Goal: Task Accomplishment & Management: Use online tool/utility

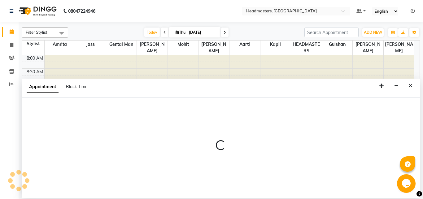
select select "60735"
select select "tentative"
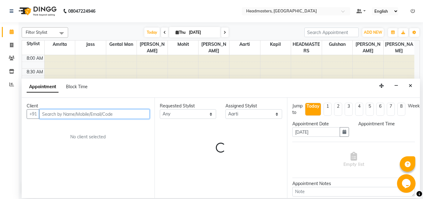
select select "585"
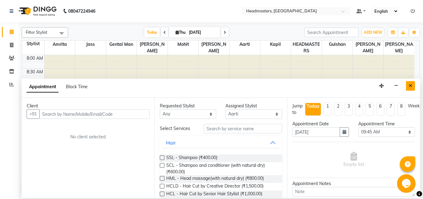
click at [410, 85] on icon "Close" at bounding box center [409, 86] width 3 height 4
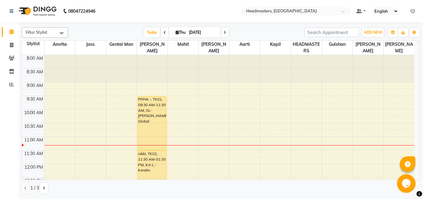
click at [163, 34] on icon at bounding box center [164, 33] width 2 height 4
type input "[DATE]"
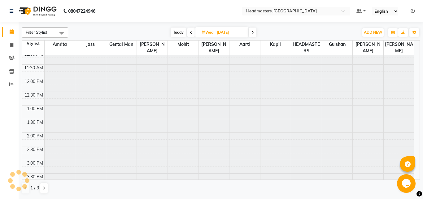
scroll to position [83, 0]
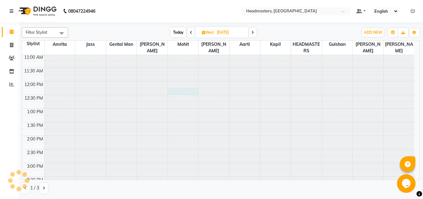
select select "60723"
select select "tentative"
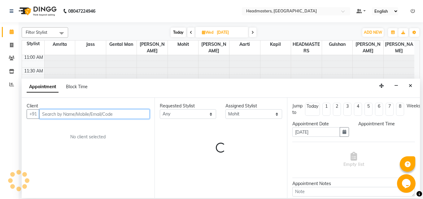
select select "735"
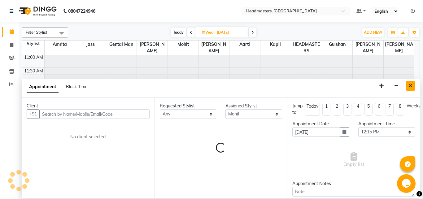
click at [407, 86] on button "Close" at bounding box center [410, 86] width 9 height 10
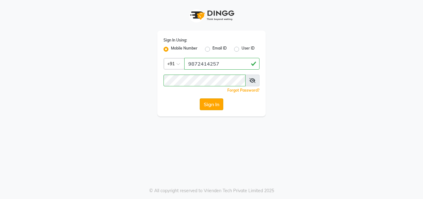
click at [212, 104] on button "Sign In" at bounding box center [212, 104] width 24 height 12
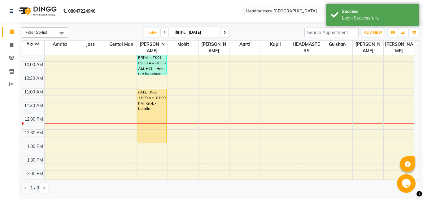
scroll to position [47, 0]
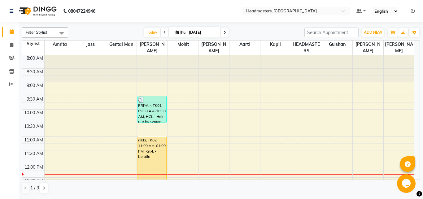
click at [163, 31] on icon at bounding box center [164, 33] width 2 height 4
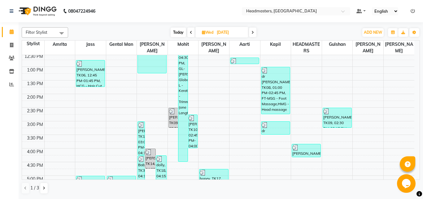
scroll to position [125, 0]
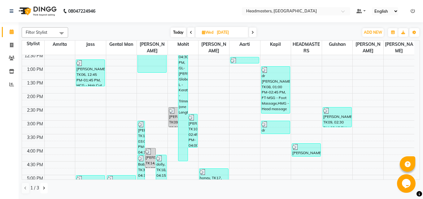
click at [43, 187] on icon at bounding box center [44, 188] width 2 height 4
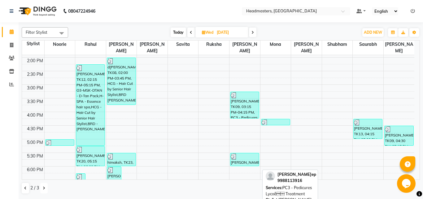
scroll to position [160, 0]
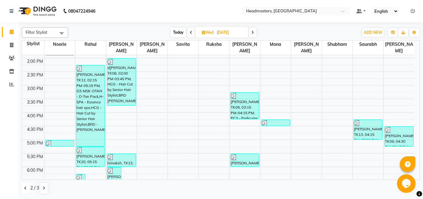
click at [26, 189] on icon at bounding box center [25, 188] width 2 height 4
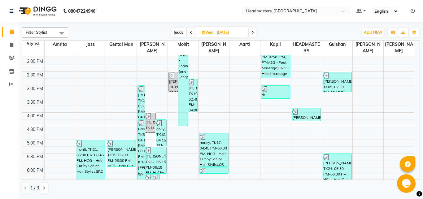
click at [190, 33] on icon at bounding box center [191, 33] width 2 height 4
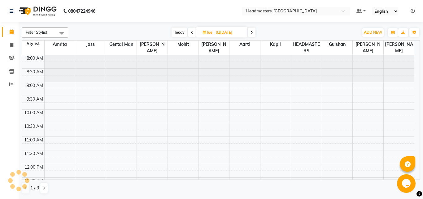
scroll to position [109, 0]
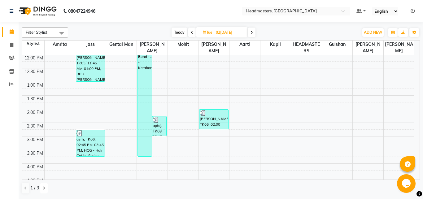
click at [44, 186] on icon at bounding box center [44, 188] width 2 height 4
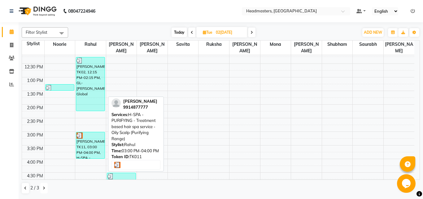
scroll to position [112, 0]
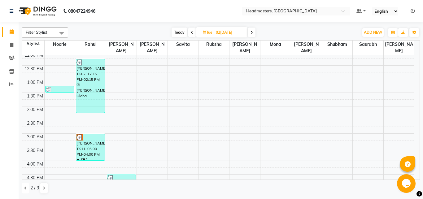
click at [24, 187] on icon at bounding box center [25, 188] width 2 height 4
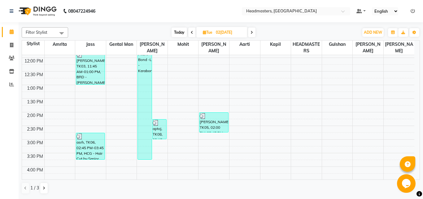
scroll to position [100, 0]
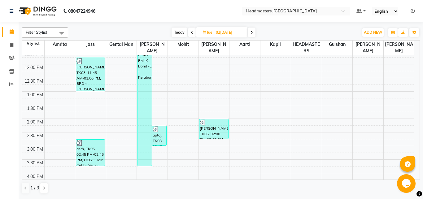
click at [191, 33] on icon at bounding box center [192, 33] width 2 height 4
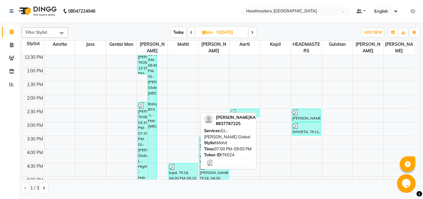
scroll to position [123, 0]
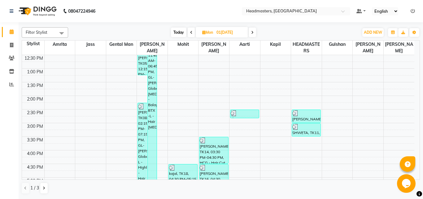
click at [191, 32] on icon at bounding box center [191, 33] width 2 height 4
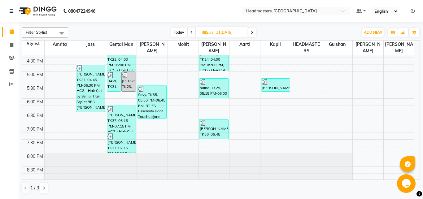
scroll to position [256, 0]
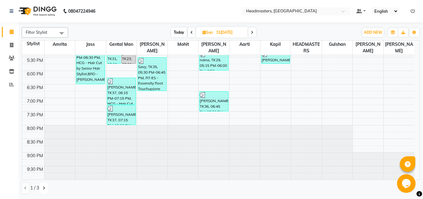
click at [42, 189] on button at bounding box center [43, 188] width 7 height 11
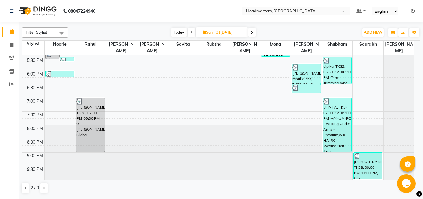
click at [252, 32] on icon at bounding box center [252, 33] width 2 height 4
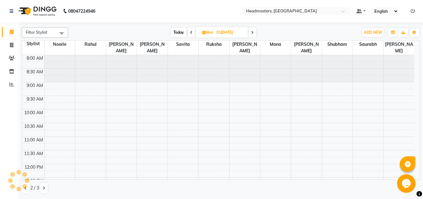
scroll to position [109, 0]
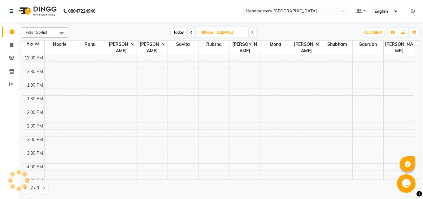
click at [252, 32] on icon at bounding box center [252, 33] width 2 height 4
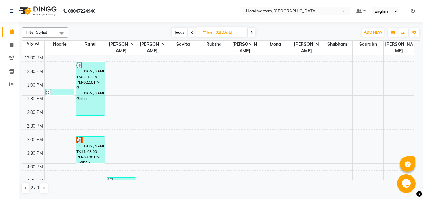
click at [250, 30] on span at bounding box center [251, 33] width 7 height 10
type input "[DATE]"
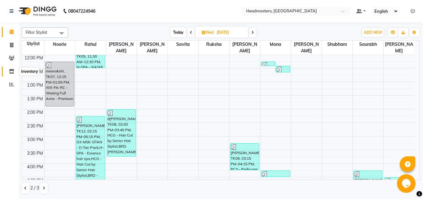
click at [13, 71] on icon at bounding box center [11, 71] width 5 height 5
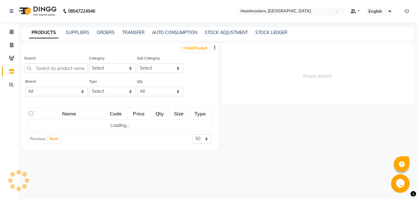
select select
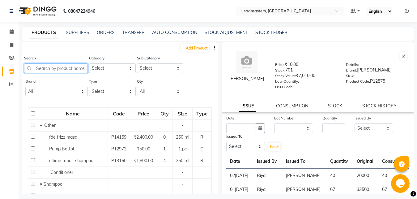
click at [40, 67] on input "text" at bounding box center [56, 68] width 64 height 10
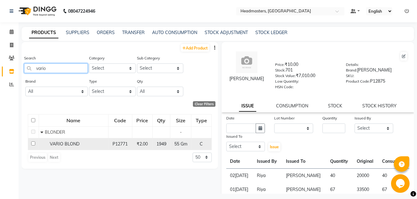
type input "vario"
click at [67, 144] on span "VARIO BLOND" at bounding box center [65, 144] width 30 height 6
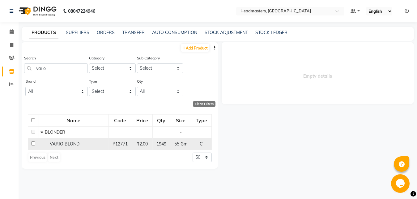
select select
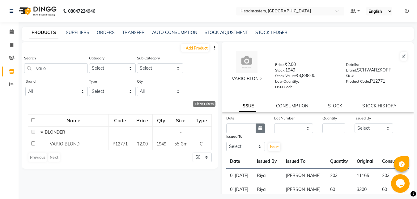
click at [259, 127] on icon "button" at bounding box center [261, 128] width 4 height 4
select select "9"
select select "2025"
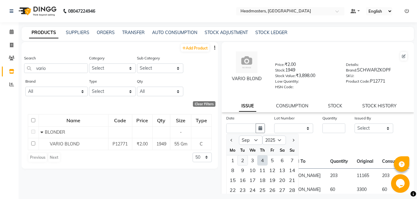
click at [244, 160] on div "2" at bounding box center [243, 160] width 10 height 10
type input "02[DATE]"
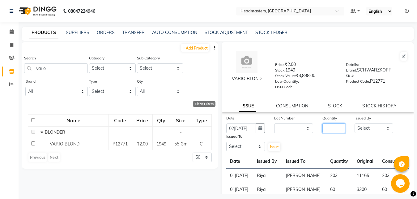
click at [324, 128] on input "number" at bounding box center [334, 128] width 23 height 10
type input "150"
click at [355, 123] on select "Select [PERSON_NAME] Amrita Amrita - Front Desk [PERSON_NAME] Gental Man Gulsha…" at bounding box center [374, 128] width 39 height 10
select select "60761"
click option "Riya" at bounding box center [0, 0] width 0 height 0
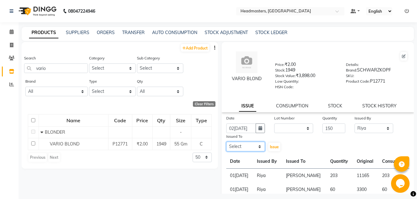
click at [226, 142] on select "Select [PERSON_NAME] Amrita Amrita - Front Desk [PERSON_NAME] Gental Man Gulsha…" at bounding box center [245, 147] width 39 height 10
select select "60725"
click option "Rahul" at bounding box center [0, 0] width 0 height 0
click at [271, 146] on span "Issue" at bounding box center [274, 146] width 9 height 5
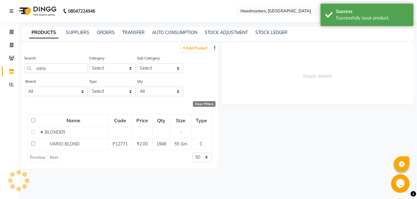
select select
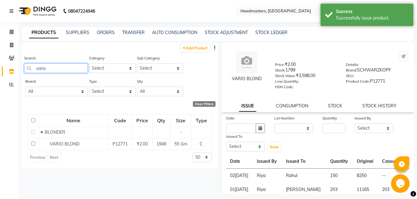
click at [54, 67] on input "vario" at bounding box center [56, 68] width 64 height 10
type input "v"
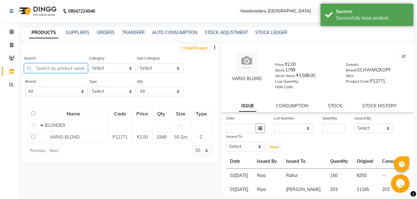
type input "s"
type input "g"
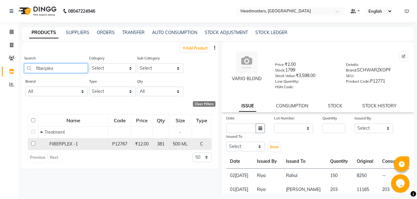
type input "fiberplex"
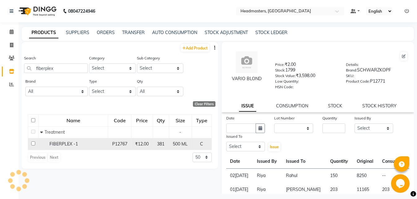
click at [88, 148] on td "FIBERPLEX -1" at bounding box center [74, 144] width 70 height 12
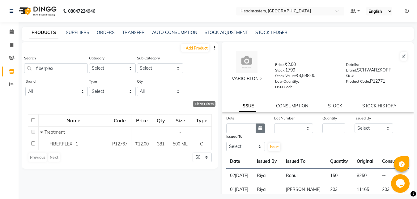
click at [259, 127] on icon "button" at bounding box center [261, 128] width 4 height 4
select select "9"
select select "2025"
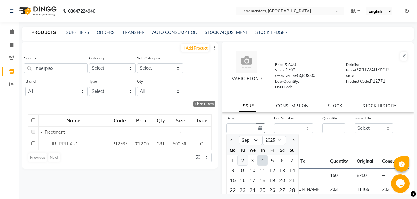
click at [243, 161] on div "2" at bounding box center [243, 160] width 10 height 10
type input "02[DATE]"
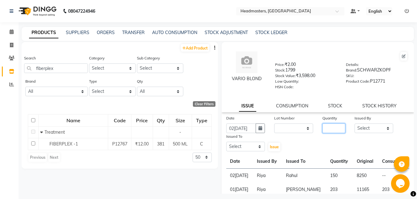
click at [323, 127] on input "number" at bounding box center [334, 128] width 23 height 10
type input "45"
select select "60761"
click option "Riya" at bounding box center [0, 0] width 0 height 0
click at [226, 142] on select "Select [PERSON_NAME] Amrita Amrita - Front Desk [PERSON_NAME] Gental Man Gulsha…" at bounding box center [245, 147] width 39 height 10
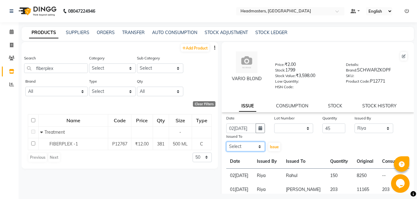
select select "60725"
click option "Rahul" at bounding box center [0, 0] width 0 height 0
click at [273, 146] on span "Issue" at bounding box center [274, 146] width 9 height 5
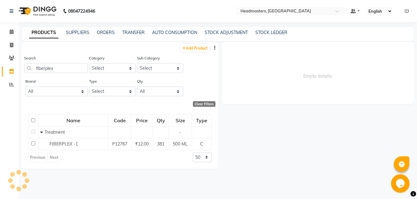
select select
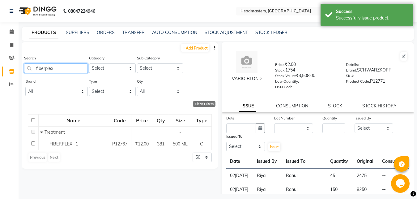
click at [56, 70] on input "fiberplex" at bounding box center [56, 68] width 64 height 10
type input "f"
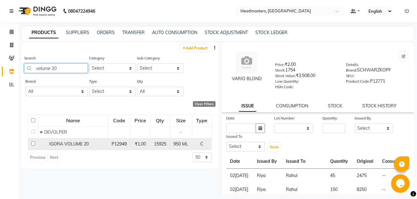
type input "volume 20"
click at [84, 141] on div "IGORA VOLUME 20" at bounding box center [73, 144] width 66 height 6
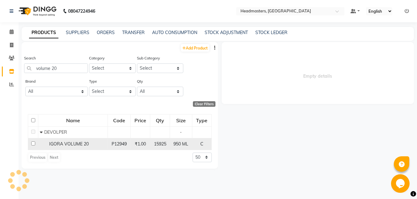
select select
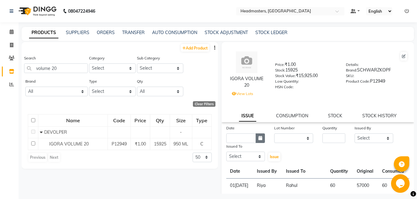
click at [259, 139] on icon "button" at bounding box center [261, 138] width 4 height 4
select select "9"
select select "2025"
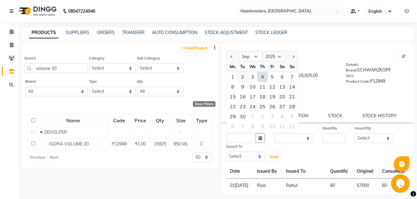
click at [242, 78] on div "2" at bounding box center [243, 77] width 10 height 10
type input "02[DATE]"
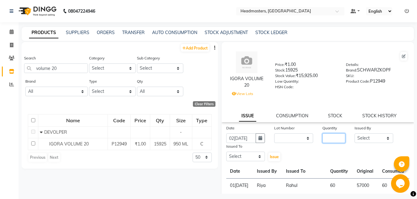
click at [325, 139] on input "number" at bounding box center [334, 138] width 23 height 10
type input "225"
click at [355, 133] on select "Select [PERSON_NAME] Amrita Amrita - Front Desk [PERSON_NAME] Gental Man Gulsha…" at bounding box center [374, 138] width 39 height 10
select select "60761"
click option "Riya" at bounding box center [0, 0] width 0 height 0
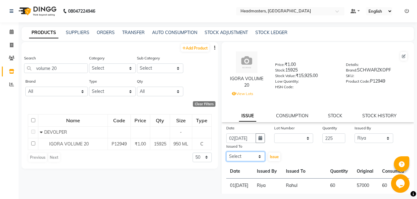
click at [226, 152] on select "Select [PERSON_NAME] Amrita Amrita - Front Desk [PERSON_NAME] Gental Man Gulsha…" at bounding box center [245, 157] width 39 height 10
select select "60725"
click option "Rahul" at bounding box center [0, 0] width 0 height 0
click at [273, 158] on span "Issue" at bounding box center [274, 156] width 9 height 5
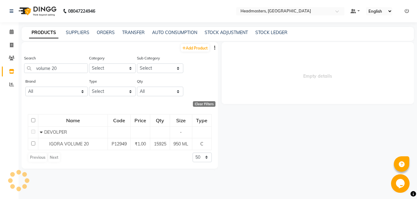
select select
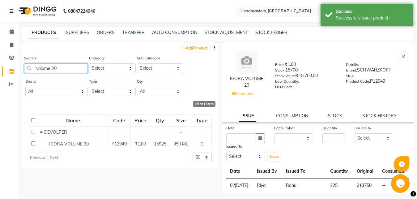
click at [63, 68] on input "volume 20" at bounding box center [56, 68] width 64 height 10
type input "v"
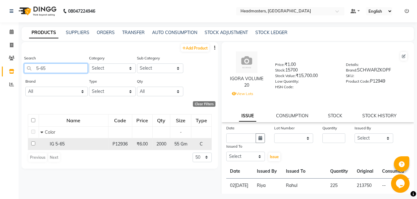
type input "5-65"
click at [82, 139] on td "IG 5-65" at bounding box center [74, 144] width 70 height 12
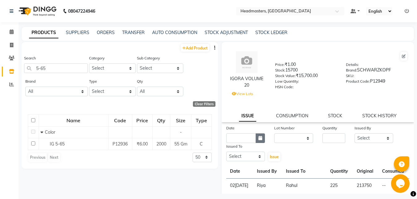
click at [259, 140] on icon "button" at bounding box center [261, 138] width 4 height 4
select select "9"
select select "2025"
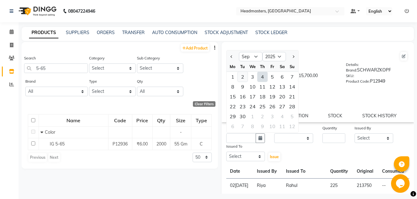
click at [241, 75] on div "2" at bounding box center [243, 77] width 10 height 10
type input "02[DATE]"
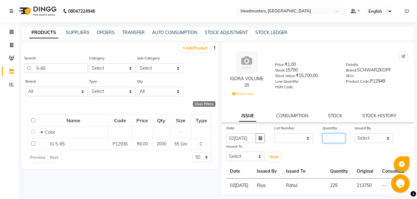
click at [324, 138] on input "number" at bounding box center [334, 138] width 23 height 10
type input "57"
click at [355, 133] on select "Select [PERSON_NAME] Amrita Amrita - Front Desk [PERSON_NAME] Gental Man Gulsha…" at bounding box center [374, 138] width 39 height 10
select select "60761"
click option "Riya" at bounding box center [0, 0] width 0 height 0
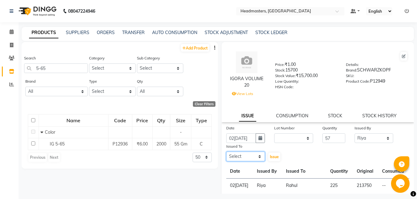
click at [226, 152] on select "Select [PERSON_NAME] Amrita Amrita - Front Desk [PERSON_NAME] Gental Man Gulsha…" at bounding box center [245, 157] width 39 height 10
select select "60725"
click option "Rahul" at bounding box center [0, 0] width 0 height 0
click at [271, 157] on span "Issue" at bounding box center [274, 156] width 9 height 5
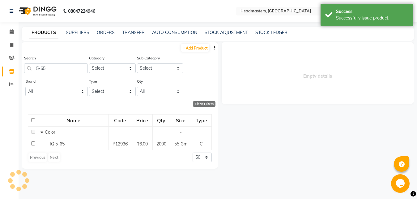
select select
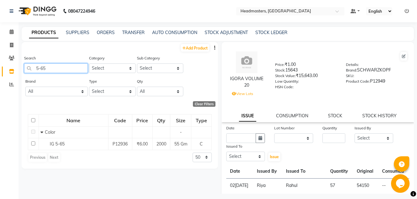
click at [61, 66] on input "5-65" at bounding box center [56, 68] width 64 height 10
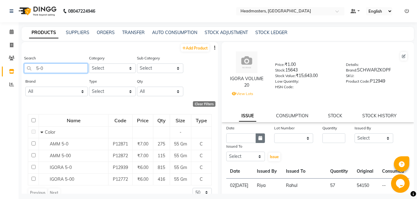
type input "5-0"
click at [259, 140] on icon "button" at bounding box center [261, 138] width 4 height 4
select select "9"
select select "2025"
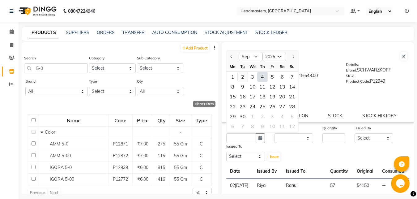
click at [244, 75] on div "2" at bounding box center [243, 77] width 10 height 10
type input "02[DATE]"
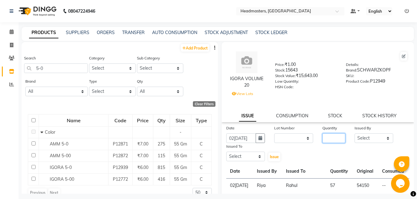
click at [326, 138] on input "number" at bounding box center [334, 138] width 23 height 10
type input "27"
click at [355, 133] on select "Select [PERSON_NAME] Amrita Amrita - Front Desk [PERSON_NAME] Gental Man Gulsha…" at bounding box center [374, 138] width 39 height 10
select select "60761"
click option "Riya" at bounding box center [0, 0] width 0 height 0
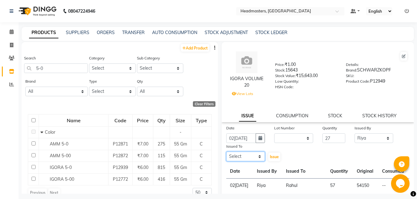
click at [226, 152] on select "Select [PERSON_NAME] Amrita Amrita - Front Desk [PERSON_NAME] Gental Man Gulsha…" at bounding box center [245, 157] width 39 height 10
select select "60725"
click option "Rahul" at bounding box center [0, 0] width 0 height 0
click at [272, 159] on span "Issue" at bounding box center [274, 156] width 9 height 5
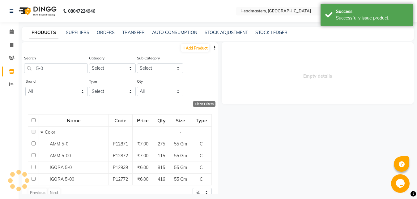
select select
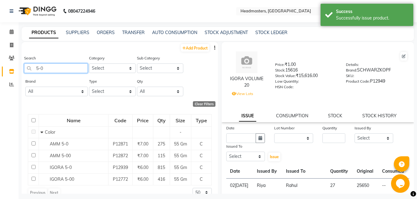
click at [56, 68] on input "5-0" at bounding box center [56, 68] width 64 height 10
type input "5"
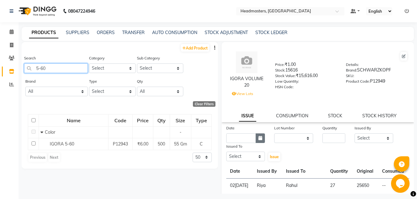
type input "5-60"
click at [259, 136] on icon "button" at bounding box center [261, 138] width 4 height 4
select select "9"
select select "2025"
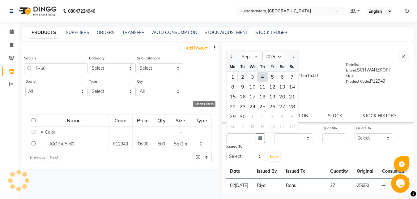
click at [245, 78] on div "2" at bounding box center [243, 77] width 10 height 10
type input "02[DATE]"
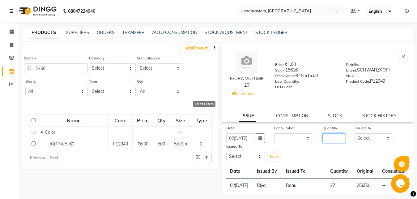
click at [323, 137] on input "number" at bounding box center [334, 138] width 23 height 10
type input "43"
click at [355, 133] on select "Select [PERSON_NAME] Amrita Amrita - Front Desk [PERSON_NAME] Gental Man Gulsha…" at bounding box center [374, 138] width 39 height 10
select select "60761"
click option "Riya" at bounding box center [0, 0] width 0 height 0
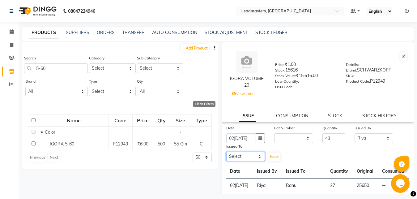
click at [226, 152] on select "Select [PERSON_NAME] Amrita Amrita - Front Desk [PERSON_NAME] Gental Man Gulsha…" at bounding box center [245, 157] width 39 height 10
select select "60725"
click option "Rahul" at bounding box center [0, 0] width 0 height 0
click at [272, 157] on span "Issue" at bounding box center [274, 156] width 9 height 5
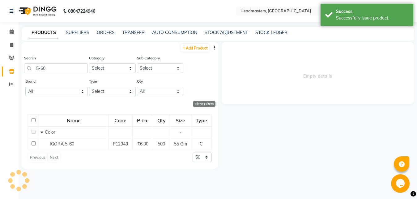
select select
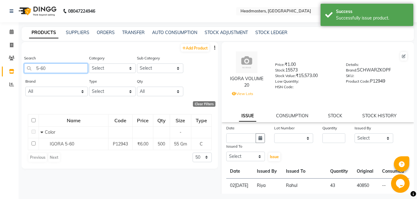
click at [48, 66] on input "5-60" at bounding box center [56, 68] width 64 height 10
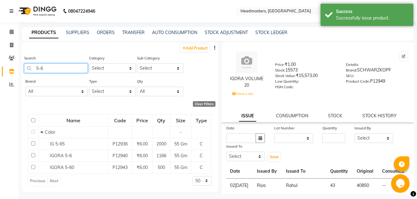
click at [38, 68] on input "5-6" at bounding box center [56, 68] width 64 height 10
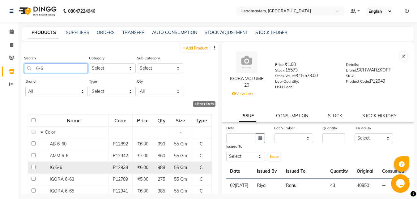
type input "6-6"
click at [67, 169] on div "IG 6-6" at bounding box center [74, 167] width 66 height 6
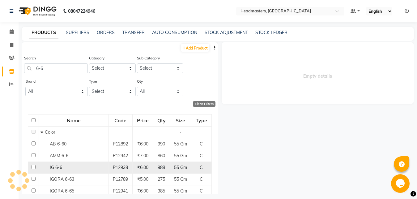
select select
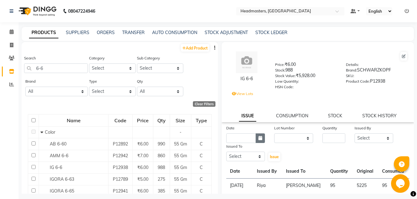
click at [259, 138] on icon "button" at bounding box center [261, 138] width 4 height 4
select select "9"
select select "2025"
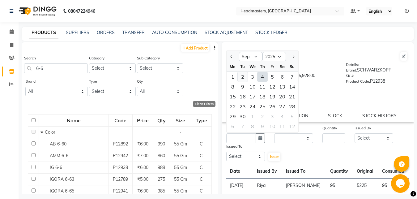
click at [243, 75] on div "2" at bounding box center [243, 77] width 10 height 10
type input "02[DATE]"
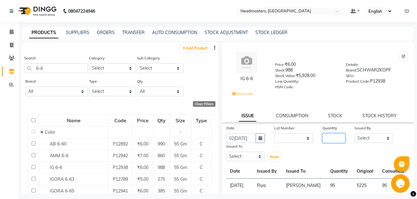
click at [323, 136] on input "number" at bounding box center [334, 138] width 23 height 10
type input "12"
click at [355, 133] on select "Select [PERSON_NAME] Amrita Amrita - Front Desk [PERSON_NAME] Gental Man Gulsha…" at bounding box center [374, 138] width 39 height 10
select select "60761"
click option "Riya" at bounding box center [0, 0] width 0 height 0
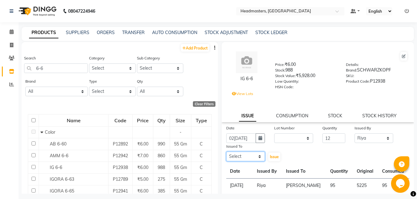
click at [226, 152] on select "Select [PERSON_NAME] Amrita Amrita - Front Desk [PERSON_NAME] Gental Man Gulsha…" at bounding box center [245, 157] width 39 height 10
select select "60725"
click option "Rahul" at bounding box center [0, 0] width 0 height 0
click at [270, 156] on span "Issue" at bounding box center [274, 156] width 9 height 5
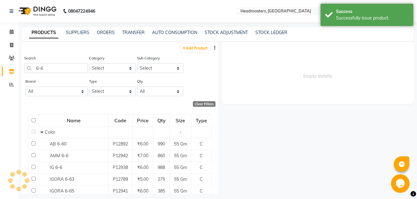
select select
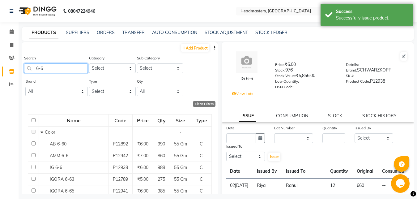
click at [48, 64] on input "6-6" at bounding box center [56, 68] width 64 height 10
type input "6"
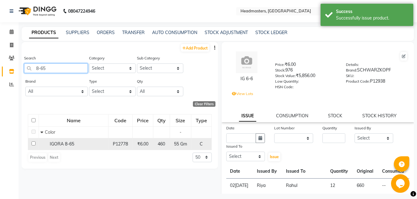
type input "8-65"
click at [101, 141] on div "IGORA 8-65" at bounding box center [74, 144] width 66 height 6
select select
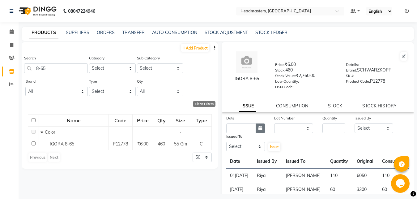
click at [256, 128] on button "button" at bounding box center [260, 128] width 9 height 10
select select "9"
select select "2025"
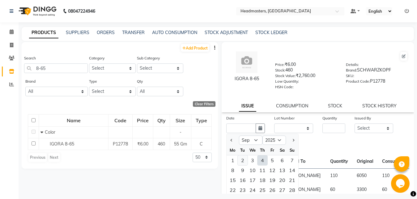
click at [241, 158] on div "2" at bounding box center [243, 160] width 10 height 10
type input "02[DATE]"
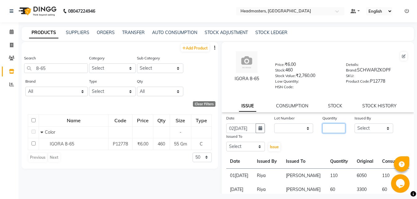
click at [325, 129] on input "number" at bounding box center [334, 128] width 23 height 10
type input "40"
click at [355, 123] on select "Select [PERSON_NAME] Amrita Amrita - Front Desk [PERSON_NAME] Gental Man Gulsha…" at bounding box center [374, 128] width 39 height 10
select select "60761"
click option "Riya" at bounding box center [0, 0] width 0 height 0
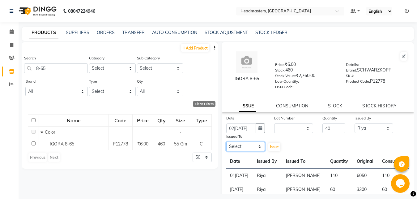
click at [226, 142] on select "Select [PERSON_NAME] Amrita Amrita - Front Desk [PERSON_NAME] Gental Man Gulsha…" at bounding box center [245, 147] width 39 height 10
select select "60725"
click option "Rahul" at bounding box center [0, 0] width 0 height 0
click at [271, 147] on span "Issue" at bounding box center [274, 146] width 9 height 5
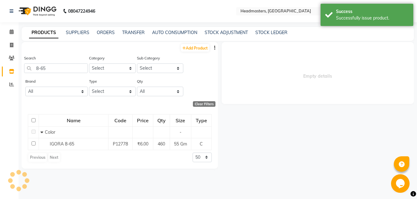
select select
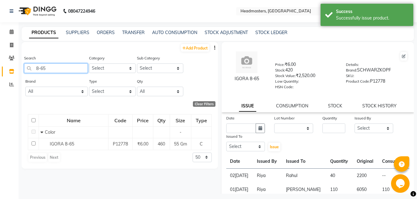
click at [51, 69] on input "8-65" at bounding box center [56, 68] width 64 height 10
type input "8"
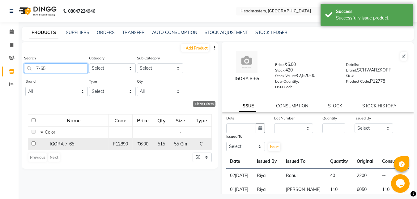
type input "7-65"
click at [58, 144] on span "IGORA 7-65" at bounding box center [62, 144] width 24 height 6
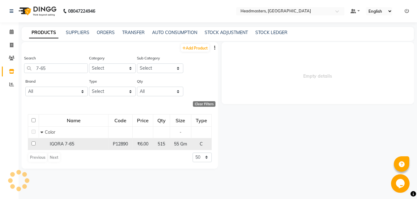
select select
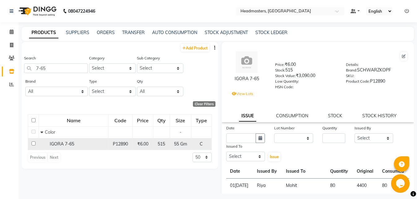
click at [58, 144] on span "IGORA 7-65" at bounding box center [62, 144] width 24 height 6
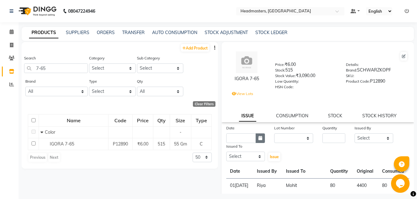
click at [260, 140] on icon "button" at bounding box center [261, 138] width 4 height 4
select select "9"
select select "2025"
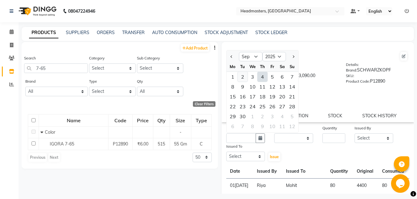
click at [241, 77] on div "2" at bounding box center [243, 77] width 10 height 10
type input "02[DATE]"
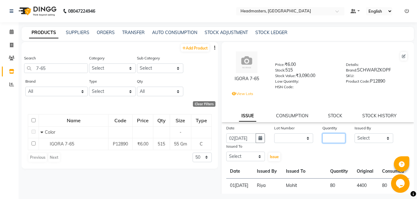
click at [325, 138] on input "number" at bounding box center [334, 138] width 23 height 10
type input "10"
click at [355, 133] on select "Select [PERSON_NAME] Amrita Amrita - Front Desk [PERSON_NAME] Gental Man Gulsha…" at bounding box center [374, 138] width 39 height 10
select select "60761"
click option "Riya" at bounding box center [0, 0] width 0 height 0
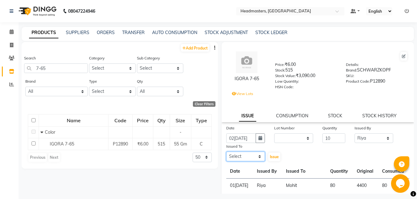
click at [226, 152] on select "Select [PERSON_NAME] Amrita Amrita - Front Desk [PERSON_NAME] Gental Man Gulsha…" at bounding box center [245, 157] width 39 height 10
select select "60725"
click option "Rahul" at bounding box center [0, 0] width 0 height 0
click at [275, 157] on span "Issue" at bounding box center [274, 156] width 9 height 5
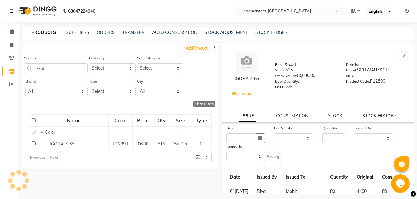
select select
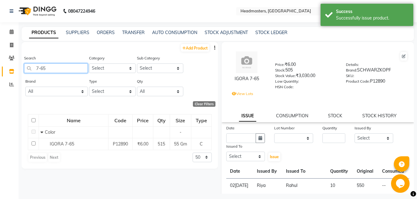
click at [53, 67] on input "7-65" at bounding box center [56, 68] width 64 height 10
type input "7"
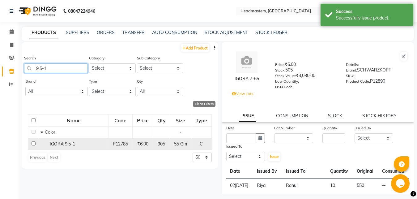
type input "9,5-1"
click at [70, 143] on span "IGORA 9,5-1" at bounding box center [62, 144] width 25 height 6
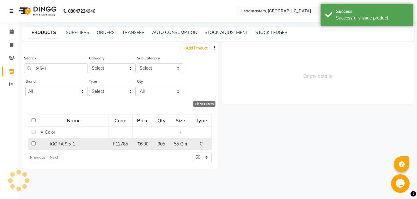
select select
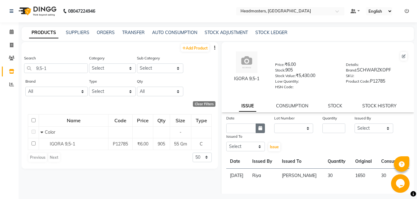
click at [259, 127] on icon "button" at bounding box center [261, 128] width 4 height 4
select select "9"
select select "2025"
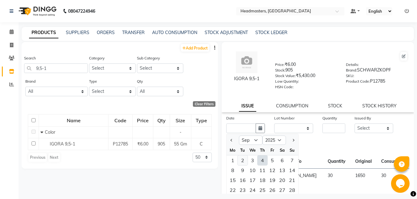
click at [243, 161] on div "2" at bounding box center [243, 160] width 10 height 10
type input "02[DATE]"
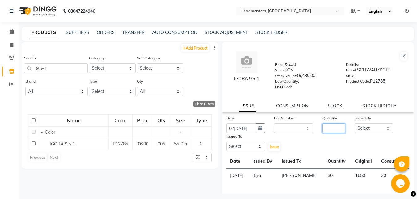
click at [325, 127] on input "number" at bounding box center [334, 128] width 23 height 10
type input "40"
click at [355, 123] on select "Select [PERSON_NAME] Amrita Amrita - Front Desk [PERSON_NAME] Gental Man Gulsha…" at bounding box center [374, 128] width 39 height 10
select select "60761"
click option "Riya" at bounding box center [0, 0] width 0 height 0
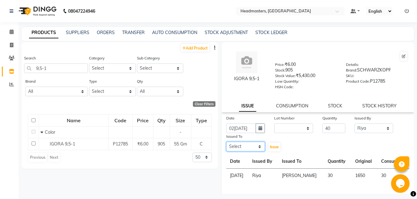
click at [226, 142] on select "Select [PERSON_NAME] Amrita Amrita - Front Desk [PERSON_NAME] Gental Man Gulsha…" at bounding box center [245, 147] width 39 height 10
select select "60725"
click option "Rahul" at bounding box center [0, 0] width 0 height 0
click at [270, 146] on span "Issue" at bounding box center [274, 146] width 9 height 5
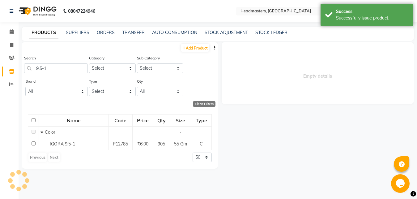
select select
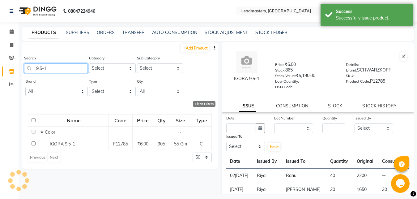
click at [57, 70] on input "9,5-1" at bounding box center [56, 68] width 64 height 10
type input "9"
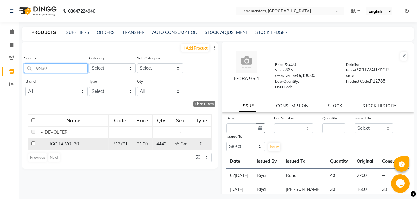
type input "vol30"
click at [68, 144] on span "IGORA VOL30" at bounding box center [64, 144] width 29 height 6
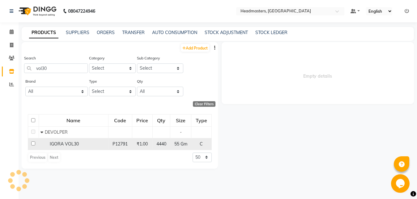
select select
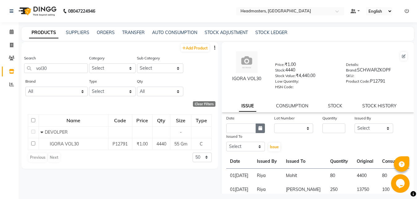
click at [259, 131] on button "button" at bounding box center [260, 128] width 9 height 10
select select "9"
select select "2025"
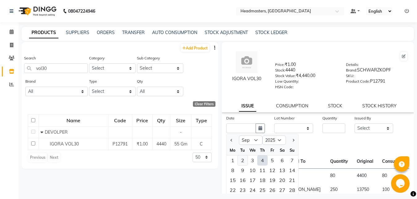
click at [241, 161] on div "2" at bounding box center [243, 160] width 10 height 10
type input "02[DATE]"
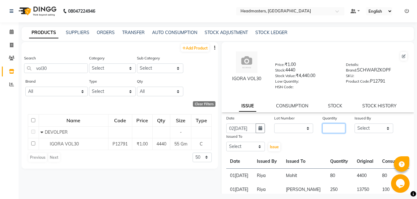
click at [326, 127] on input "number" at bounding box center [334, 128] width 23 height 10
type input "110"
click at [355, 123] on select "Select [PERSON_NAME] Amrita Amrita - Front Desk [PERSON_NAME] Gental Man Gulsha…" at bounding box center [374, 128] width 39 height 10
click option "Rahul" at bounding box center [0, 0] width 0 height 0
click at [355, 123] on select "Select [PERSON_NAME] Amrita Amrita - Front Desk [PERSON_NAME] Gental Man Gulsha…" at bounding box center [374, 128] width 39 height 10
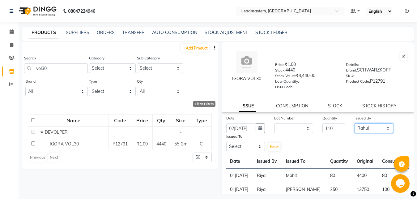
select select "60761"
click option "Riya" at bounding box center [0, 0] width 0 height 0
click at [226, 142] on select "Select [PERSON_NAME] Amrita Amrita - Front Desk [PERSON_NAME] Gental Man Gulsha…" at bounding box center [245, 147] width 39 height 10
select select "60725"
click option "Rahul" at bounding box center [0, 0] width 0 height 0
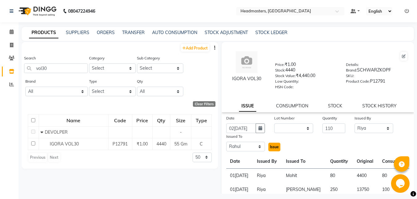
click at [273, 147] on span "Issue" at bounding box center [274, 146] width 9 height 5
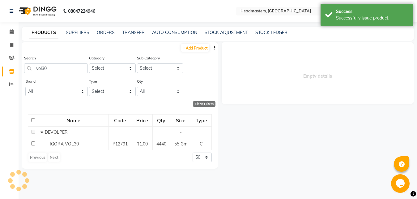
select select
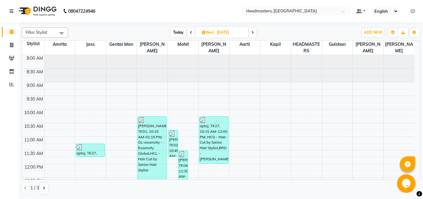
click at [189, 32] on span at bounding box center [190, 33] width 7 height 10
type input "02[DATE]"
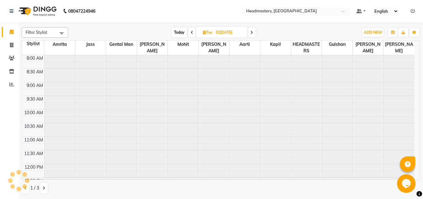
scroll to position [109, 0]
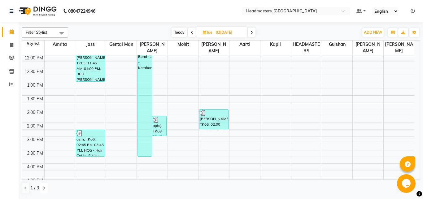
click at [43, 189] on icon at bounding box center [44, 188] width 2 height 4
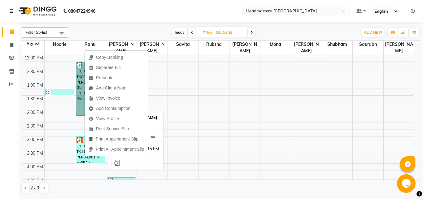
click at [80, 92] on link "[PERSON_NAME], TK02, 12:15 PM-02:15 PM, GL-[PERSON_NAME] Global" at bounding box center [90, 89] width 29 height 54
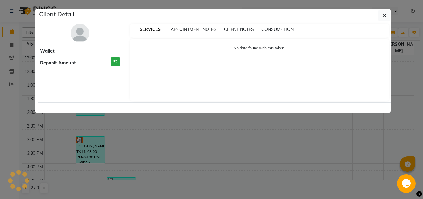
select select "3"
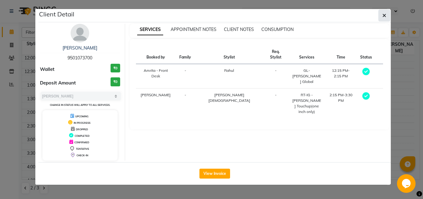
click at [382, 15] on icon "button" at bounding box center [384, 15] width 4 height 5
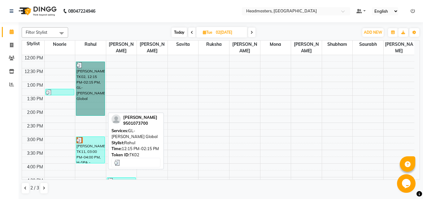
click at [91, 76] on link "[PERSON_NAME], TK02, 12:15 PM-02:15 PM, GL-[PERSON_NAME] Global" at bounding box center [90, 89] width 29 height 54
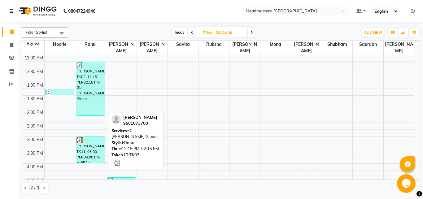
select select "3"
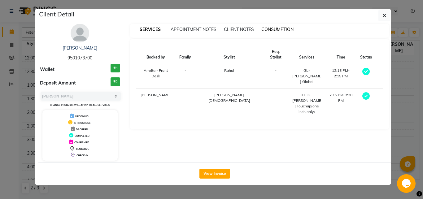
click at [273, 28] on span "CONSUMPTION" at bounding box center [277, 30] width 32 height 6
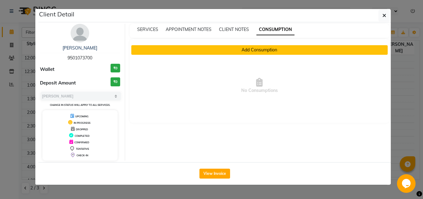
click at [264, 49] on button "Add Consumption" at bounding box center [259, 50] width 256 height 10
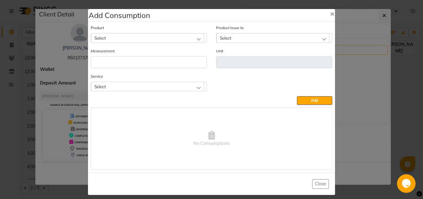
click at [141, 37] on div "Select" at bounding box center [147, 37] width 113 height 9
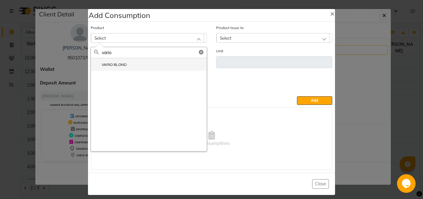
type input "vario"
click at [124, 63] on li "VARIO BLOND" at bounding box center [148, 64] width 115 height 13
type input "Gm"
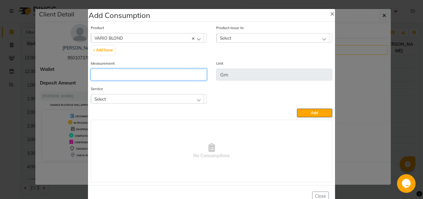
click at [131, 74] on input "number" at bounding box center [149, 75] width 116 height 12
type input "150"
click at [230, 37] on div "Select" at bounding box center [272, 37] width 113 height 9
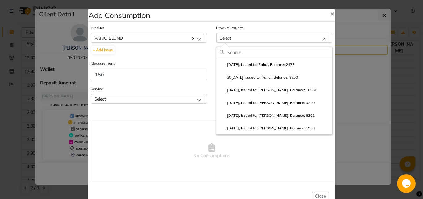
click at [194, 101] on div "Select" at bounding box center [147, 98] width 113 height 9
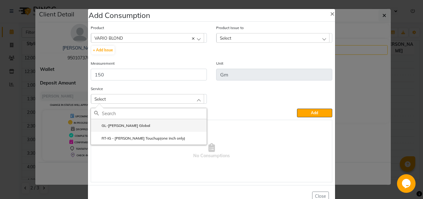
click at [141, 128] on li "GL-[PERSON_NAME] Global" at bounding box center [148, 125] width 115 height 13
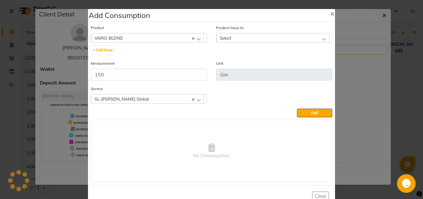
click at [254, 41] on div "Select" at bounding box center [272, 37] width 113 height 9
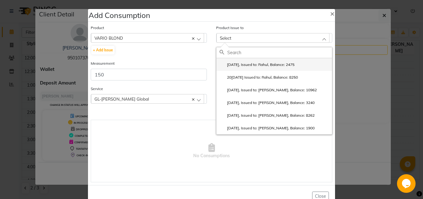
click at [252, 65] on label "[DATE], Issued to: Rahul, Balance: 2475" at bounding box center [256, 65] width 75 height 6
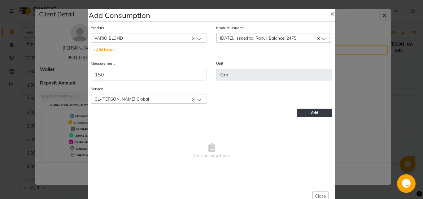
click at [306, 113] on button "Add" at bounding box center [314, 113] width 35 height 9
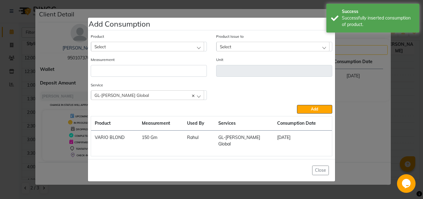
click at [116, 49] on div "Select" at bounding box center [147, 46] width 113 height 9
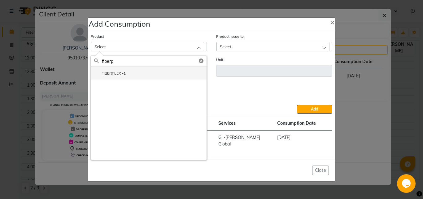
type input "fiberp"
click at [118, 76] on label "FIBERPLEX -1" at bounding box center [110, 74] width 32 height 6
type input "ML"
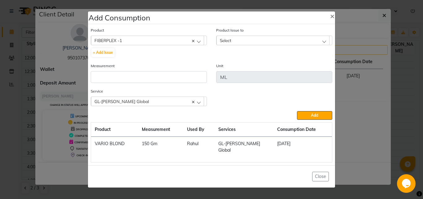
click at [249, 39] on div "Select" at bounding box center [272, 40] width 113 height 9
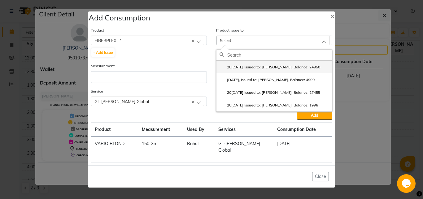
click at [252, 70] on label "20[DATE] Issued to: [PERSON_NAME], Balance: 24950" at bounding box center [269, 67] width 101 height 6
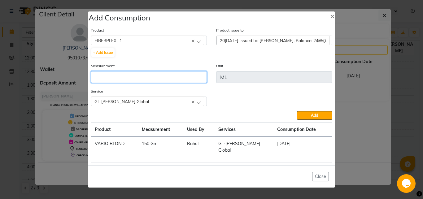
click at [157, 79] on input "number" at bounding box center [149, 77] width 116 height 12
type input "45"
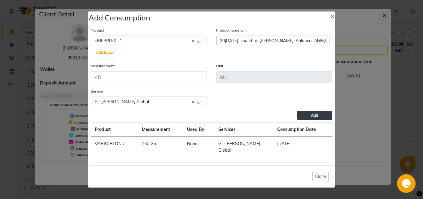
click at [309, 120] on button "Add" at bounding box center [314, 115] width 35 height 9
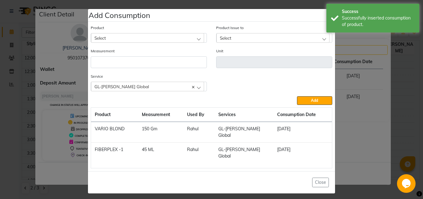
click at [101, 40] on span "Select" at bounding box center [99, 37] width 11 height 5
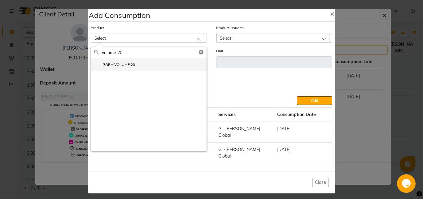
type input "volume 20"
click at [118, 67] on label "IGORA VOLUME 20" at bounding box center [114, 65] width 41 height 6
type input "ML"
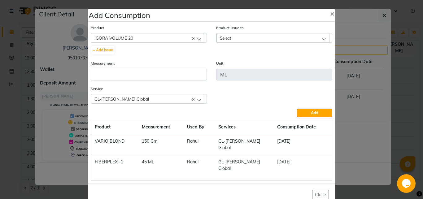
click at [221, 37] on span "Select" at bounding box center [225, 37] width 11 height 5
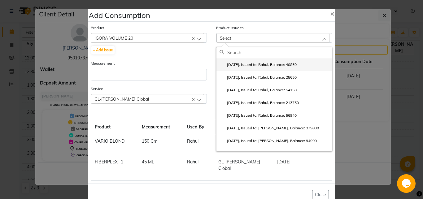
click at [247, 66] on label "[DATE], Issued to: Rahul, Balance: 40850" at bounding box center [257, 65] width 77 height 6
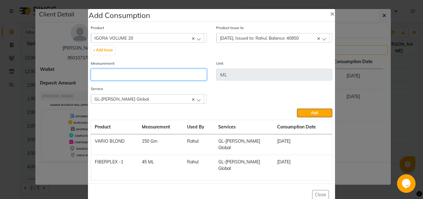
click at [142, 74] on input "number" at bounding box center [149, 75] width 116 height 12
type input "225"
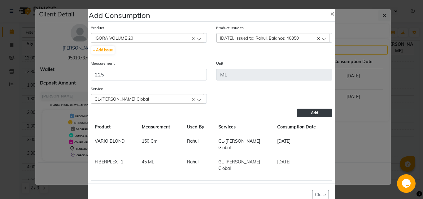
click at [299, 111] on button "Add" at bounding box center [314, 113] width 35 height 9
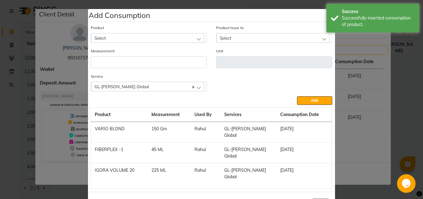
click at [103, 37] on span "Select" at bounding box center [99, 37] width 11 height 5
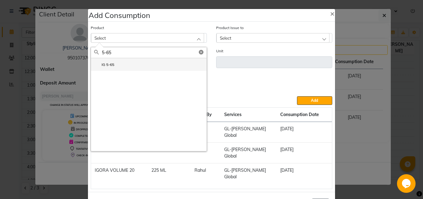
type input "5-65"
click at [109, 62] on label "IG 5-65" at bounding box center [104, 65] width 20 height 6
type input "Gm"
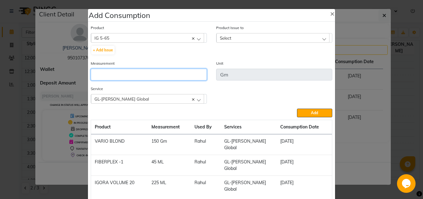
click at [146, 75] on input "number" at bounding box center [149, 75] width 116 height 12
type input "27"
click at [231, 36] on div "Select" at bounding box center [272, 37] width 113 height 9
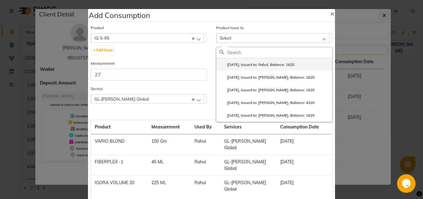
click at [247, 65] on label "[DATE], Issued to: Rahul, Balance: 1620" at bounding box center [256, 65] width 75 height 6
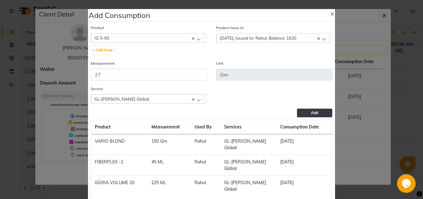
click at [304, 114] on button "Add" at bounding box center [314, 113] width 35 height 9
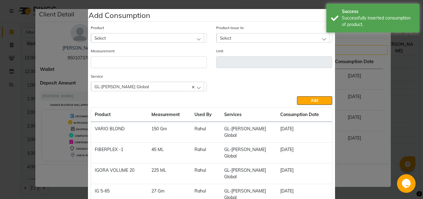
click at [101, 38] on span "Select" at bounding box center [99, 37] width 11 height 5
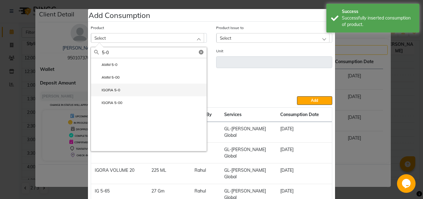
type input "5-0"
click at [107, 91] on label "IGORA 5-0" at bounding box center [107, 90] width 26 height 6
type input "Gm"
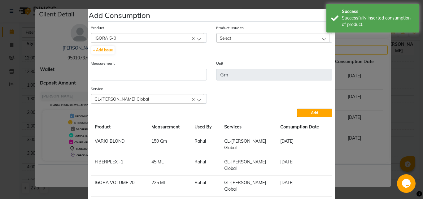
click at [223, 39] on span "Select" at bounding box center [225, 37] width 11 height 5
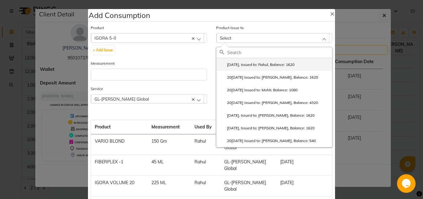
click at [247, 65] on label "[DATE], Issued to: Rahul, Balance: 1620" at bounding box center [256, 65] width 75 height 6
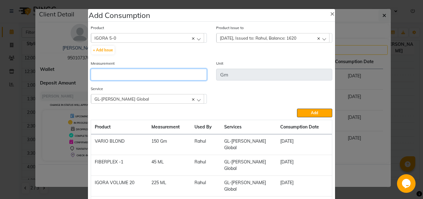
click at [135, 74] on input "number" at bounding box center [149, 75] width 116 height 12
type input "27"
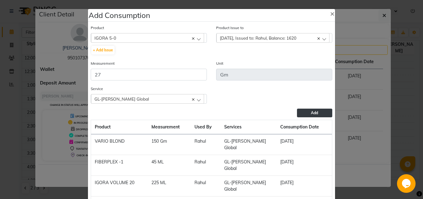
click at [297, 112] on button "Add" at bounding box center [314, 113] width 35 height 9
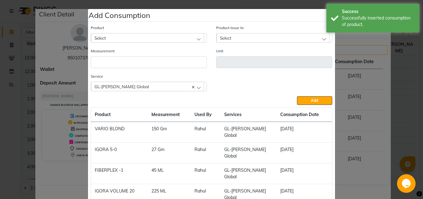
click at [123, 36] on div "Select" at bounding box center [147, 37] width 113 height 9
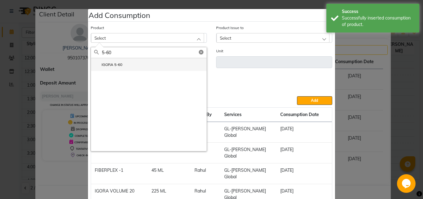
type input "5-60"
click at [125, 63] on li "IGORA 5-60" at bounding box center [148, 64] width 115 height 13
type input "Gm"
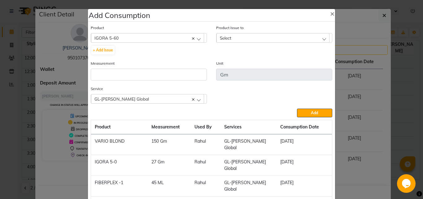
click at [223, 39] on span "Select" at bounding box center [225, 37] width 11 height 5
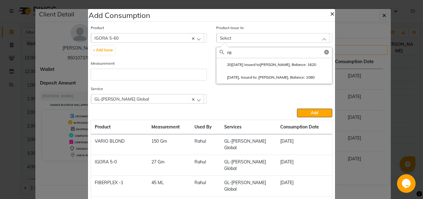
type input "ra"
click at [330, 13] on span "×" at bounding box center [332, 13] width 4 height 9
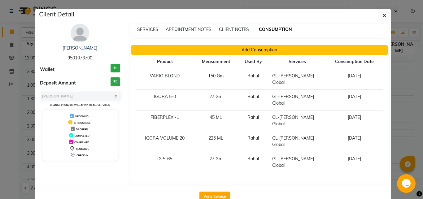
click at [237, 48] on button "Add Consumption" at bounding box center [259, 50] width 256 height 10
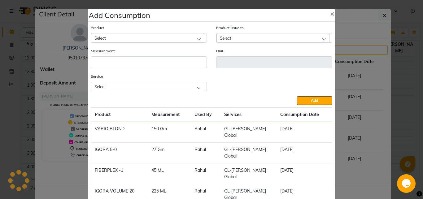
click at [110, 34] on div "Select" at bounding box center [147, 37] width 113 height 9
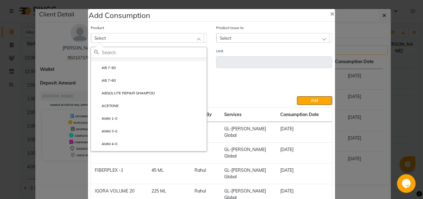
scroll to position [48, 0]
click at [106, 38] on div "Select" at bounding box center [147, 37] width 113 height 9
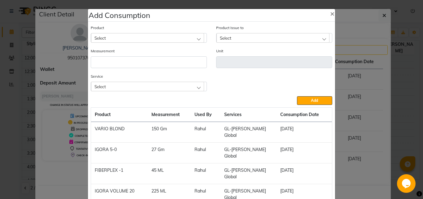
click at [106, 38] on div "Select" at bounding box center [147, 37] width 113 height 9
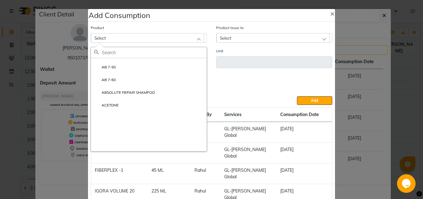
click at [106, 38] on div "Select" at bounding box center [147, 37] width 113 height 9
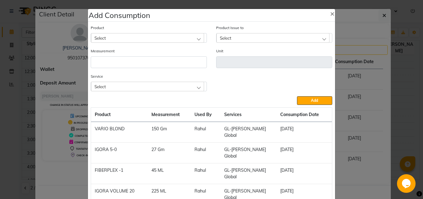
click at [106, 38] on div "Select" at bounding box center [147, 37] width 113 height 9
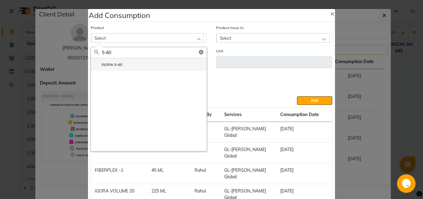
type input "5-60"
click at [105, 65] on label "IGORA 5-60" at bounding box center [108, 65] width 28 height 6
type input "Gm"
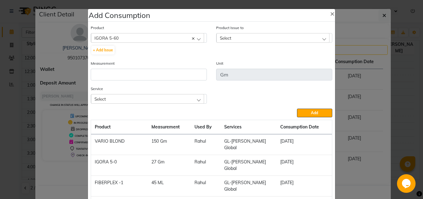
click at [239, 33] on div "Select" at bounding box center [272, 37] width 113 height 9
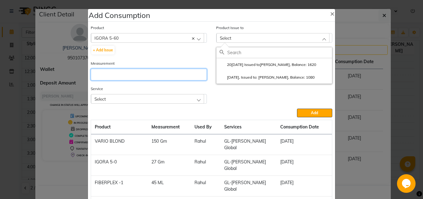
click at [168, 75] on input "number" at bounding box center [149, 75] width 116 height 12
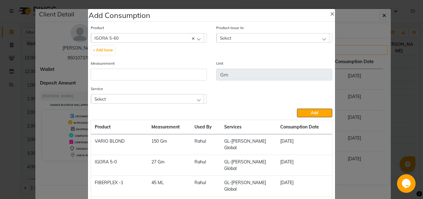
click at [119, 36] on div "IGORA 5-60" at bounding box center [147, 37] width 113 height 9
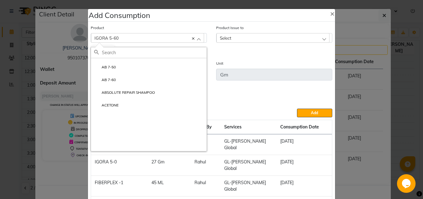
click at [118, 41] on div "IGORA 5-60" at bounding box center [147, 37] width 113 height 9
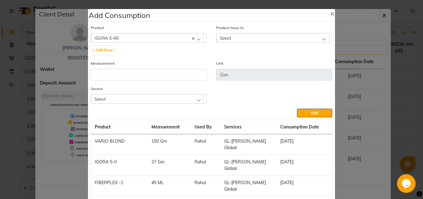
click at [120, 38] on div "IGORA 5-60" at bounding box center [147, 37] width 113 height 9
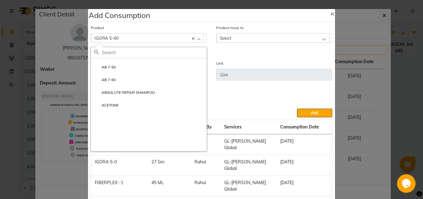
click at [189, 37] on div "IGORA 5-60" at bounding box center [147, 37] width 113 height 9
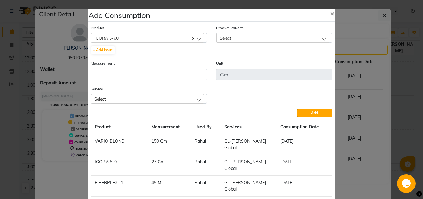
click at [153, 37] on div "IGORA 5-60" at bounding box center [147, 37] width 113 height 9
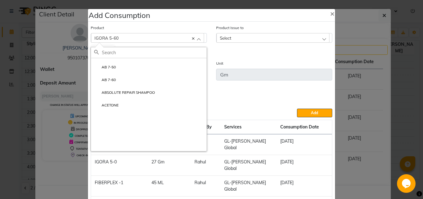
click at [153, 37] on div "IGORA 5-60" at bounding box center [147, 37] width 113 height 9
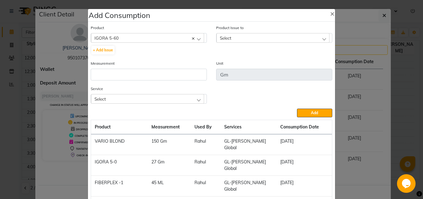
click at [192, 39] on icon at bounding box center [193, 38] width 2 height 2
click at [157, 37] on div "Select" at bounding box center [147, 37] width 113 height 9
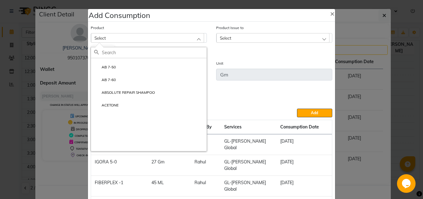
click at [157, 37] on div "Select" at bounding box center [147, 37] width 113 height 9
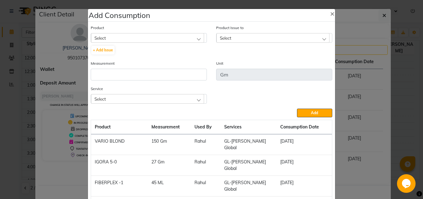
click at [157, 37] on div "Select" at bounding box center [147, 37] width 113 height 9
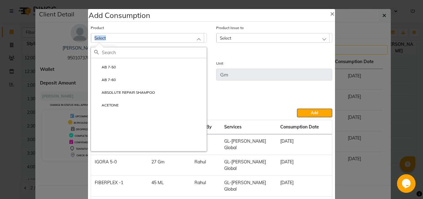
click at [157, 37] on div "Select" at bounding box center [147, 37] width 113 height 9
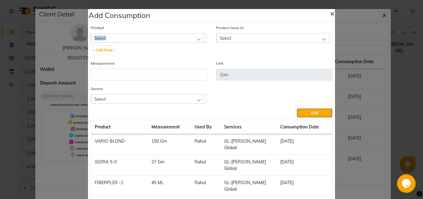
click at [330, 13] on span "×" at bounding box center [332, 13] width 4 height 9
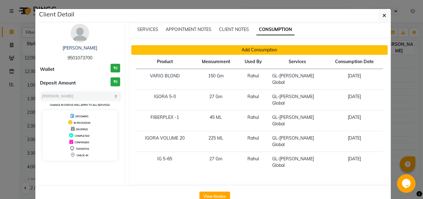
click at [284, 49] on button "Add Consumption" at bounding box center [259, 50] width 256 height 10
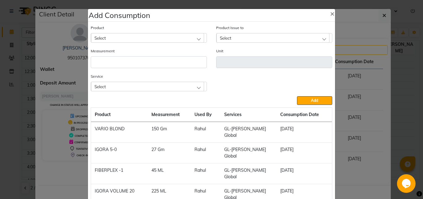
click at [140, 39] on div "Select" at bounding box center [147, 37] width 113 height 9
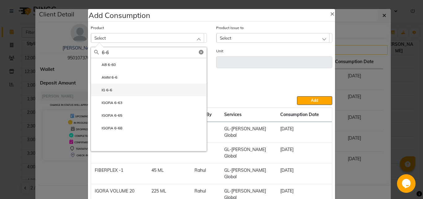
type input "6-6"
click at [121, 91] on li "IG 6-6" at bounding box center [148, 90] width 115 height 13
type input "Gm"
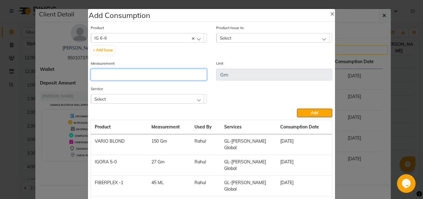
click at [160, 74] on input "number" at bounding box center [149, 75] width 116 height 12
type input "12"
click at [243, 36] on div "Select" at bounding box center [272, 37] width 113 height 9
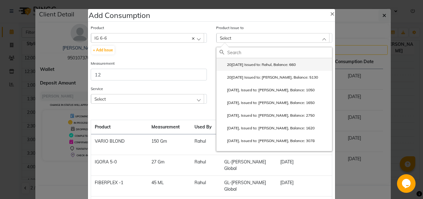
click at [248, 65] on label "20[DATE] Issued to: Rahul, Balance: 660" at bounding box center [257, 65] width 76 height 6
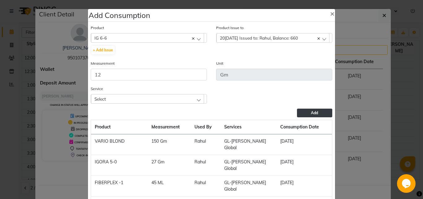
click at [299, 113] on button "Add" at bounding box center [314, 113] width 35 height 9
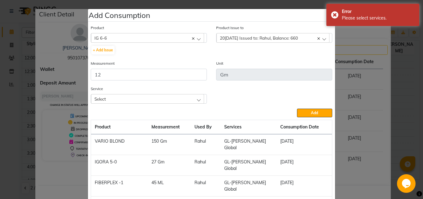
click at [195, 100] on div "Select" at bounding box center [147, 98] width 113 height 9
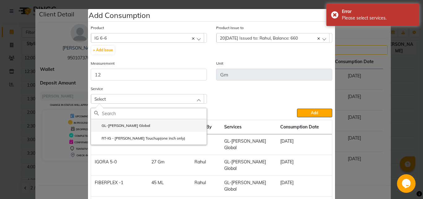
click at [140, 124] on li "GL-[PERSON_NAME] Global" at bounding box center [148, 125] width 115 height 13
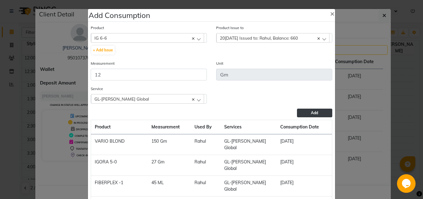
click at [301, 112] on button "Add" at bounding box center [314, 113] width 35 height 9
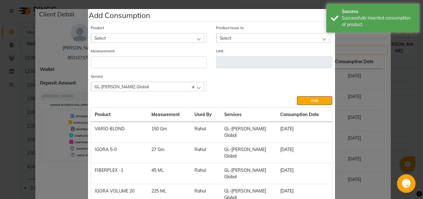
click at [117, 35] on div "Select" at bounding box center [147, 37] width 113 height 9
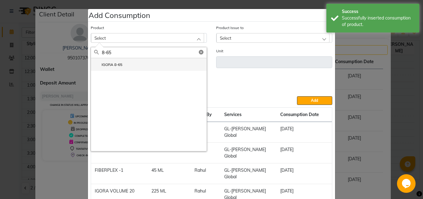
type input "8-65"
click at [119, 63] on label "IGORA 8-65" at bounding box center [108, 65] width 28 height 6
type input "Gm"
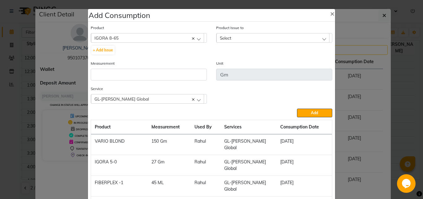
click at [230, 36] on div "Select" at bounding box center [272, 37] width 113 height 9
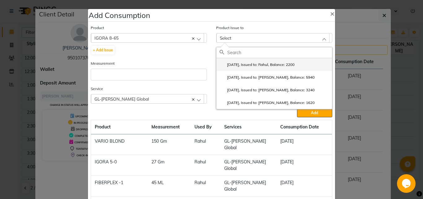
click at [239, 67] on label "[DATE], Issued to: Rahul, Balance: 2200" at bounding box center [256, 65] width 75 height 6
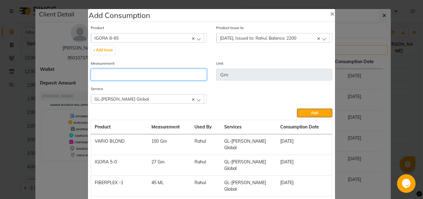
click at [155, 75] on input "number" at bounding box center [149, 75] width 116 height 12
type input "40"
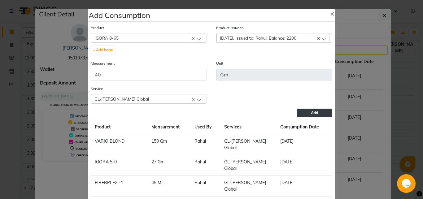
click at [312, 111] on span "Add" at bounding box center [314, 112] width 7 height 5
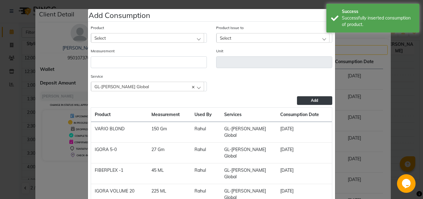
click at [130, 35] on div "Select" at bounding box center [147, 37] width 113 height 9
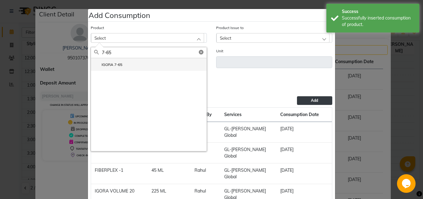
type input "7-65"
click at [127, 64] on li "IGORA 7-65" at bounding box center [148, 64] width 115 height 13
type input "Gm"
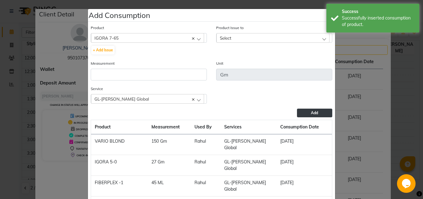
click at [231, 36] on div "Select" at bounding box center [272, 37] width 113 height 9
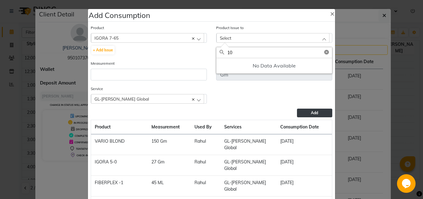
type input "10"
click at [324, 53] on icon at bounding box center [326, 52] width 5 height 5
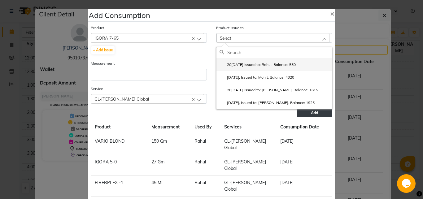
click at [257, 63] on label "20[DATE] Issued to: Rahul, Balance: 550" at bounding box center [257, 65] width 76 height 6
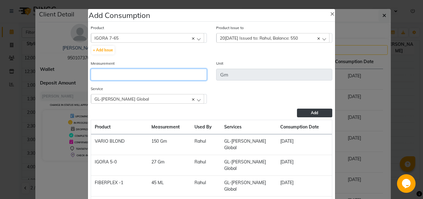
click at [123, 76] on input "number" at bounding box center [149, 75] width 116 height 12
type input "10"
click at [313, 113] on span "Add" at bounding box center [314, 112] width 7 height 5
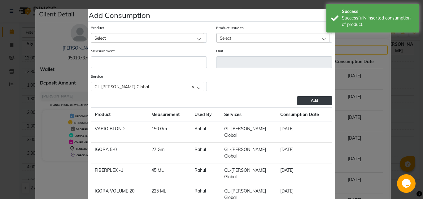
click at [158, 37] on div "Select" at bounding box center [147, 37] width 113 height 9
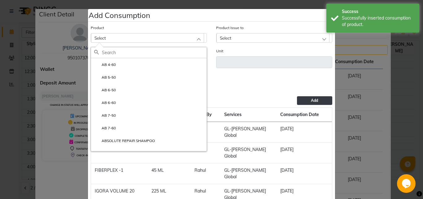
click at [158, 37] on div "Select" at bounding box center [147, 37] width 113 height 9
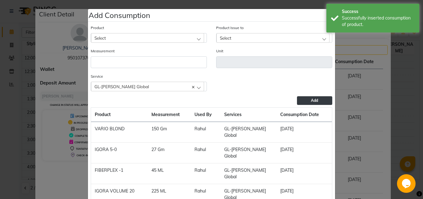
click at [158, 37] on div "Select" at bounding box center [147, 37] width 113 height 9
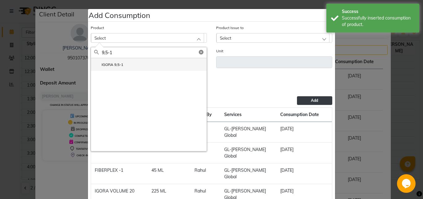
type input "9,5-1"
click at [131, 62] on li "IGORA 9,5-1" at bounding box center [148, 64] width 115 height 13
type input "Gm"
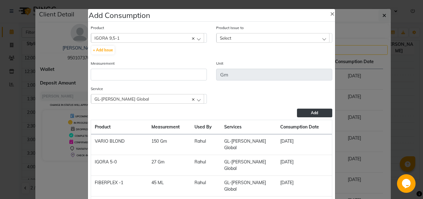
click at [229, 40] on div "Select" at bounding box center [272, 37] width 113 height 9
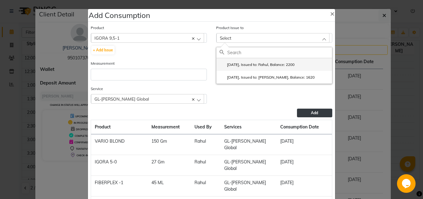
click at [247, 67] on label "[DATE], Issued to: Rahul, Balance: 2200" at bounding box center [256, 65] width 75 height 6
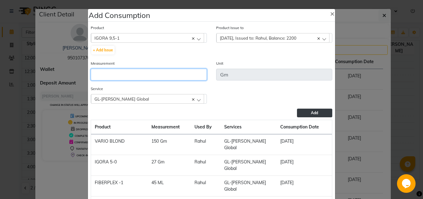
click at [177, 75] on input "number" at bounding box center [149, 75] width 116 height 12
type input "40"
click at [308, 113] on button "Add" at bounding box center [314, 113] width 35 height 9
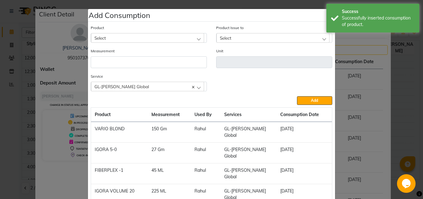
click at [114, 37] on div "Select" at bounding box center [147, 37] width 113 height 9
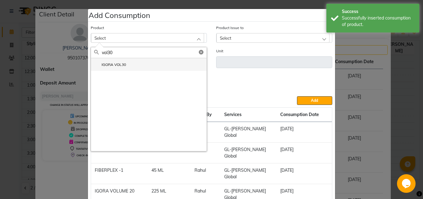
type input "vol30"
click at [115, 66] on label "IGORA VOL30" at bounding box center [110, 65] width 32 height 6
type input "Gm"
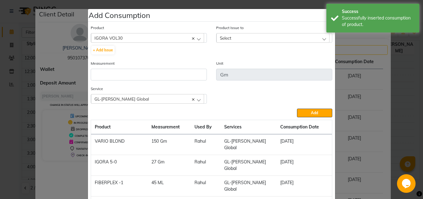
click at [225, 38] on span "Select" at bounding box center [225, 37] width 11 height 5
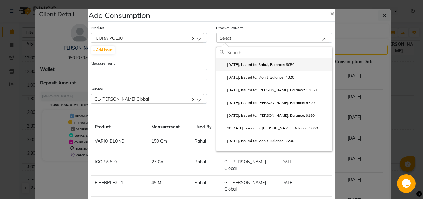
click at [248, 65] on label "[DATE], Issued to: Rahul, Balance: 6050" at bounding box center [256, 65] width 75 height 6
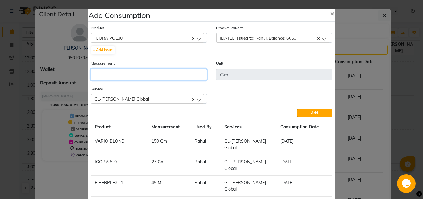
click at [142, 73] on input "number" at bounding box center [149, 75] width 116 height 12
type input "110"
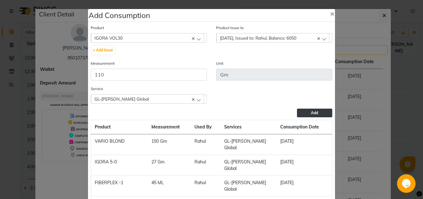
click at [315, 112] on span "Add" at bounding box center [314, 112] width 7 height 5
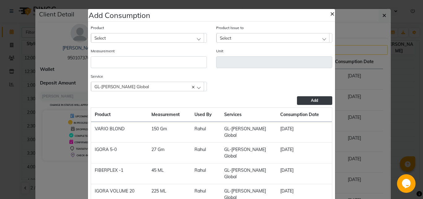
click at [330, 13] on span "×" at bounding box center [332, 13] width 4 height 9
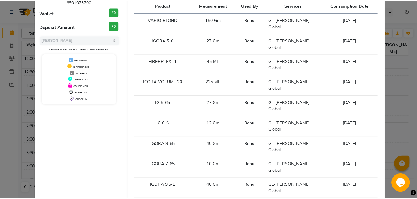
scroll to position [0, 0]
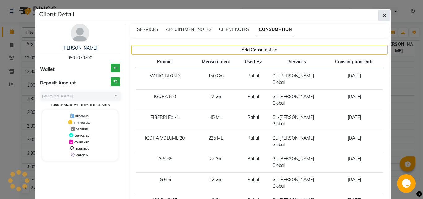
click at [382, 14] on icon "button" at bounding box center [384, 15] width 4 height 5
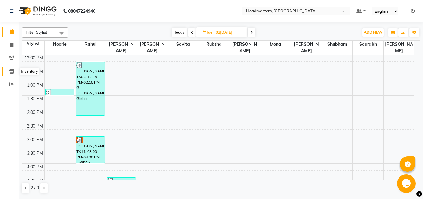
click at [13, 72] on icon at bounding box center [11, 71] width 5 height 5
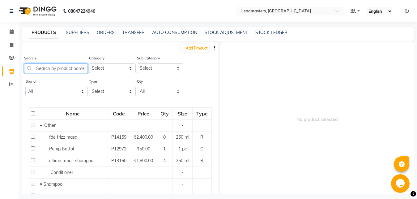
click at [40, 68] on input "text" at bounding box center [56, 68] width 64 height 10
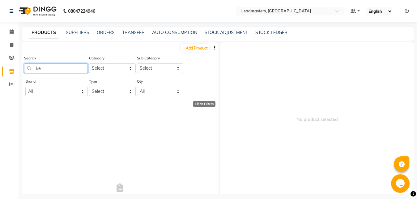
type input "k"
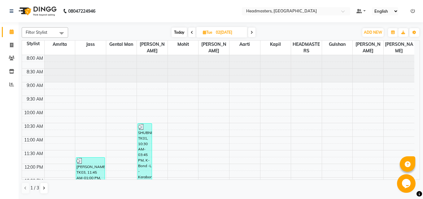
click at [252, 32] on icon at bounding box center [251, 33] width 2 height 4
type input "[DATE]"
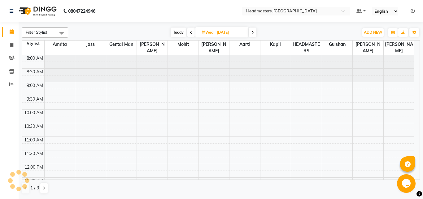
scroll to position [109, 0]
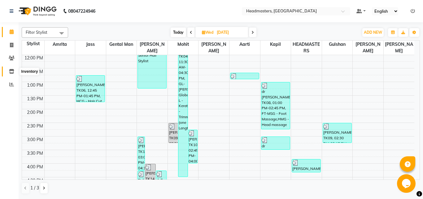
click at [11, 71] on icon at bounding box center [11, 71] width 5 height 5
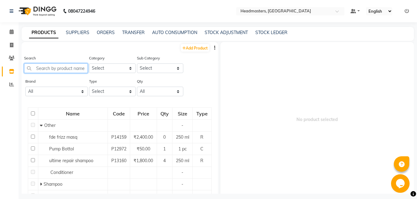
click at [38, 68] on input "text" at bounding box center [56, 68] width 64 height 10
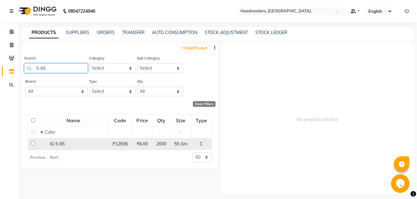
type input "5-65"
click at [72, 142] on div "IG 5-65" at bounding box center [74, 144] width 66 height 6
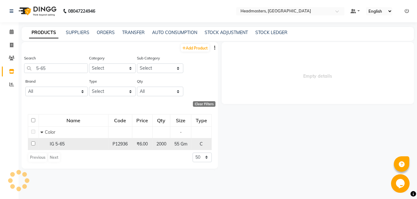
select select
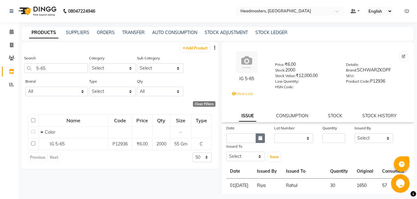
click at [259, 138] on icon "button" at bounding box center [261, 138] width 4 height 4
select select "9"
select select "2025"
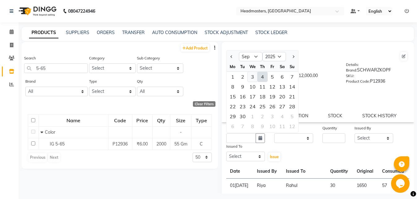
click at [254, 78] on div "3" at bounding box center [253, 77] width 10 height 10
type input "[DATE]"
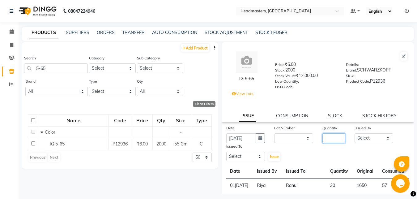
click at [323, 138] on input "number" at bounding box center [334, 138] width 23 height 10
type input "30"
click at [355, 133] on select "Select [PERSON_NAME] Amrita Amrita - Front Desk [PERSON_NAME] Gental Man Gulsha…" at bounding box center [374, 138] width 39 height 10
select select "60761"
click option "Riya" at bounding box center [0, 0] width 0 height 0
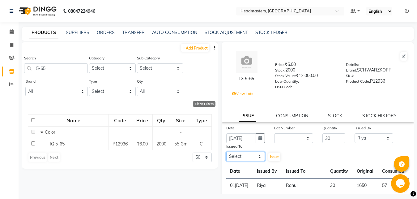
click at [226, 152] on select "Select [PERSON_NAME] Amrita Amrita - Front Desk [PERSON_NAME] Gental Man Gulsha…" at bounding box center [245, 157] width 39 height 10
select select "60721"
click option "[PERSON_NAME]" at bounding box center [0, 0] width 0 height 0
click at [273, 157] on span "Issue" at bounding box center [274, 156] width 9 height 5
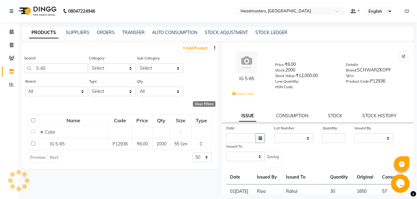
select select
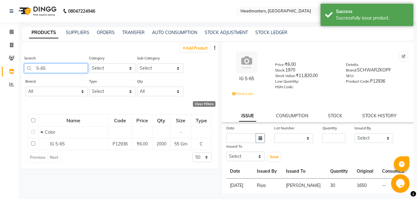
click at [50, 69] on input "5-65" at bounding box center [56, 68] width 64 height 10
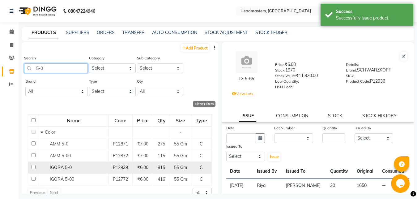
type input "5-0"
click at [57, 167] on span "IGORA 5-0" at bounding box center [61, 168] width 22 height 6
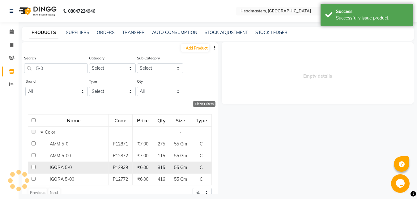
select select
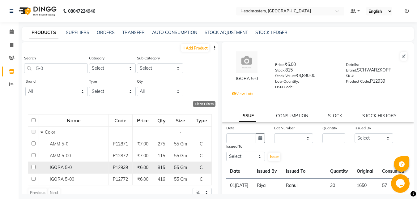
click at [60, 166] on span "IGORA 5-0" at bounding box center [61, 168] width 22 height 6
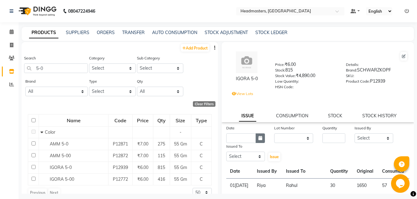
click at [259, 139] on icon "button" at bounding box center [261, 138] width 4 height 4
select select "9"
select select "2025"
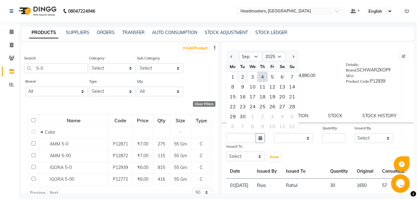
click at [243, 75] on div "2" at bounding box center [243, 77] width 10 height 10
type input "02[DATE]"
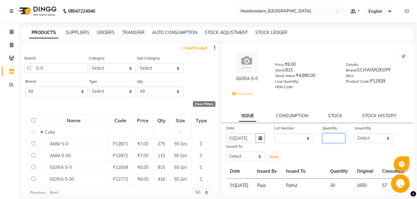
click at [323, 135] on input "number" at bounding box center [334, 138] width 23 height 10
type input "35"
click at [355, 133] on select "Select [PERSON_NAME] Amrita Amrita - Front Desk [PERSON_NAME] Gental Man Gulsha…" at bounding box center [374, 138] width 39 height 10
select select "60761"
click option "Riya" at bounding box center [0, 0] width 0 height 0
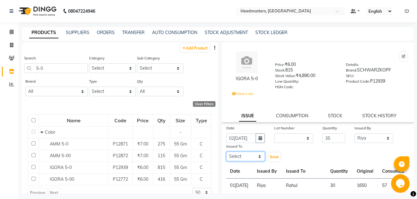
click at [226, 152] on select "Select [PERSON_NAME] Amrita Amrita - Front Desk [PERSON_NAME] Gental Man Gulsha…" at bounding box center [245, 157] width 39 height 10
select select "60721"
click option "[PERSON_NAME]" at bounding box center [0, 0] width 0 height 0
click at [273, 155] on span "Issue" at bounding box center [274, 156] width 9 height 5
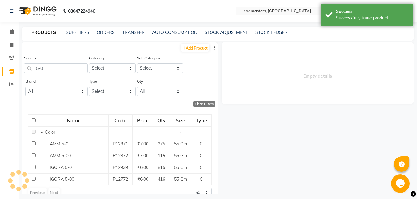
select select
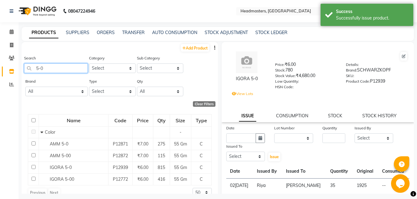
click at [59, 67] on input "5-0" at bounding box center [56, 68] width 64 height 10
type input "5"
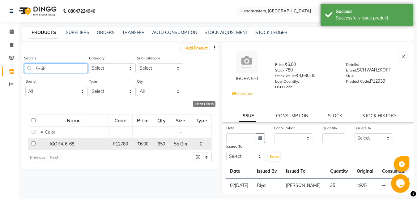
type input "6-68"
click at [97, 146] on div "IGORA 6-68" at bounding box center [74, 144] width 66 height 6
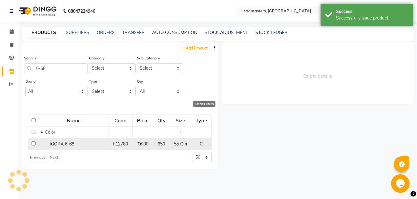
select select
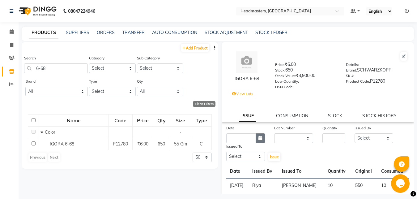
click at [260, 136] on button "button" at bounding box center [260, 138] width 9 height 10
select select "9"
select select "2025"
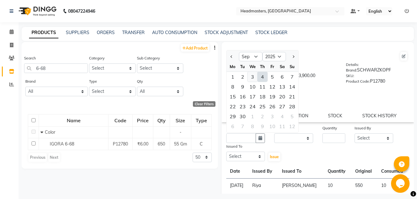
click at [252, 76] on div "3" at bounding box center [253, 77] width 10 height 10
type input "[DATE]"
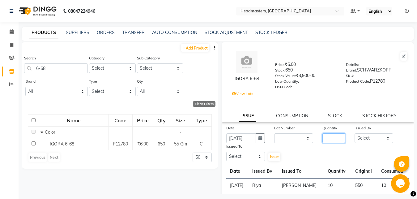
click at [324, 138] on input "number" at bounding box center [334, 138] width 23 height 10
type input "114"
click at [355, 133] on select "Select [PERSON_NAME] Amrita Amrita - Front Desk [PERSON_NAME] Gental Man Gulsha…" at bounding box center [374, 138] width 39 height 10
select select "60761"
click option "Riya" at bounding box center [0, 0] width 0 height 0
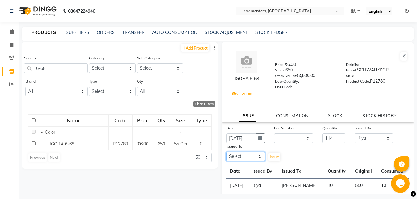
click at [226, 152] on select "Select [PERSON_NAME] Amrita Amrita - Front Desk [PERSON_NAME] Gental Man Gulsha…" at bounding box center [245, 157] width 39 height 10
select select "60721"
click option "[PERSON_NAME]" at bounding box center [0, 0] width 0 height 0
click at [270, 157] on span "Issue" at bounding box center [274, 156] width 9 height 5
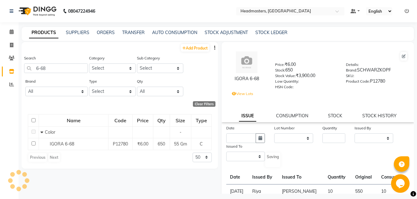
select select
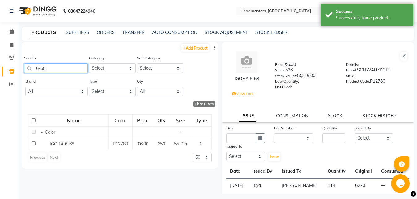
click at [78, 69] on input "6-68" at bounding box center [56, 68] width 64 height 10
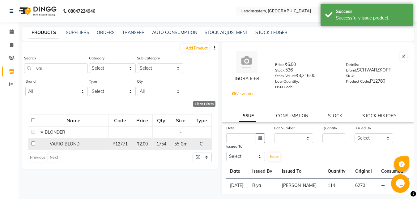
click at [69, 145] on span "VARIO BLOND" at bounding box center [65, 144] width 30 height 6
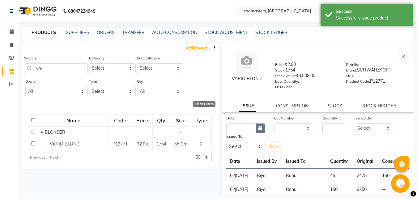
click at [260, 129] on icon "button" at bounding box center [261, 128] width 4 height 4
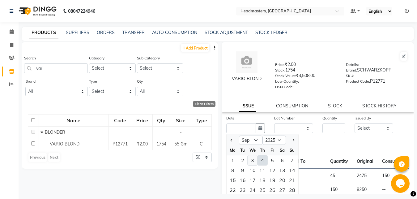
click at [252, 161] on div "3" at bounding box center [253, 160] width 10 height 10
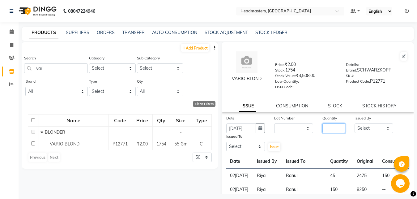
click at [324, 128] on input "number" at bounding box center [334, 128] width 23 height 10
click at [355, 123] on select "Select [PERSON_NAME] Amrita Amrita - Front Desk [PERSON_NAME] Gental Man Gulsha…" at bounding box center [374, 128] width 39 height 10
click option "Riya" at bounding box center [0, 0] width 0 height 0
click at [226, 142] on select "Select [PERSON_NAME] Amrita Amrita - Front Desk [PERSON_NAME] Gental Man Gulsha…" at bounding box center [245, 147] width 39 height 10
click option "[PERSON_NAME]" at bounding box center [0, 0] width 0 height 0
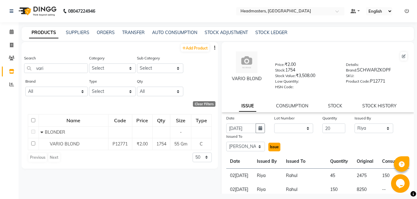
click at [273, 146] on span "Issue" at bounding box center [274, 146] width 9 height 5
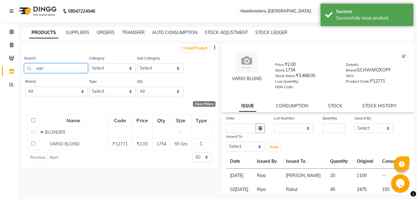
click at [57, 67] on input "vari" at bounding box center [56, 68] width 64 height 10
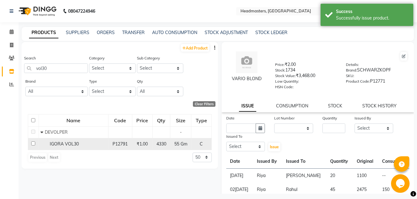
click at [75, 140] on td "IGORA VOL30" at bounding box center [74, 144] width 70 height 12
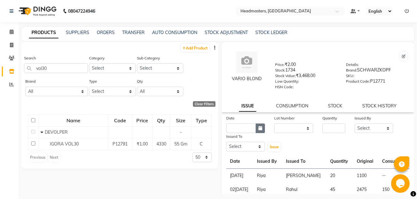
click at [260, 127] on icon "button" at bounding box center [261, 128] width 4 height 4
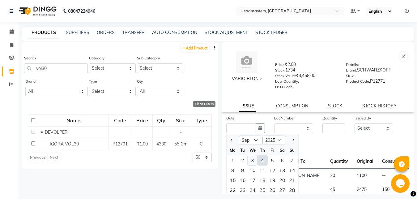
click at [254, 161] on div "3" at bounding box center [253, 160] width 10 height 10
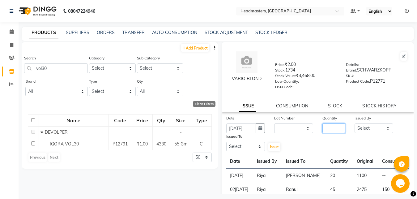
click at [324, 126] on input "number" at bounding box center [334, 128] width 23 height 10
click at [355, 123] on select "Select [PERSON_NAME] Amrita Amrita - Front Desk [PERSON_NAME] Gental Man Gulsha…" at bounding box center [374, 128] width 39 height 10
click option "Riya" at bounding box center [0, 0] width 0 height 0
click at [226, 142] on select "Select [PERSON_NAME] Amrita Amrita - Front Desk [PERSON_NAME] Gental Man Gulsha…" at bounding box center [245, 147] width 39 height 10
click option "[PERSON_NAME]" at bounding box center [0, 0] width 0 height 0
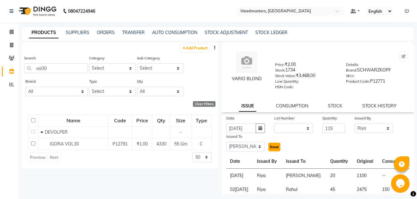
click at [276, 145] on span "Issue" at bounding box center [274, 146] width 9 height 5
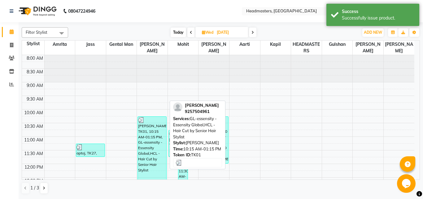
click at [149, 130] on div "[PERSON_NAME]an, TK01, 10:15 AM-01:15 PM, GL-essensity - Essensity Global,HCL -…" at bounding box center [152, 157] width 28 height 81
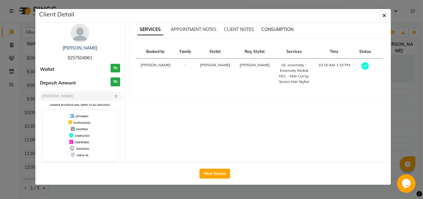
click at [279, 29] on span "CONSUMPTION" at bounding box center [277, 30] width 32 height 6
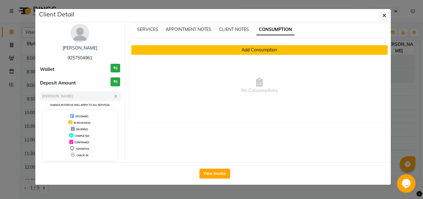
click at [256, 49] on button "Add Consumption" at bounding box center [259, 50] width 256 height 10
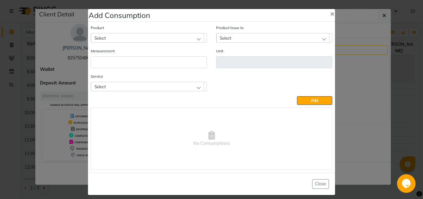
click at [116, 37] on div "Select" at bounding box center [147, 37] width 113 height 9
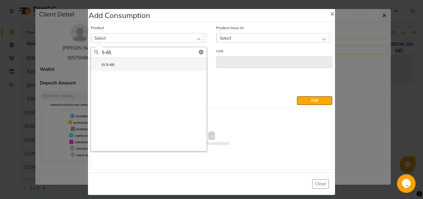
click at [112, 65] on li "IG 5-65" at bounding box center [148, 64] width 115 height 13
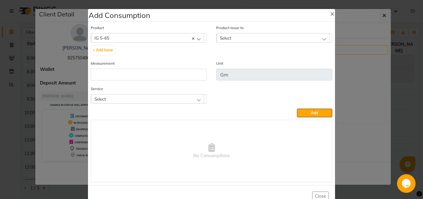
click at [223, 37] on span "Select" at bounding box center [225, 37] width 11 height 5
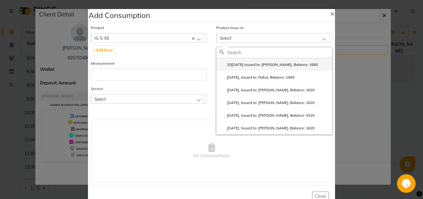
click at [251, 66] on label "20[DATE] Issued to: [PERSON_NAME], Balance: 1650" at bounding box center [268, 65] width 98 height 6
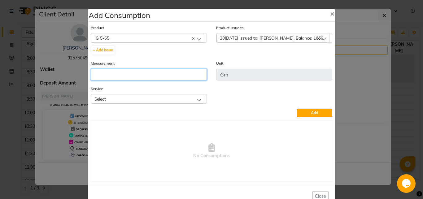
click at [171, 79] on input "number" at bounding box center [149, 75] width 116 height 12
click at [195, 97] on div "Select" at bounding box center [147, 98] width 113 height 9
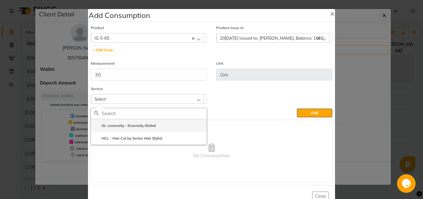
click at [153, 124] on li "GL-essensity - Essensity Global" at bounding box center [148, 125] width 115 height 13
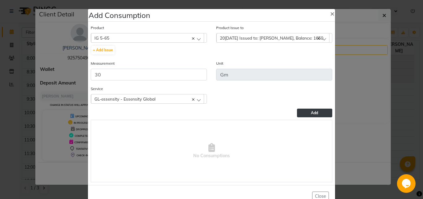
click at [301, 111] on button "Add" at bounding box center [314, 113] width 35 height 9
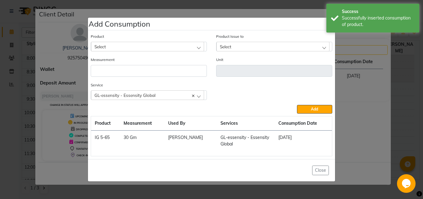
click at [159, 47] on div "Select" at bounding box center [147, 46] width 113 height 9
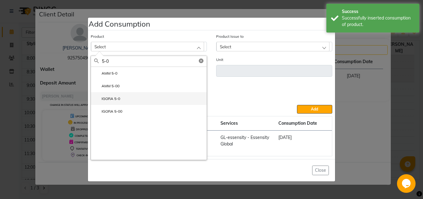
click at [151, 94] on li "IGORA 5-0" at bounding box center [148, 98] width 115 height 13
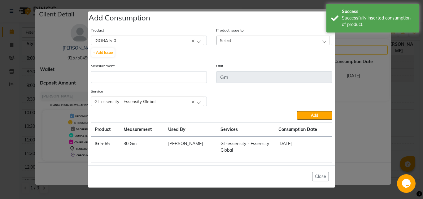
click at [231, 37] on div "Select" at bounding box center [272, 40] width 113 height 9
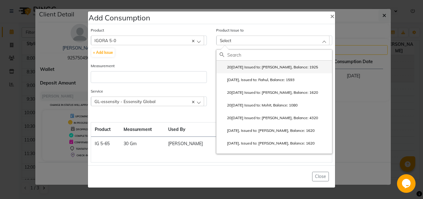
click at [254, 68] on label "20[DATE] Issued to: [PERSON_NAME], Balance: 1925" at bounding box center [268, 67] width 98 height 6
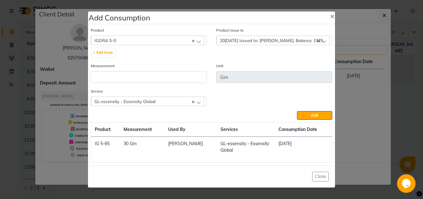
click at [243, 40] on span "20[DATE] Issued to: [PERSON_NAME], Balance: 1925" at bounding box center [271, 40] width 103 height 5
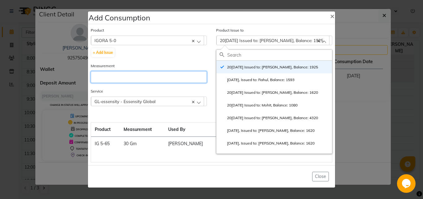
click at [170, 78] on input "number" at bounding box center [149, 77] width 116 height 12
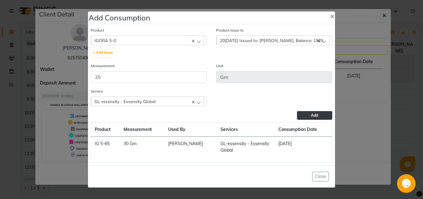
click at [300, 116] on button "Add" at bounding box center [314, 115] width 35 height 9
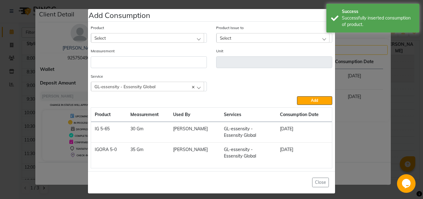
click at [102, 37] on span "Select" at bounding box center [99, 37] width 11 height 5
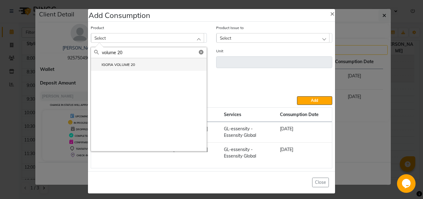
click at [113, 67] on label "IGORA VOLUME 20" at bounding box center [114, 65] width 41 height 6
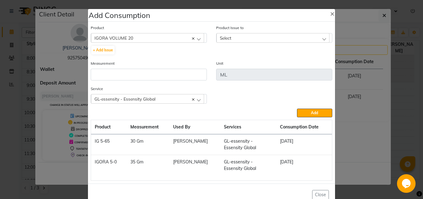
click at [220, 38] on span "Select" at bounding box center [225, 37] width 11 height 5
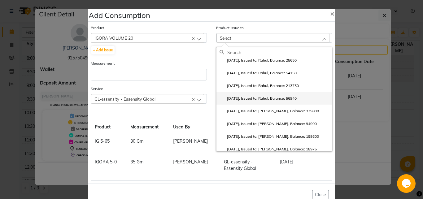
scroll to position [20, 0]
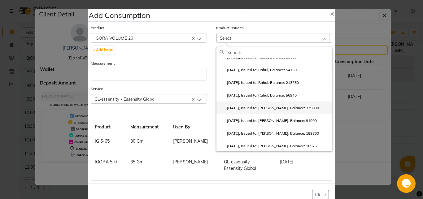
click at [252, 107] on label "[DATE], Issued to: [PERSON_NAME], Balance: 379800" at bounding box center [268, 108] width 99 height 6
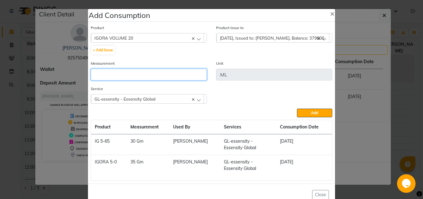
click at [146, 73] on input "number" at bounding box center [149, 75] width 116 height 12
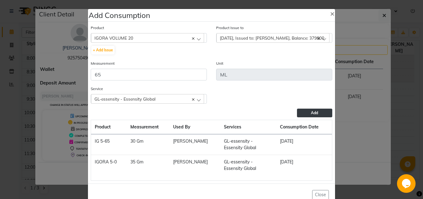
click at [306, 113] on button "Add" at bounding box center [314, 113] width 35 height 9
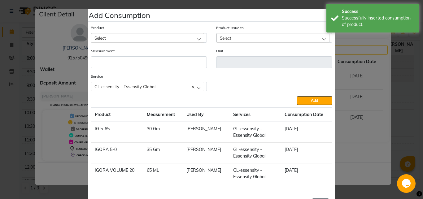
click at [109, 39] on div "Select" at bounding box center [147, 37] width 113 height 9
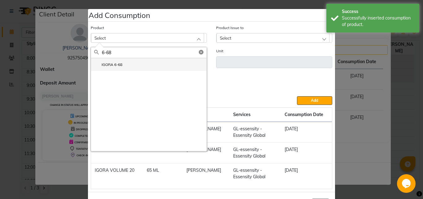
click at [112, 63] on label "IGORA 6-68" at bounding box center [108, 65] width 28 height 6
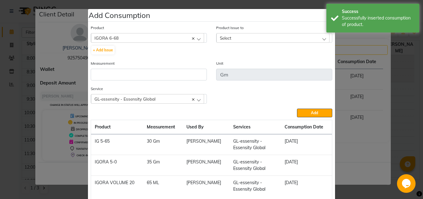
click at [223, 36] on span "Select" at bounding box center [225, 37] width 11 height 5
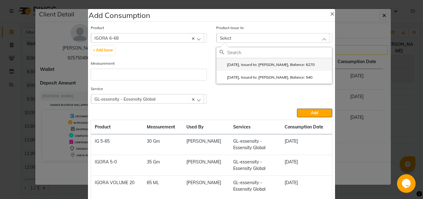
click at [241, 64] on label "[DATE], Issued to: [PERSON_NAME], Balance: 6270" at bounding box center [266, 65] width 95 height 6
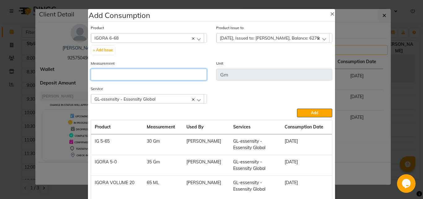
click at [158, 75] on input "number" at bounding box center [149, 75] width 116 height 12
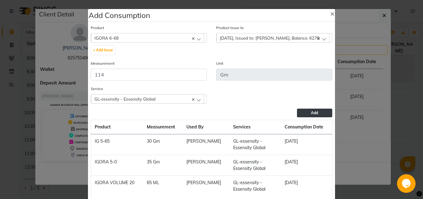
click at [321, 113] on button "Add" at bounding box center [314, 113] width 35 height 9
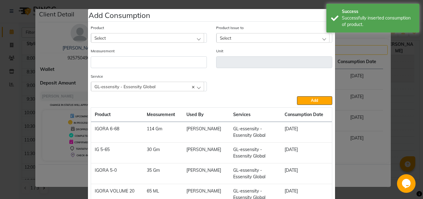
click at [137, 36] on div "Select" at bounding box center [147, 37] width 113 height 9
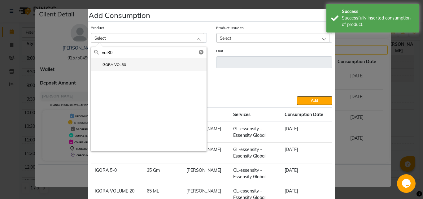
click at [121, 65] on label "IGORA VOL30" at bounding box center [110, 65] width 32 height 6
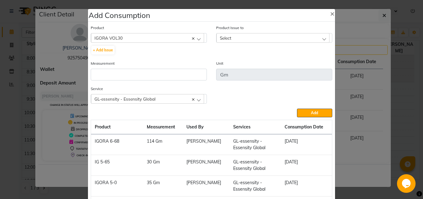
click at [242, 36] on div "Select" at bounding box center [272, 37] width 113 height 9
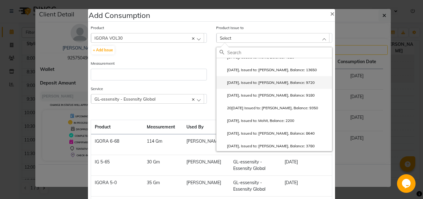
click at [252, 85] on label "[DATE], Issued to: [PERSON_NAME], Balance: 9720" at bounding box center [266, 83] width 95 height 6
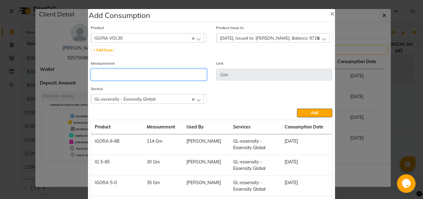
click at [155, 75] on input "number" at bounding box center [149, 75] width 116 height 12
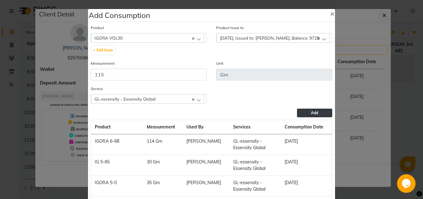
click at [305, 112] on button "Add" at bounding box center [314, 113] width 35 height 9
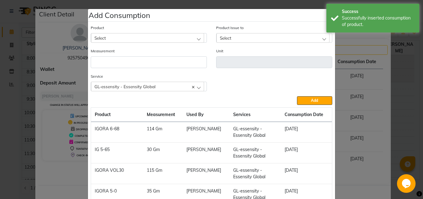
click at [115, 37] on div "Select" at bounding box center [147, 37] width 113 height 9
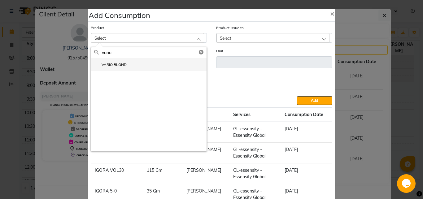
click at [114, 65] on label "VARIO BLOND" at bounding box center [110, 65] width 32 height 6
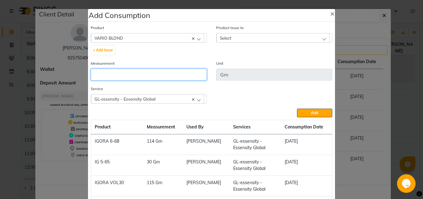
click at [115, 72] on input "number" at bounding box center [149, 75] width 116 height 12
click at [224, 39] on span "Select" at bounding box center [225, 37] width 11 height 5
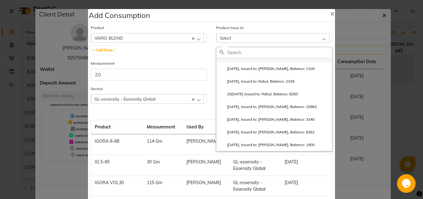
click at [241, 59] on label "[DATE], Issued to: [PERSON_NAME], Balance: 6325" at bounding box center [266, 56] width 95 height 6
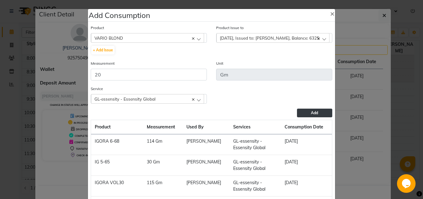
click at [305, 114] on button "Add" at bounding box center [314, 113] width 35 height 9
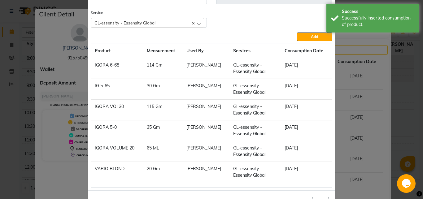
scroll to position [86, 0]
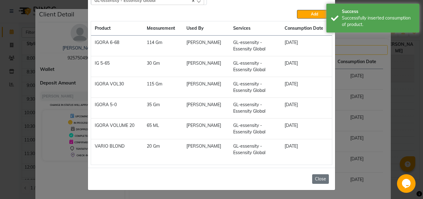
click at [319, 180] on button "Close" at bounding box center [320, 179] width 17 height 10
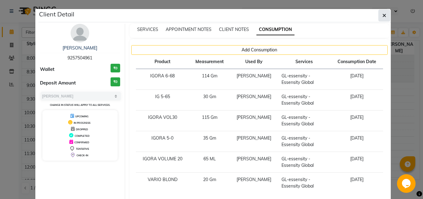
click at [384, 14] on button "button" at bounding box center [384, 16] width 12 height 12
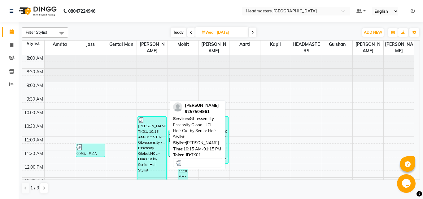
click at [144, 132] on div "[PERSON_NAME]an, TK01, 10:15 AM-01:15 PM, GL-essensity - Essensity Global,HCL -…" at bounding box center [152, 157] width 28 height 81
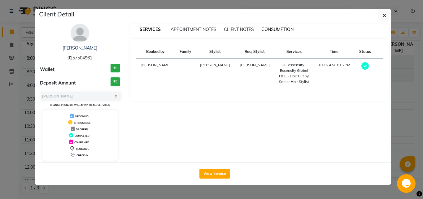
click at [271, 28] on span "CONSUMPTION" at bounding box center [277, 30] width 32 height 6
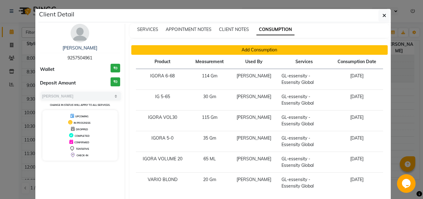
click at [258, 49] on button "Add Consumption" at bounding box center [259, 50] width 256 height 10
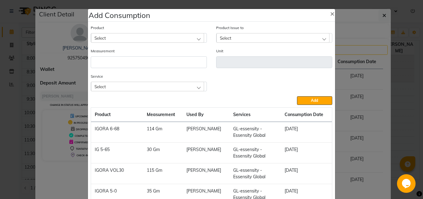
click at [118, 37] on div "Select" at bounding box center [147, 37] width 113 height 9
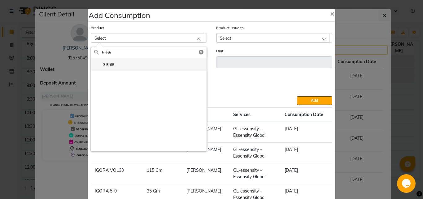
click at [113, 65] on li "IG 5-65" at bounding box center [148, 64] width 115 height 13
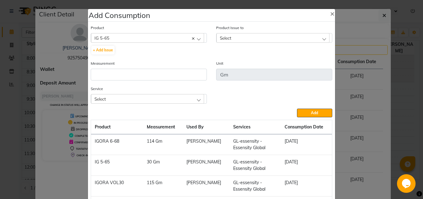
click at [230, 37] on div "Select" at bounding box center [272, 37] width 113 height 9
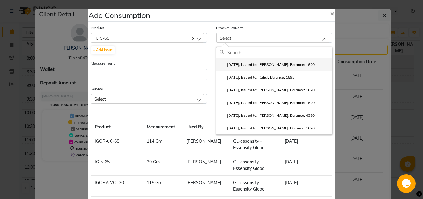
click at [244, 65] on label "[DATE], Issued to: [PERSON_NAME], Balance: 1620" at bounding box center [266, 65] width 95 height 6
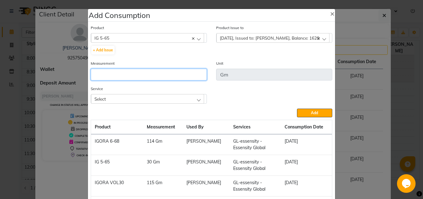
click at [169, 78] on input "number" at bounding box center [149, 75] width 116 height 12
click at [196, 97] on div "Select" at bounding box center [147, 98] width 113 height 9
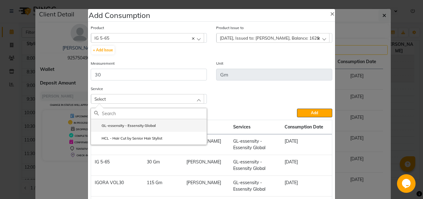
click at [153, 124] on li "GL-essensity - Essensity Global" at bounding box center [148, 125] width 115 height 13
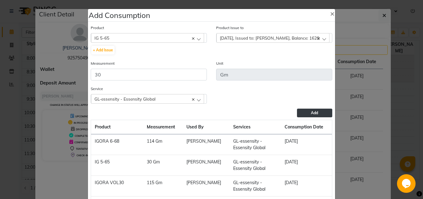
click at [314, 113] on span "Add" at bounding box center [314, 112] width 7 height 5
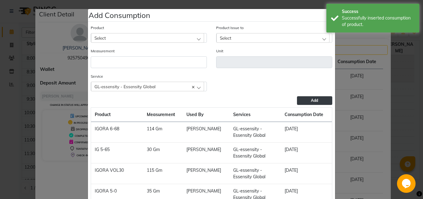
click at [102, 35] on span "Select" at bounding box center [99, 37] width 11 height 5
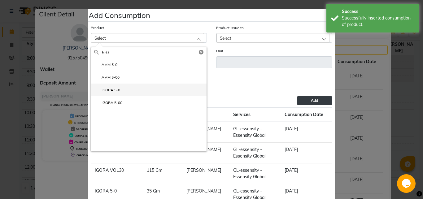
click at [108, 91] on label "IGORA 5-0" at bounding box center [107, 90] width 26 height 6
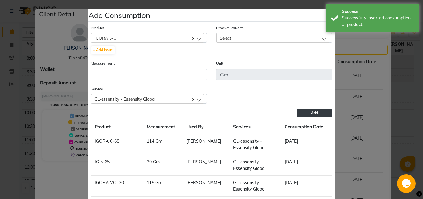
click at [228, 35] on div "Select" at bounding box center [272, 37] width 113 height 9
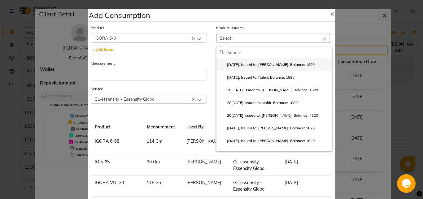
click at [249, 66] on label "[DATE], Issued to: [PERSON_NAME], Balance: 1890" at bounding box center [266, 65] width 95 height 6
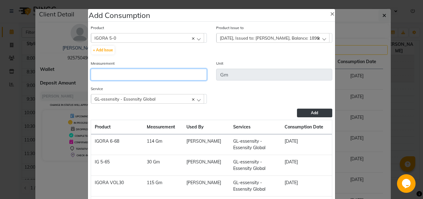
click at [180, 74] on input "number" at bounding box center [149, 75] width 116 height 12
click at [311, 113] on span "Add" at bounding box center [314, 112] width 7 height 5
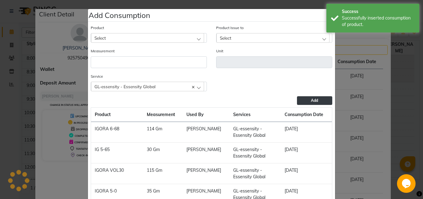
click at [118, 36] on div "Select" at bounding box center [147, 37] width 113 height 9
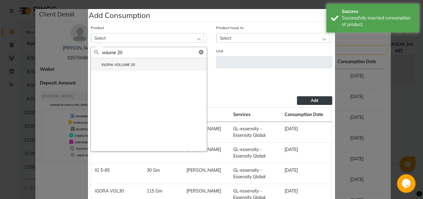
click at [146, 64] on li "IGORA VOLUME 20" at bounding box center [148, 64] width 115 height 13
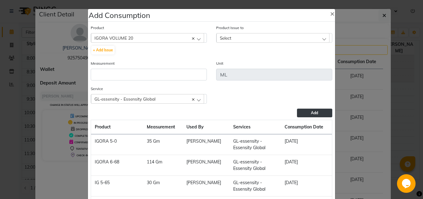
click at [220, 37] on span "Select" at bounding box center [225, 37] width 11 height 5
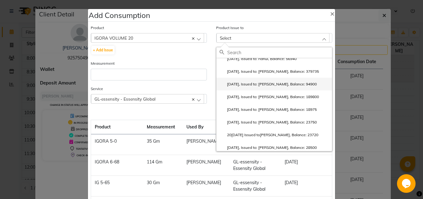
scroll to position [58, 0]
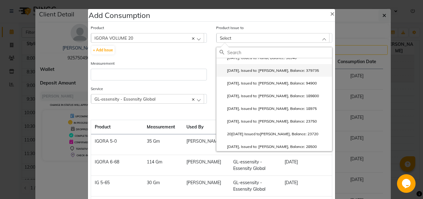
click at [252, 72] on label "[DATE], Issued to: [PERSON_NAME], Balance: 379735" at bounding box center [268, 71] width 99 height 6
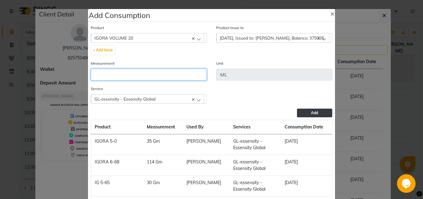
click at [138, 75] on input "number" at bounding box center [149, 75] width 116 height 12
click at [303, 110] on button "Add" at bounding box center [314, 113] width 35 height 9
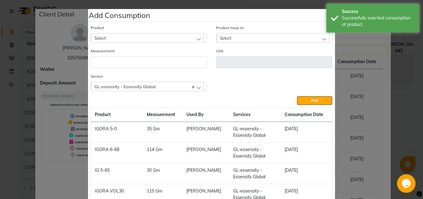
click at [139, 37] on div "Select" at bounding box center [147, 37] width 113 height 9
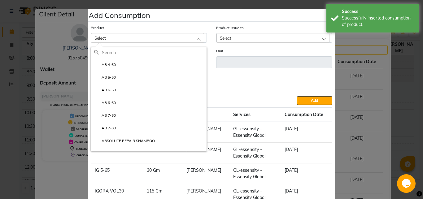
click at [139, 37] on div "Select" at bounding box center [147, 37] width 113 height 9
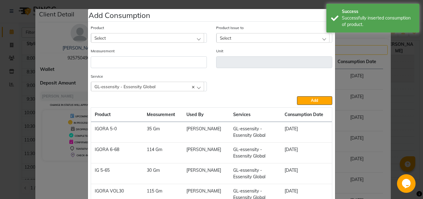
click at [139, 37] on div "Select" at bounding box center [147, 37] width 113 height 9
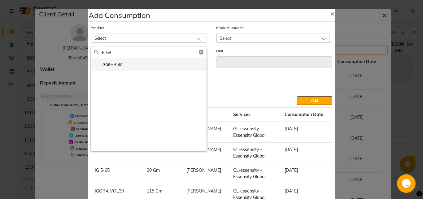
click at [126, 62] on li "IGORA 6-68" at bounding box center [148, 64] width 115 height 13
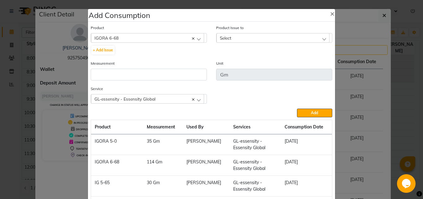
click at [240, 38] on div "Select" at bounding box center [272, 37] width 113 height 9
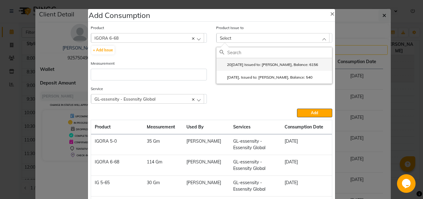
click at [247, 66] on label "20[DATE] Issued to: [PERSON_NAME], Balance: 6156" at bounding box center [268, 65] width 98 height 6
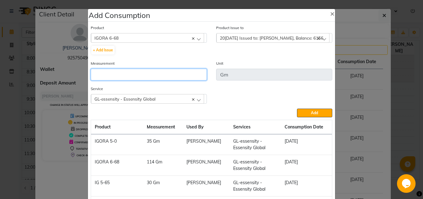
click at [163, 75] on input "number" at bounding box center [149, 75] width 116 height 12
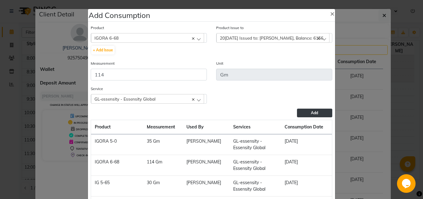
click at [303, 111] on button "Add" at bounding box center [314, 113] width 35 height 9
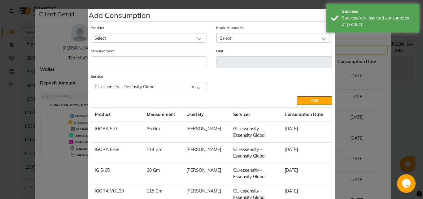
click at [107, 39] on div "Select" at bounding box center [147, 37] width 113 height 9
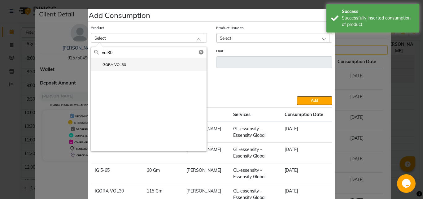
click at [111, 64] on label "IGORA VOL30" at bounding box center [110, 65] width 32 height 6
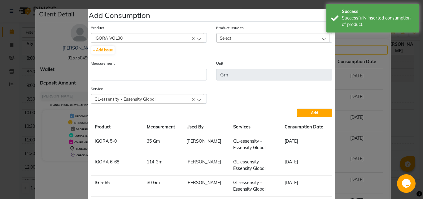
click at [230, 37] on div "Select" at bounding box center [272, 37] width 113 height 9
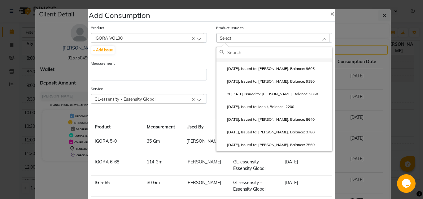
click at [241, 59] on label "[DATE], Issued to: [PERSON_NAME], Balance: 13650" at bounding box center [267, 56] width 97 height 6
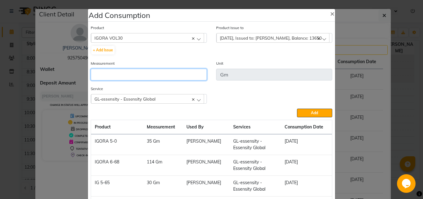
click at [120, 73] on input "number" at bounding box center [149, 75] width 116 height 12
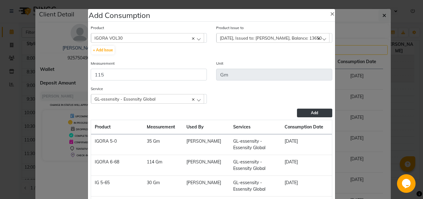
click at [311, 111] on span "Add" at bounding box center [314, 112] width 7 height 5
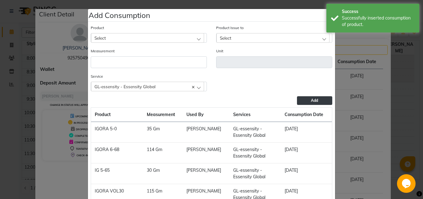
click at [131, 36] on div "Select" at bounding box center [147, 37] width 113 height 9
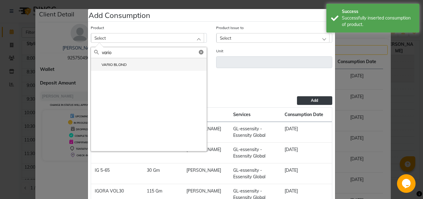
click at [130, 67] on li "VARIO BLOND" at bounding box center [148, 64] width 115 height 13
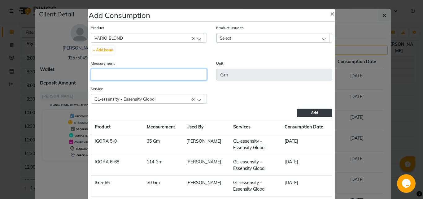
click at [126, 74] on input "number" at bounding box center [149, 75] width 116 height 12
click at [227, 37] on span "Select" at bounding box center [225, 37] width 11 height 5
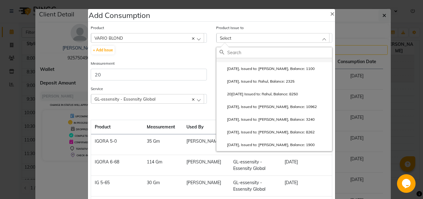
click at [245, 62] on li "[DATE], Issued to: [PERSON_NAME], Balance: 6305" at bounding box center [273, 55] width 115 height 13
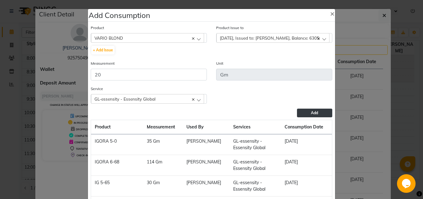
click at [297, 113] on button "Add" at bounding box center [314, 113] width 35 height 9
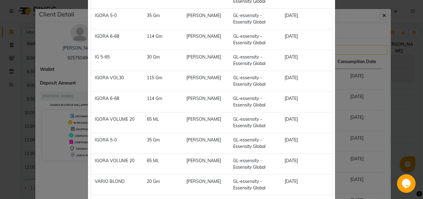
scroll to position [211, 0]
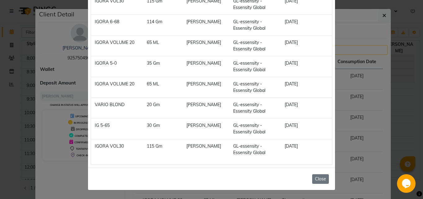
click at [318, 179] on button "Close" at bounding box center [320, 179] width 17 height 10
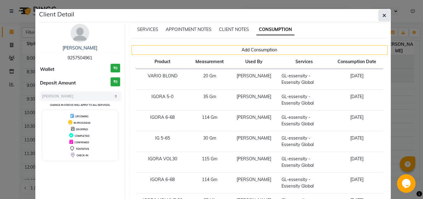
click at [384, 14] on button "button" at bounding box center [384, 16] width 12 height 12
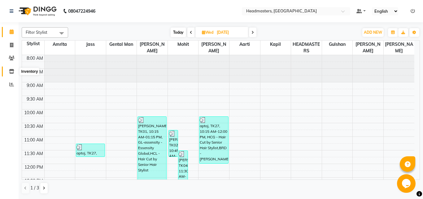
click at [11, 71] on icon at bounding box center [11, 71] width 5 height 5
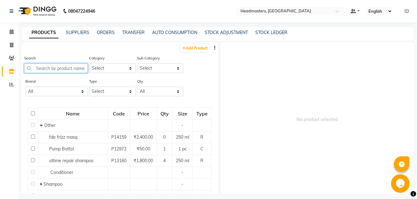
click at [34, 69] on input "text" at bounding box center [56, 68] width 64 height 10
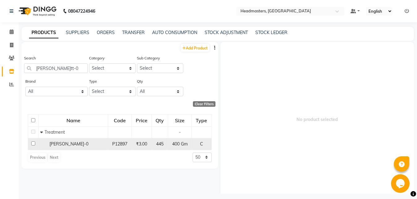
click at [63, 139] on td "[PERSON_NAME]-0" at bounding box center [74, 144] width 70 height 12
click at [69, 144] on div "[PERSON_NAME]-0" at bounding box center [73, 144] width 66 height 6
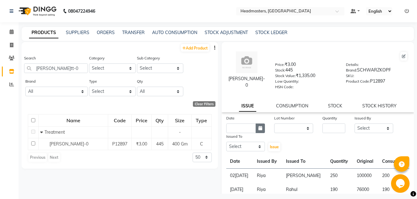
click at [259, 129] on icon "button" at bounding box center [261, 128] width 4 height 4
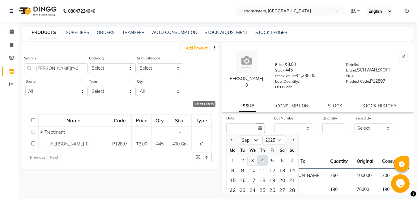
click at [252, 160] on div "3" at bounding box center [253, 160] width 10 height 10
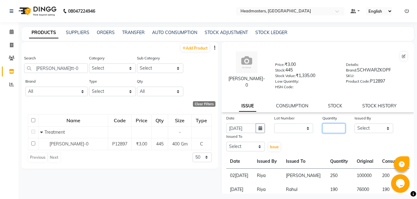
click at [325, 129] on input "number" at bounding box center [334, 128] width 23 height 10
click at [355, 123] on select "Select [PERSON_NAME] Amrita Amrita - Front Desk [PERSON_NAME] Gental Man Gulsha…" at bounding box center [374, 128] width 39 height 10
click option "Riya" at bounding box center [0, 0] width 0 height 0
click at [226, 142] on select "Select [PERSON_NAME] Amrita Amrita - Front Desk [PERSON_NAME] Gental Man Gulsha…" at bounding box center [245, 147] width 39 height 10
click option "Mohit" at bounding box center [0, 0] width 0 height 0
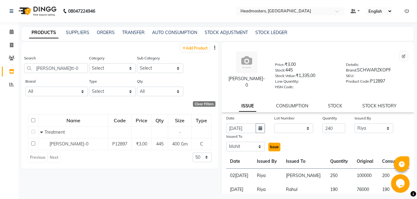
click at [275, 148] on span "Issue" at bounding box center [274, 146] width 9 height 5
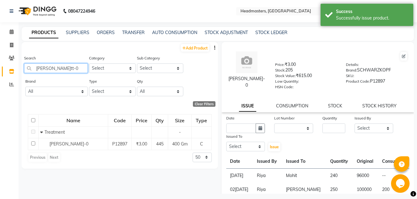
click at [67, 69] on input "[PERSON_NAME]tt-0" at bounding box center [56, 68] width 64 height 10
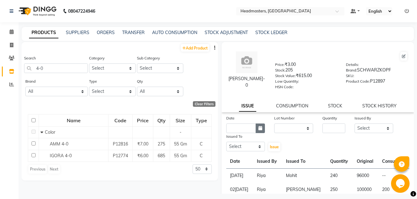
click at [259, 129] on icon "button" at bounding box center [261, 128] width 4 height 4
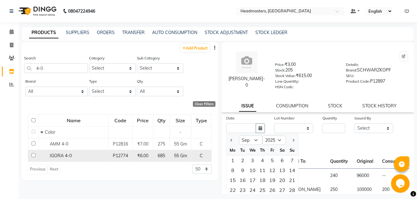
click at [53, 159] on td "IGORA 4-0" at bounding box center [74, 156] width 70 height 12
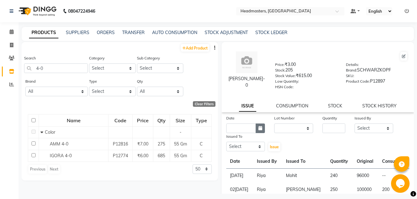
click at [259, 128] on icon "button" at bounding box center [261, 128] width 4 height 4
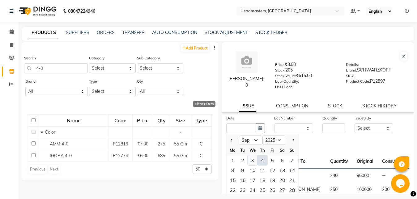
click at [253, 161] on div "3" at bounding box center [253, 160] width 10 height 10
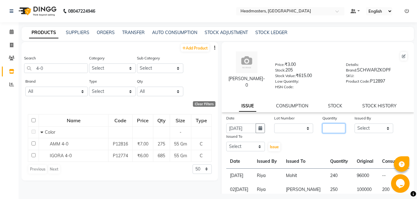
click at [323, 129] on input "number" at bounding box center [334, 128] width 23 height 10
click at [355, 123] on select "Select [PERSON_NAME] Amrita Amrita - Front Desk [PERSON_NAME] Gental Man Gulsha…" at bounding box center [374, 128] width 39 height 10
click option "Riya" at bounding box center [0, 0] width 0 height 0
click at [226, 142] on select "Select [PERSON_NAME] Amrita Amrita - Front Desk [PERSON_NAME] Gental Man Gulsha…" at bounding box center [245, 147] width 39 height 10
click option "Mohit" at bounding box center [0, 0] width 0 height 0
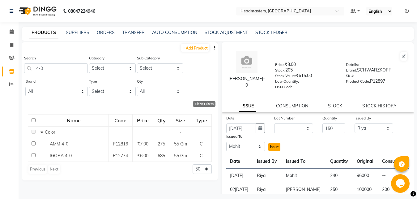
click at [273, 145] on span "Issue" at bounding box center [274, 146] width 9 height 5
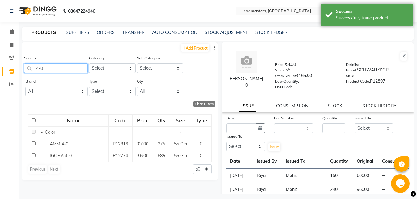
click at [66, 67] on input "4-0" at bounding box center [56, 68] width 64 height 10
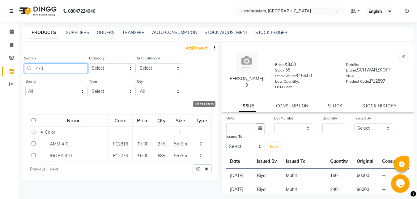
click at [66, 67] on input "4-0" at bounding box center [56, 68] width 64 height 10
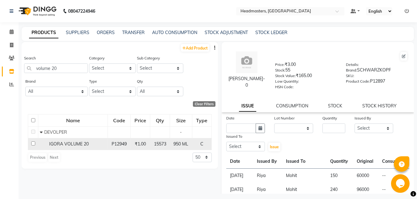
click at [73, 143] on span "IGORA VOLUME 20" at bounding box center [69, 144] width 40 height 6
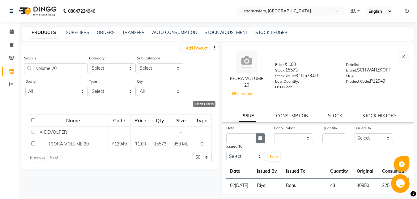
click at [259, 139] on icon "button" at bounding box center [261, 138] width 4 height 4
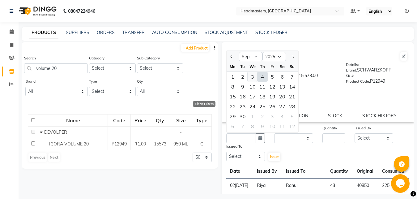
click at [252, 75] on div "3" at bounding box center [253, 77] width 10 height 10
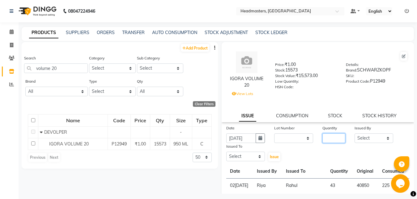
click at [325, 140] on input "number" at bounding box center [334, 138] width 23 height 10
click at [355, 133] on select "Select [PERSON_NAME] Amrita Amrita - Front Desk [PERSON_NAME] Gental Man Gulsha…" at bounding box center [374, 138] width 39 height 10
click option "Riya" at bounding box center [0, 0] width 0 height 0
click at [226, 152] on select "Select [PERSON_NAME] Amrita Amrita - Front Desk [PERSON_NAME] Gental Man Gulsha…" at bounding box center [245, 157] width 39 height 10
click option "Mohit" at bounding box center [0, 0] width 0 height 0
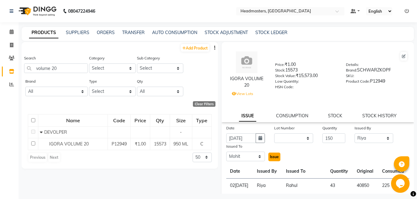
click at [271, 156] on span "Issue" at bounding box center [274, 156] width 9 height 5
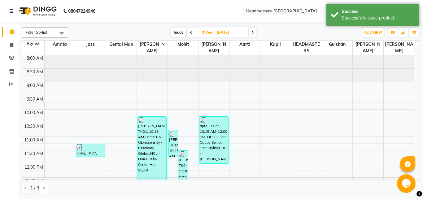
click at [44, 187] on icon at bounding box center [44, 188] width 2 height 4
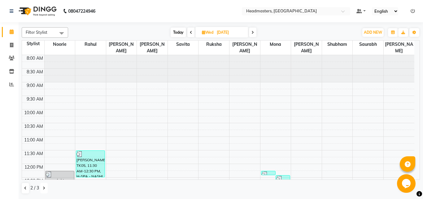
click at [43, 185] on button at bounding box center [43, 188] width 7 height 11
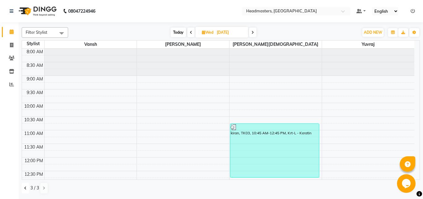
click at [25, 186] on button at bounding box center [25, 188] width 7 height 11
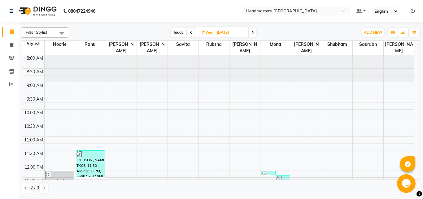
click at [27, 189] on button at bounding box center [25, 188] width 7 height 11
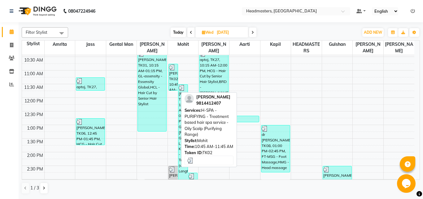
scroll to position [67, 0]
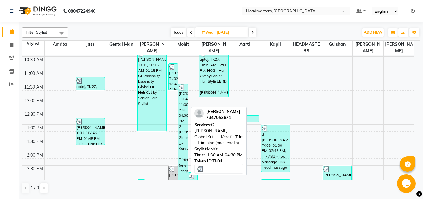
click at [183, 126] on div "[PERSON_NAME]an, TK04, 11:30 AM-04:30 PM, GL-[PERSON_NAME] Global,Krt-L - Kerat…" at bounding box center [182, 151] width 9 height 135
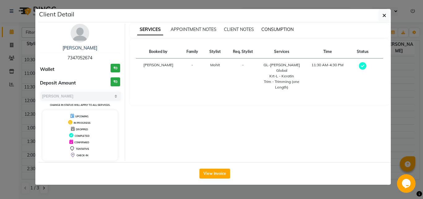
click at [281, 29] on span "CONSUMPTION" at bounding box center [277, 30] width 32 height 6
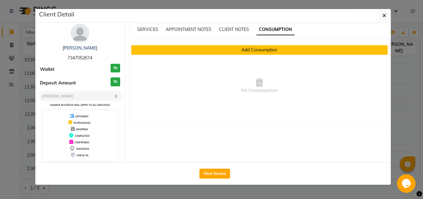
click at [261, 49] on button "Add Consumption" at bounding box center [259, 50] width 256 height 10
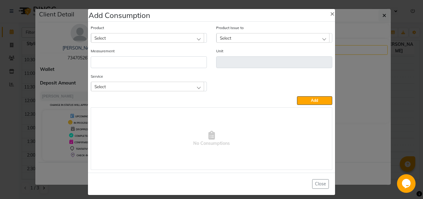
click at [131, 34] on div "Select" at bounding box center [147, 37] width 113 height 9
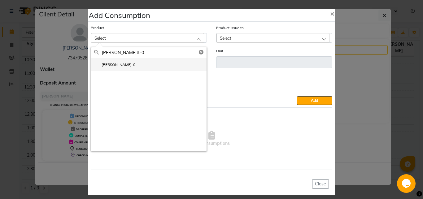
click at [115, 62] on li "[PERSON_NAME]-0" at bounding box center [148, 64] width 115 height 13
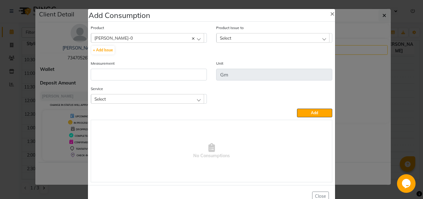
click at [233, 38] on div "Select" at bounding box center [272, 37] width 113 height 9
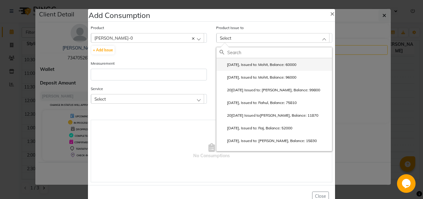
click at [245, 64] on label "[DATE], Issued to: Mohit, Balance: 60000" at bounding box center [257, 65] width 77 height 6
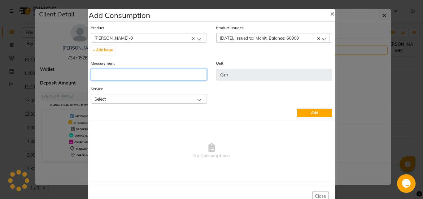
click at [159, 74] on input "number" at bounding box center [149, 75] width 116 height 12
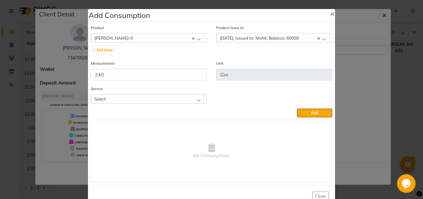
click at [198, 99] on div "Select" at bounding box center [147, 98] width 113 height 9
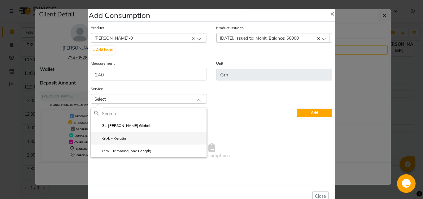
click at [149, 138] on li "Krt-L - Keratin" at bounding box center [148, 138] width 115 height 13
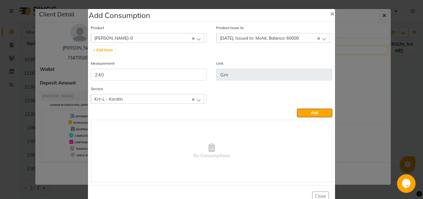
click at [196, 97] on div "Krt-L - Keratin" at bounding box center [147, 98] width 113 height 9
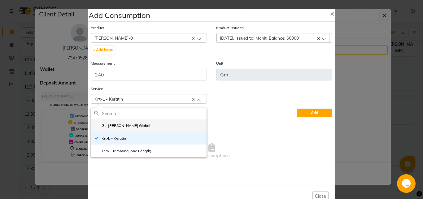
click at [170, 128] on li "GL-[PERSON_NAME] Global" at bounding box center [148, 125] width 115 height 13
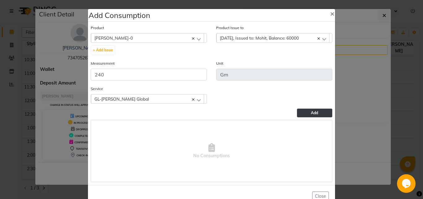
click at [311, 113] on span "Add" at bounding box center [314, 112] width 7 height 5
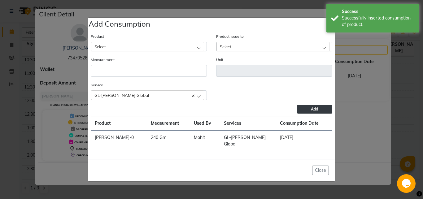
click at [166, 49] on div "Select" at bounding box center [147, 46] width 113 height 9
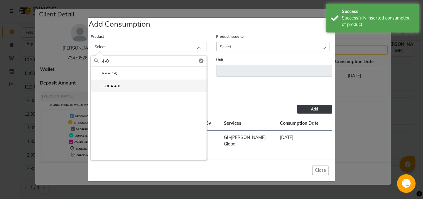
click at [123, 86] on li "IGORA 4-0" at bounding box center [148, 86] width 115 height 13
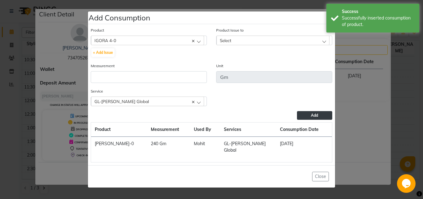
click at [227, 43] on span "Select" at bounding box center [225, 40] width 11 height 5
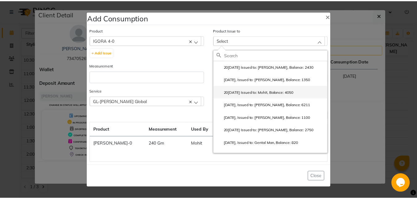
scroll to position [0, 0]
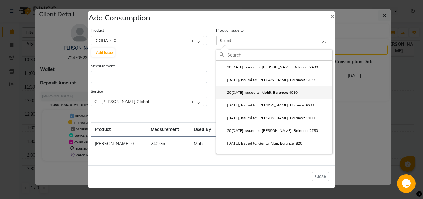
click at [275, 95] on label "20[DATE] Issued to: Mohit, Balance: 4050" at bounding box center [258, 93] width 78 height 6
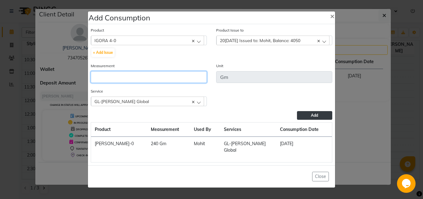
click at [174, 78] on input "number" at bounding box center [149, 77] width 116 height 12
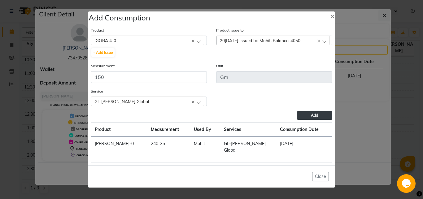
click at [299, 117] on button "Add" at bounding box center [314, 115] width 35 height 9
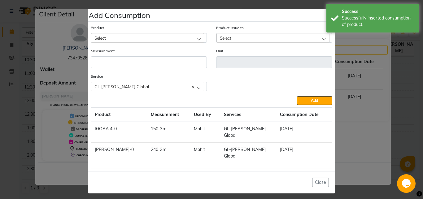
click at [143, 42] on div "Select" at bounding box center [147, 37] width 113 height 9
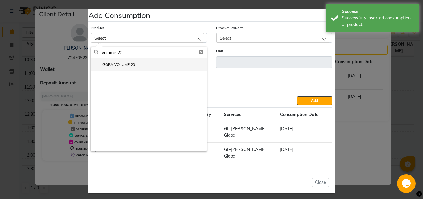
click at [145, 69] on li "IGORA VOLUME 20" at bounding box center [148, 64] width 115 height 13
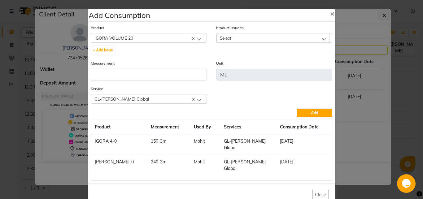
click at [220, 37] on span "Select" at bounding box center [225, 37] width 11 height 5
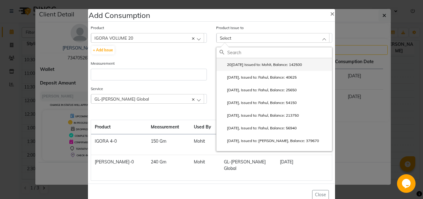
click at [238, 66] on label "20[DATE] Issued to: Mohit, Balance: 142500" at bounding box center [260, 65] width 82 height 6
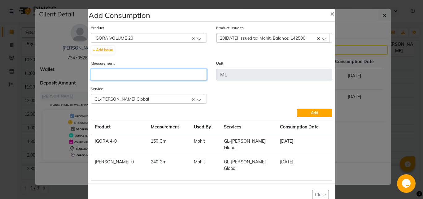
click at [168, 79] on input "number" at bounding box center [149, 75] width 116 height 12
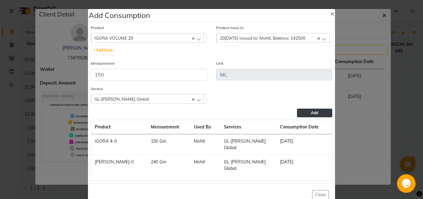
click at [302, 113] on button "Add" at bounding box center [314, 113] width 35 height 9
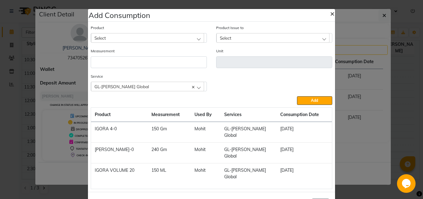
click at [331, 11] on span "×" at bounding box center [332, 13] width 4 height 9
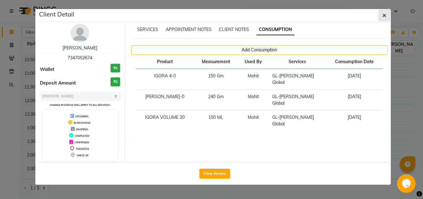
click at [384, 16] on icon "button" at bounding box center [384, 15] width 4 height 5
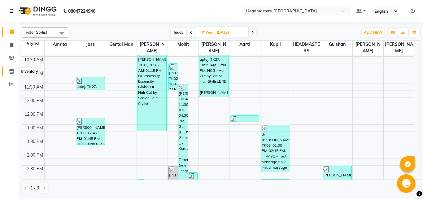
click at [13, 71] on icon at bounding box center [11, 71] width 5 height 5
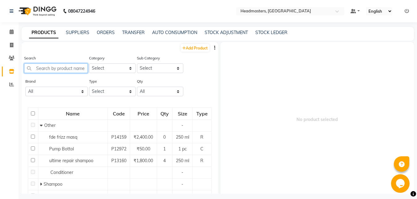
click at [38, 69] on input "text" at bounding box center [56, 68] width 64 height 10
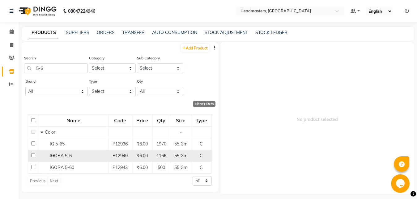
click at [66, 155] on span "IGORA 5-6" at bounding box center [61, 156] width 22 height 6
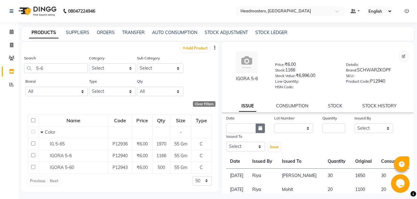
click at [259, 128] on icon "button" at bounding box center [261, 128] width 4 height 4
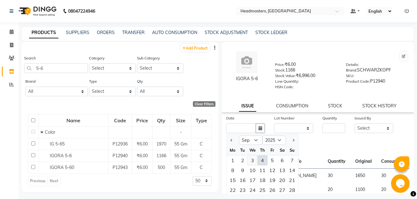
click at [251, 161] on div "3" at bounding box center [253, 160] width 10 height 10
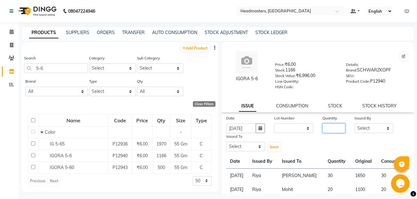
click at [326, 126] on input "number" at bounding box center [334, 128] width 23 height 10
click at [355, 123] on select "Select [PERSON_NAME] Amrita Amrita - Front Desk [PERSON_NAME] Gental Man Gulsha…" at bounding box center [374, 128] width 39 height 10
click option "Riya" at bounding box center [0, 0] width 0 height 0
click at [226, 142] on select "Select [PERSON_NAME] Amrita Amrita - Front Desk [PERSON_NAME] Gental Man Gulsha…" at bounding box center [245, 147] width 39 height 10
click option "Mohit" at bounding box center [0, 0] width 0 height 0
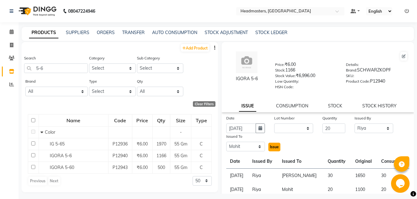
click at [273, 147] on span "Issue" at bounding box center [274, 146] width 9 height 5
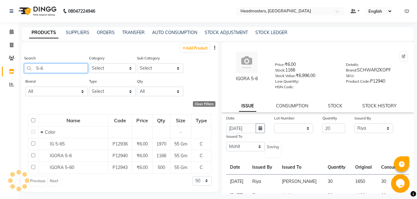
click at [49, 66] on input "5-6" at bounding box center [56, 68] width 64 height 10
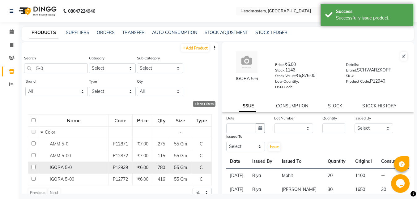
click at [75, 166] on div "IGORA 5-0" at bounding box center [74, 167] width 66 height 6
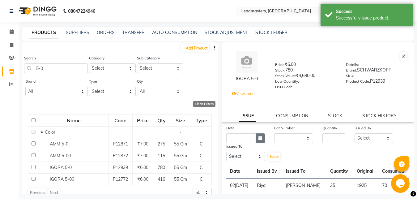
click at [259, 139] on icon "button" at bounding box center [261, 138] width 4 height 4
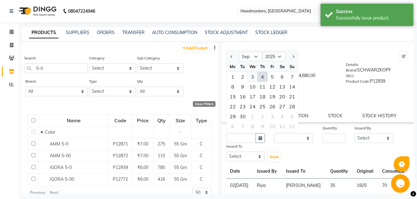
click at [252, 78] on div "3" at bounding box center [253, 77] width 10 height 10
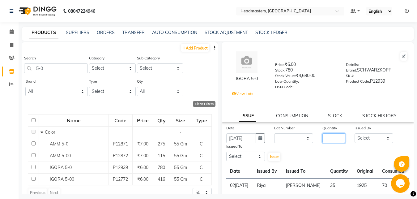
click at [326, 138] on input "number" at bounding box center [334, 138] width 23 height 10
click at [355, 133] on select "Select [PERSON_NAME] Amrita Amrita - Front Desk [PERSON_NAME] Gental Man Gulsha…" at bounding box center [374, 138] width 39 height 10
click option "Riya" at bounding box center [0, 0] width 0 height 0
click at [226, 152] on select "Select [PERSON_NAME] Amrita Amrita - Front Desk [PERSON_NAME] Gental Man Gulsha…" at bounding box center [245, 157] width 39 height 10
click option "Mohit" at bounding box center [0, 0] width 0 height 0
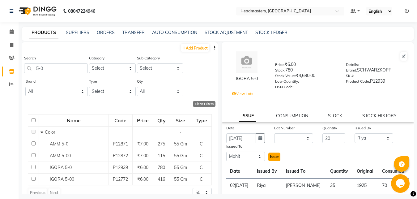
click at [273, 159] on span "Issue" at bounding box center [274, 156] width 9 height 5
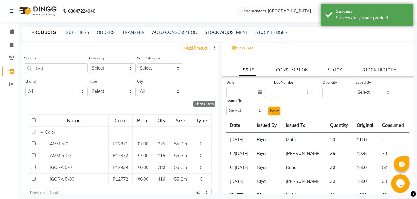
scroll to position [46, 0]
click at [62, 68] on input "5-0" at bounding box center [56, 68] width 64 height 10
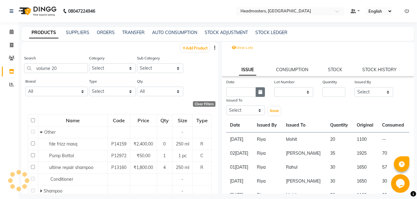
click at [259, 91] on icon "button" at bounding box center [261, 92] width 4 height 4
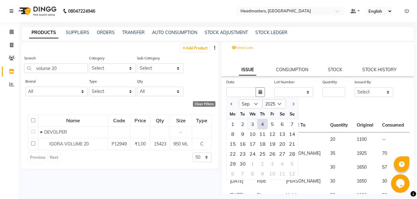
click at [251, 122] on div "3" at bounding box center [253, 124] width 10 height 10
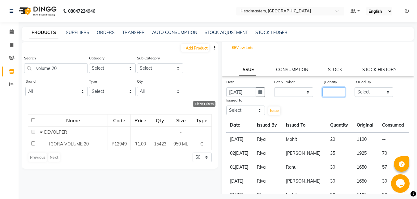
click at [325, 92] on input "number" at bounding box center [334, 92] width 23 height 10
click at [355, 87] on select "Select [PERSON_NAME] Amrita Amrita - Front Desk [PERSON_NAME] Gental Man Gulsha…" at bounding box center [374, 92] width 39 height 10
click option "Riya" at bounding box center [0, 0] width 0 height 0
click at [226, 105] on select "Select [PERSON_NAME] Amrita Amrita - Front Desk [PERSON_NAME] Gental Man Gulsha…" at bounding box center [245, 110] width 39 height 10
click option "Mohit" at bounding box center [0, 0] width 0 height 0
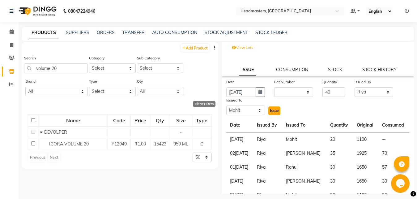
click at [274, 112] on span "Issue" at bounding box center [274, 110] width 9 height 5
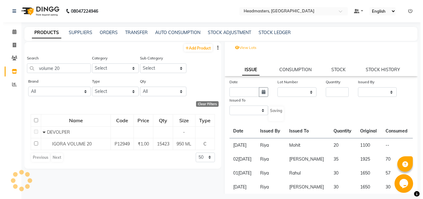
scroll to position [0, 0]
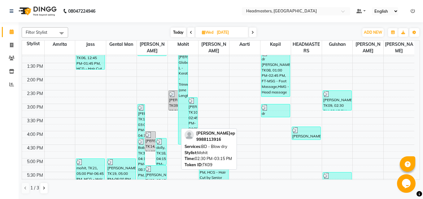
scroll to position [143, 0]
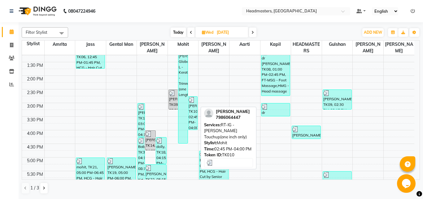
click at [193, 116] on div "[PERSON_NAME], TK10, 02:45 PM-04:00 PM, RT-IG - [PERSON_NAME] Touchup(one inch …" at bounding box center [192, 113] width 9 height 33
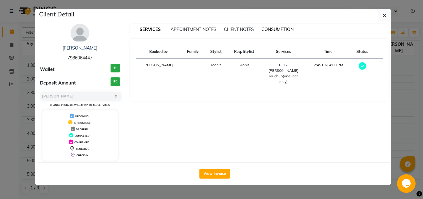
click at [276, 27] on span "CONSUMPTION" at bounding box center [277, 30] width 32 height 6
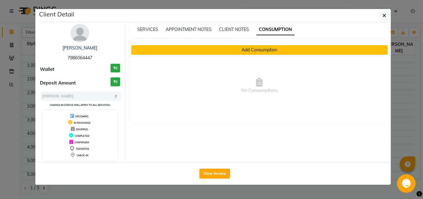
click at [234, 49] on button "Add Consumption" at bounding box center [259, 50] width 256 height 10
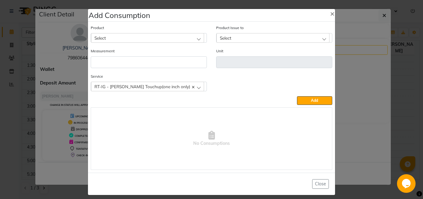
click at [169, 36] on div "Select" at bounding box center [147, 37] width 113 height 9
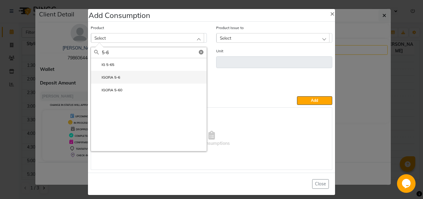
click at [145, 73] on li "IGORA 5-6" at bounding box center [148, 77] width 115 height 13
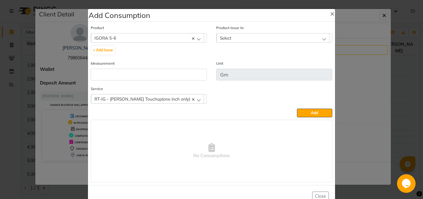
click at [222, 38] on span "Select" at bounding box center [225, 37] width 11 height 5
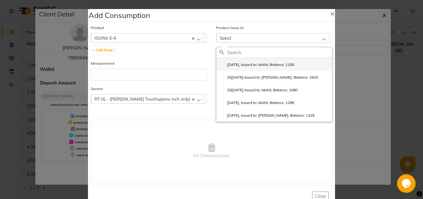
click at [243, 65] on label "[DATE], Issued to: Mohit, Balance: 1100" at bounding box center [256, 65] width 75 height 6
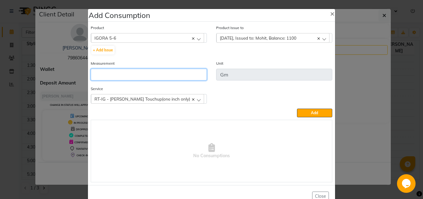
click at [156, 77] on input "number" at bounding box center [149, 75] width 116 height 12
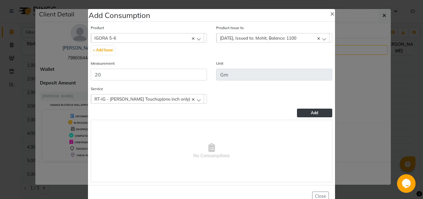
click at [299, 112] on button "Add" at bounding box center [314, 113] width 35 height 9
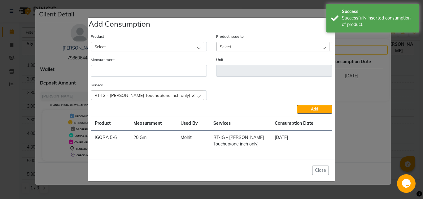
click at [110, 45] on div "Select" at bounding box center [147, 46] width 113 height 9
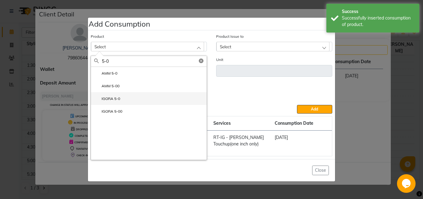
click at [128, 95] on li "IGORA 5-0" at bounding box center [148, 98] width 115 height 13
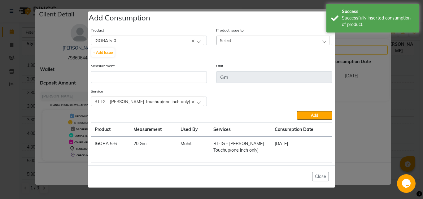
click at [225, 41] on span "Select" at bounding box center [225, 40] width 11 height 5
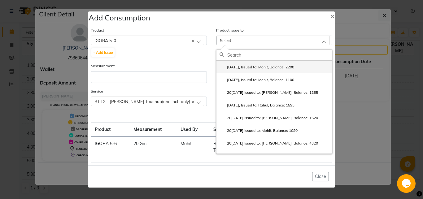
click at [245, 66] on label "[DATE], Issued to: Mohit, Balance: 2200" at bounding box center [256, 67] width 75 height 6
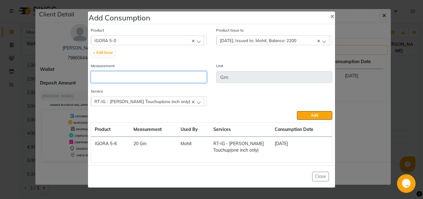
click at [168, 78] on input "number" at bounding box center [149, 77] width 116 height 12
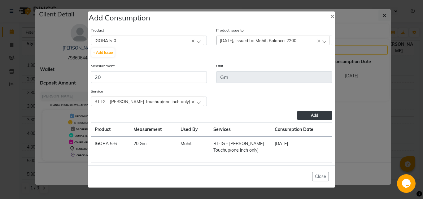
click at [305, 114] on button "Add" at bounding box center [314, 115] width 35 height 9
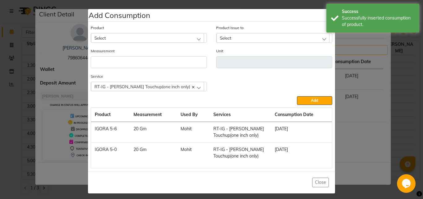
click at [123, 39] on div "Select" at bounding box center [147, 37] width 113 height 9
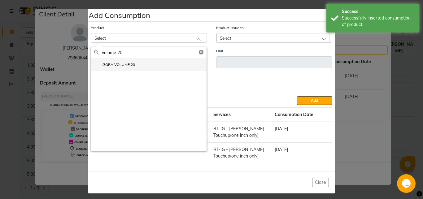
click at [125, 62] on label "IGORA VOLUME 20" at bounding box center [114, 65] width 41 height 6
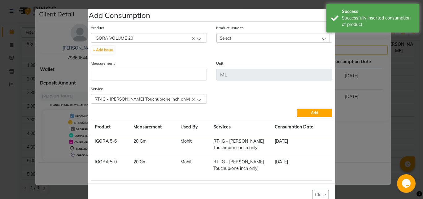
click at [220, 40] on span "Select" at bounding box center [225, 37] width 11 height 5
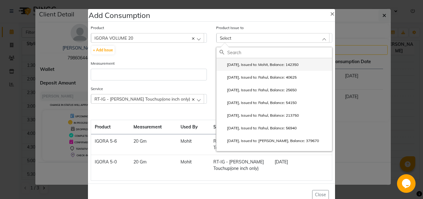
click at [241, 67] on label "[DATE], Issued to: Mohit, Balance: 142350" at bounding box center [258, 65] width 79 height 6
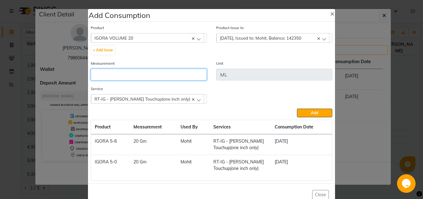
click at [145, 77] on input "number" at bounding box center [149, 75] width 116 height 12
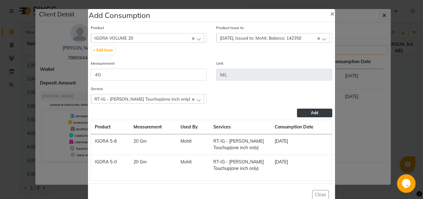
click at [300, 113] on button "Add" at bounding box center [314, 113] width 35 height 9
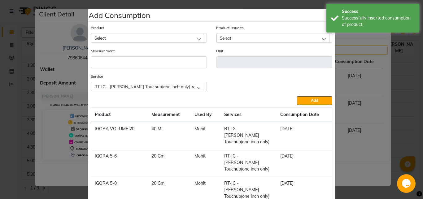
scroll to position [24, 0]
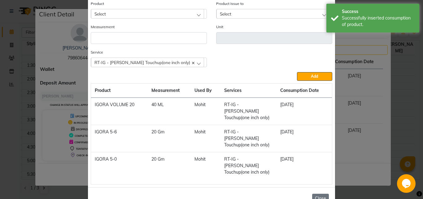
click at [320, 194] on button "Close" at bounding box center [320, 199] width 17 height 10
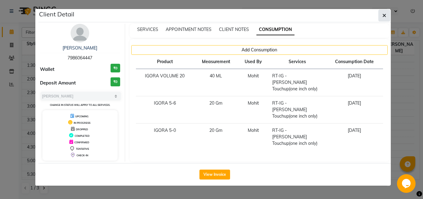
click at [385, 15] on icon "button" at bounding box center [384, 15] width 4 height 5
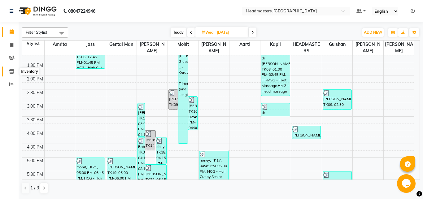
click at [11, 72] on icon at bounding box center [11, 71] width 5 height 5
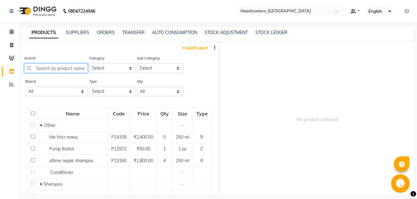
click at [41, 69] on input "text" at bounding box center [56, 68] width 64 height 10
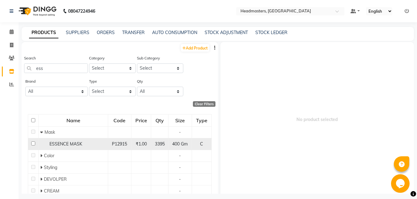
click at [57, 145] on span "ESSENCE MASK" at bounding box center [65, 144] width 33 height 6
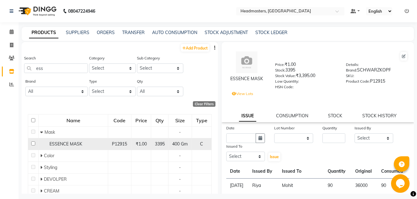
click at [82, 141] on div "ESSENCE MASK" at bounding box center [73, 144] width 66 height 6
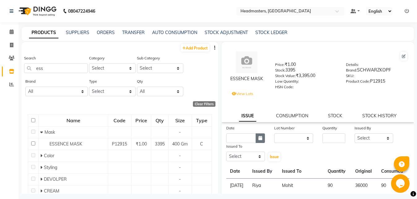
click at [259, 137] on icon "button" at bounding box center [261, 138] width 4 height 4
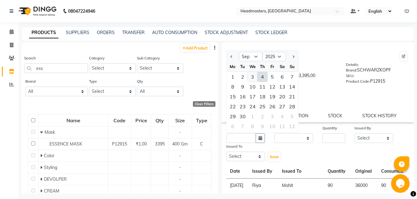
click at [254, 75] on div "3" at bounding box center [253, 77] width 10 height 10
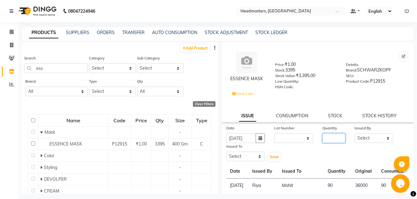
click at [326, 135] on input "number" at bounding box center [334, 138] width 23 height 10
click at [355, 133] on select "Select [PERSON_NAME] Amrita Amrita - Front Desk [PERSON_NAME] Gental Man Gulsha…" at bounding box center [374, 138] width 39 height 10
click option "Riya" at bounding box center [0, 0] width 0 height 0
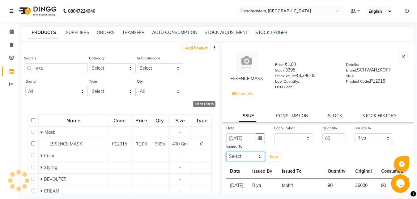
click at [226, 152] on select "Select [PERSON_NAME] Amrita Amrita - Front Desk [PERSON_NAME] Gental Man Gulsha…" at bounding box center [245, 157] width 39 height 10
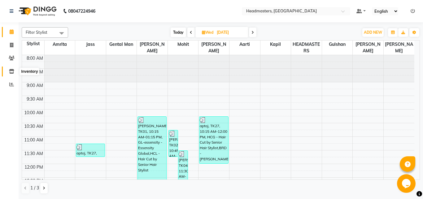
click at [11, 70] on icon at bounding box center [11, 71] width 5 height 5
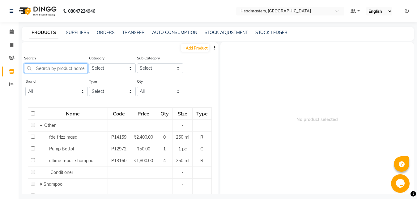
click at [47, 67] on input "text" at bounding box center [56, 68] width 64 height 10
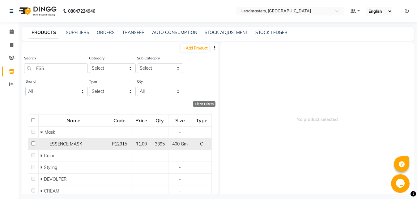
click at [60, 144] on span "ESSENCE MASK" at bounding box center [65, 144] width 33 height 6
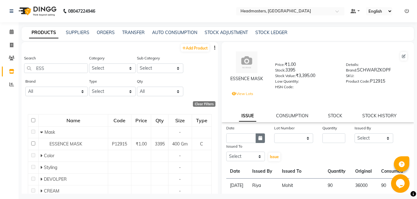
click at [257, 139] on button "button" at bounding box center [260, 138] width 9 height 10
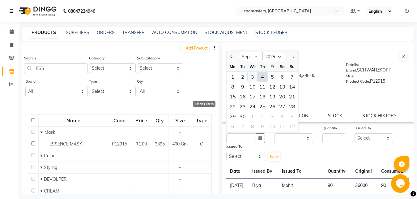
click at [252, 77] on div "3" at bounding box center [253, 77] width 10 height 10
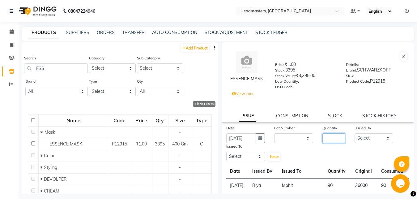
click at [324, 135] on input "number" at bounding box center [334, 138] width 23 height 10
click at [355, 133] on select "Select [PERSON_NAME] Amrita Amrita - Front Desk [PERSON_NAME] Gental Man Gulsha…" at bounding box center [374, 138] width 39 height 10
click option "Riya" at bounding box center [0, 0] width 0 height 0
click at [226, 152] on select "Select [PERSON_NAME] Amrita Amrita - Front Desk [PERSON_NAME] Gental Man Gulsha…" at bounding box center [245, 157] width 39 height 10
click option "Mohit" at bounding box center [0, 0] width 0 height 0
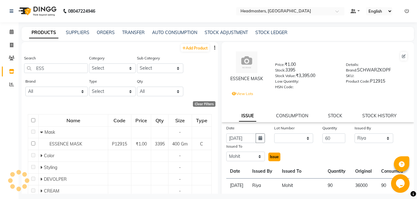
click at [272, 158] on span "Issue" at bounding box center [274, 156] width 9 height 5
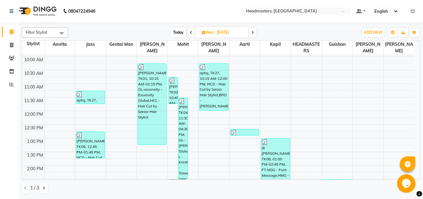
scroll to position [29, 0]
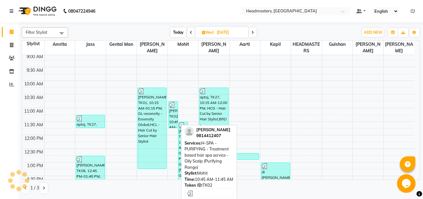
click at [173, 119] on div "[PERSON_NAME]ta, TK02, 10:45 AM-11:45 AM, H-SPA - PURIFYING - Treatment based h…" at bounding box center [173, 114] width 9 height 26
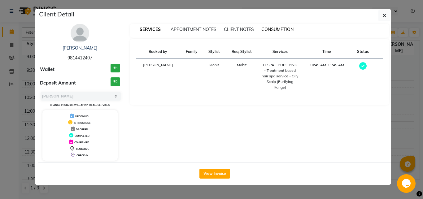
click at [271, 28] on span "CONSUMPTION" at bounding box center [277, 30] width 32 height 6
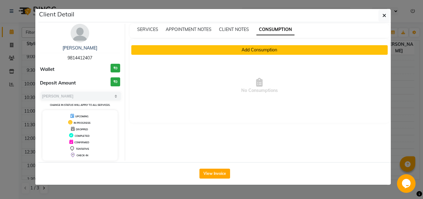
click at [246, 50] on button "Add Consumption" at bounding box center [259, 50] width 256 height 10
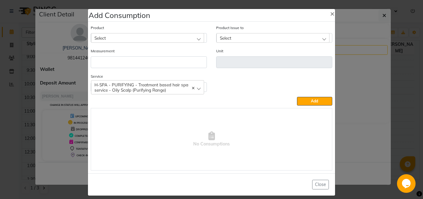
click at [125, 37] on div "Select" at bounding box center [147, 37] width 113 height 9
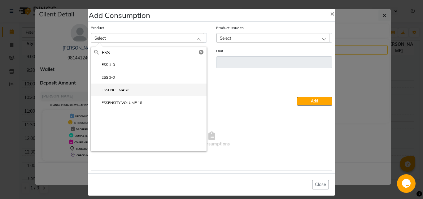
click at [123, 90] on label "ESSENCE MASK" at bounding box center [111, 90] width 35 height 6
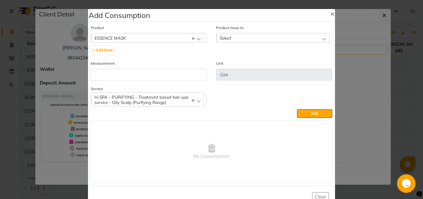
click at [223, 35] on span "Select" at bounding box center [225, 37] width 11 height 5
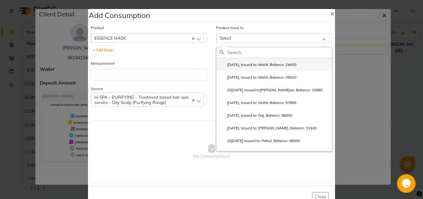
click at [243, 64] on label "[DATE], Issued to: Mohit, Balance: 24000" at bounding box center [257, 65] width 77 height 6
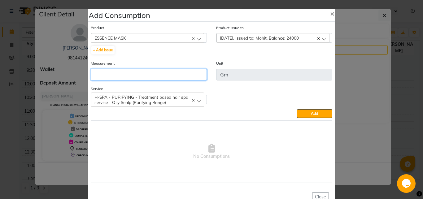
click at [170, 76] on input "number" at bounding box center [149, 75] width 116 height 12
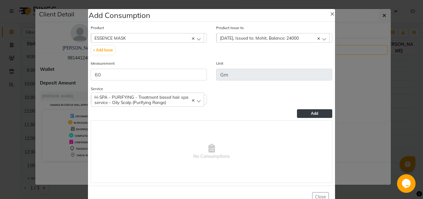
click at [311, 114] on span "Add" at bounding box center [314, 113] width 7 height 5
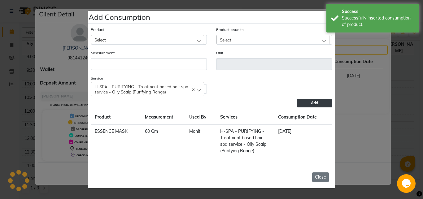
click at [319, 178] on button "Close" at bounding box center [320, 177] width 17 height 10
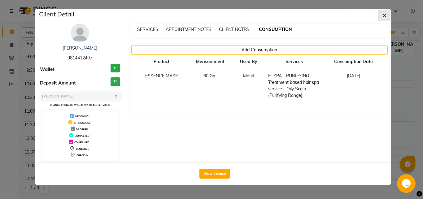
click at [383, 14] on icon "button" at bounding box center [384, 15] width 4 height 5
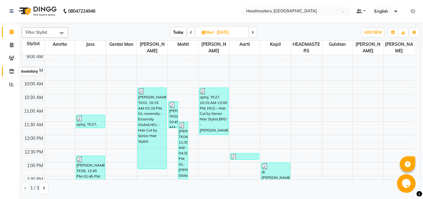
click at [11, 71] on icon at bounding box center [11, 71] width 5 height 5
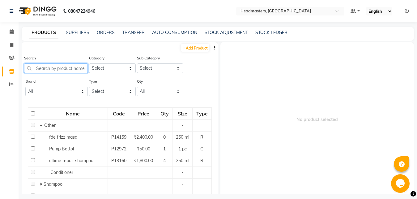
click at [42, 70] on input "text" at bounding box center [56, 68] width 64 height 10
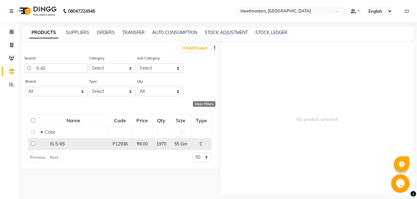
click at [62, 143] on span "IG 5-65" at bounding box center [57, 144] width 15 height 6
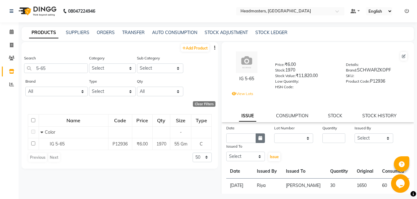
click at [260, 137] on icon "button" at bounding box center [261, 138] width 4 height 4
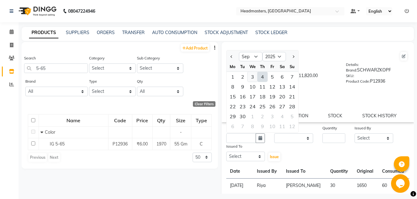
click at [252, 76] on div "3" at bounding box center [253, 77] width 10 height 10
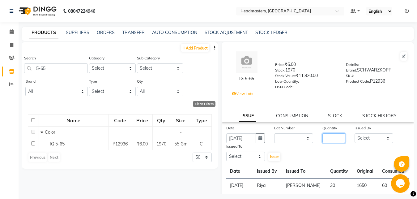
click at [324, 137] on input "number" at bounding box center [334, 138] width 23 height 10
click at [355, 133] on select "Select [PERSON_NAME] Amrita Amrita - Front Desk [PERSON_NAME] Gental Man Gulsha…" at bounding box center [374, 138] width 39 height 10
click option "Riya" at bounding box center [0, 0] width 0 height 0
click at [226, 152] on select "Select [PERSON_NAME] Amrita Amrita - Front Desk [PERSON_NAME] Gental Man Gulsha…" at bounding box center [245, 157] width 39 height 10
click option "[PERSON_NAME]" at bounding box center [0, 0] width 0 height 0
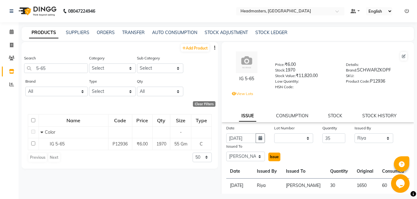
click at [273, 156] on span "Issue" at bounding box center [274, 156] width 9 height 5
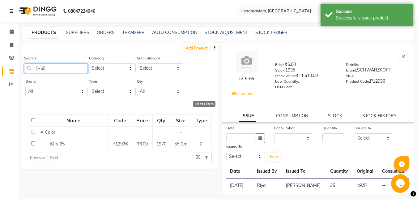
click at [54, 69] on input "5-65" at bounding box center [56, 68] width 64 height 10
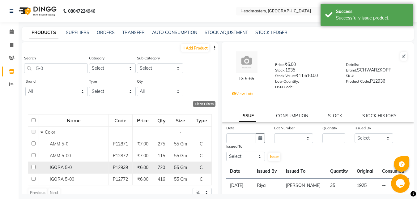
click at [74, 165] on div "IGORA 5-0" at bounding box center [74, 167] width 66 height 6
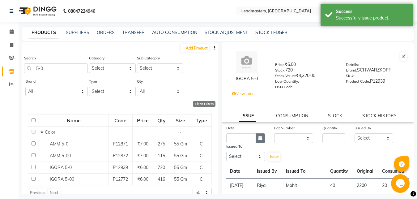
click at [260, 136] on icon "button" at bounding box center [261, 138] width 4 height 4
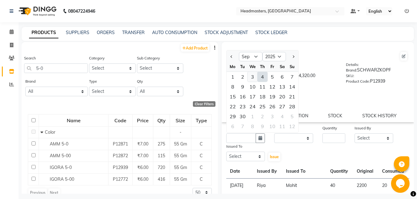
click at [253, 76] on div "3" at bounding box center [253, 77] width 10 height 10
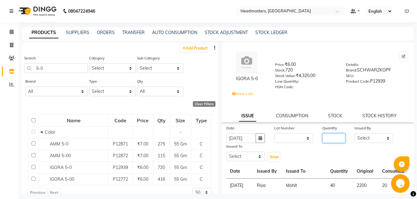
click at [323, 136] on input "number" at bounding box center [334, 138] width 23 height 10
click at [355, 133] on select "Select [PERSON_NAME] Amrita Amrita - Front Desk [PERSON_NAME] Gental Man Gulsha…" at bounding box center [374, 138] width 39 height 10
click option "Riya" at bounding box center [0, 0] width 0 height 0
click at [226, 152] on select "Select [PERSON_NAME] Amrita Amrita - Front Desk [PERSON_NAME] Gental Man Gulsha…" at bounding box center [245, 157] width 39 height 10
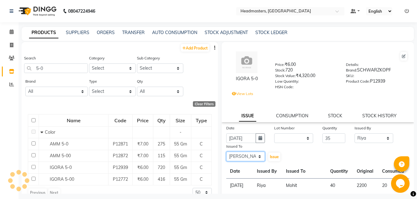
click option "[PERSON_NAME]" at bounding box center [0, 0] width 0 height 0
click at [270, 159] on button "Issue" at bounding box center [275, 157] width 12 height 9
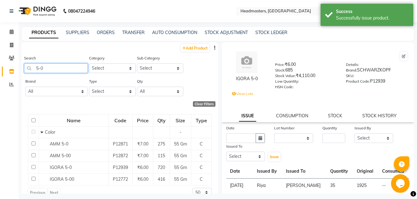
click at [58, 67] on input "5-0" at bounding box center [56, 68] width 64 height 10
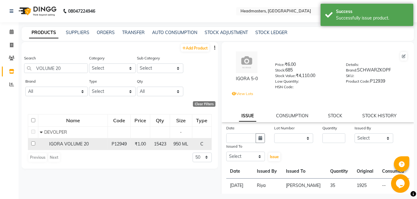
click at [71, 141] on div "IGORA VOLUME 20" at bounding box center [73, 144] width 66 height 6
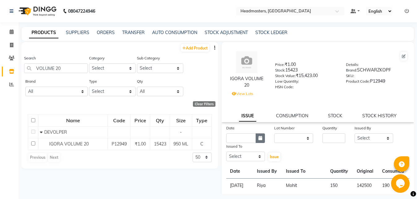
click at [258, 136] on button "button" at bounding box center [260, 138] width 9 height 10
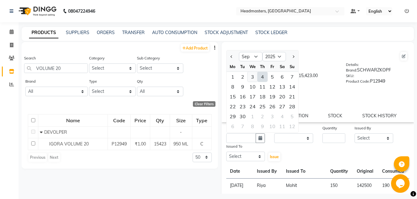
click at [251, 74] on div "3" at bounding box center [253, 77] width 10 height 10
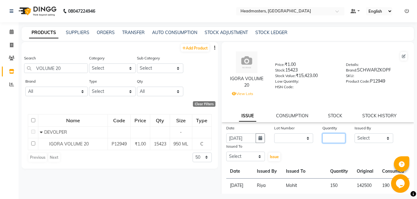
click at [325, 137] on input "number" at bounding box center [334, 138] width 23 height 10
click at [355, 133] on select "Select [PERSON_NAME] Amrita Amrita - Front Desk [PERSON_NAME] Gental Man Gulsha…" at bounding box center [374, 138] width 39 height 10
click option "Riya" at bounding box center [0, 0] width 0 height 0
click at [226, 152] on select "Select [PERSON_NAME] Amrita Amrita - Front Desk [PERSON_NAME] Gental Man Gulsha…" at bounding box center [245, 157] width 39 height 10
click option "[PERSON_NAME]" at bounding box center [0, 0] width 0 height 0
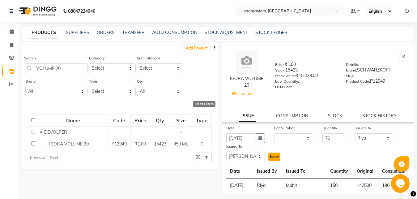
click at [276, 158] on span "Issue" at bounding box center [274, 156] width 9 height 5
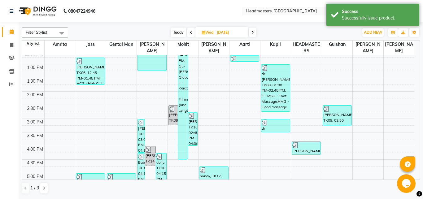
scroll to position [131, 0]
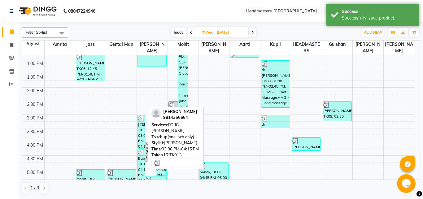
click at [140, 140] on div "[PERSON_NAME]ya, TK13, 03:00 PM-04:15 PM, RT-IG - [PERSON_NAME] Touchup(one inc…" at bounding box center [141, 131] width 7 height 33
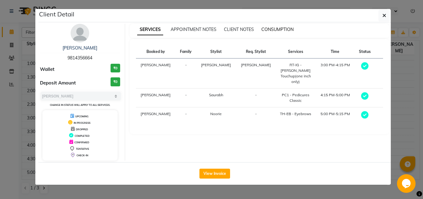
click at [275, 32] on span "CONSUMPTION" at bounding box center [277, 30] width 32 height 6
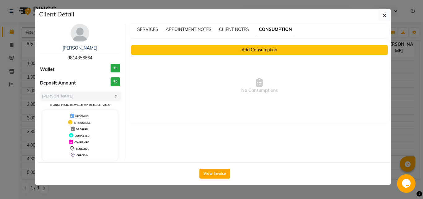
click at [257, 49] on button "Add Consumption" at bounding box center [259, 50] width 256 height 10
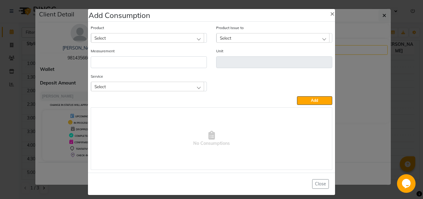
click at [158, 37] on div "Select" at bounding box center [147, 37] width 113 height 9
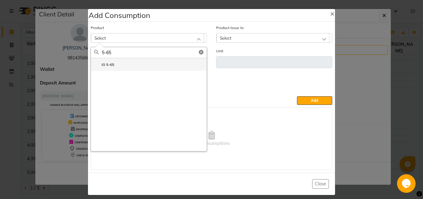
click at [154, 63] on li "IG 5-65" at bounding box center [148, 64] width 115 height 13
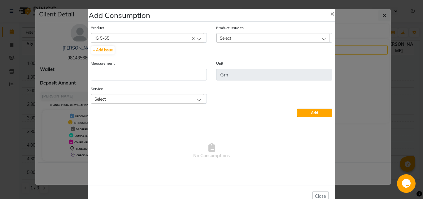
click at [224, 38] on span "Select" at bounding box center [225, 37] width 11 height 5
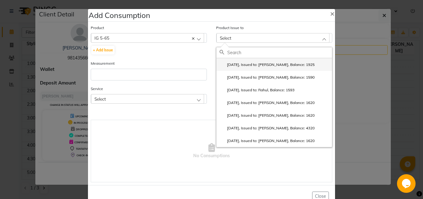
click at [243, 66] on label "[DATE], Issued to: [PERSON_NAME], Balance: 1925" at bounding box center [266, 65] width 95 height 6
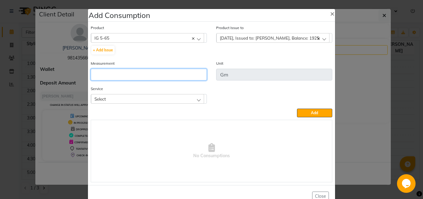
click at [173, 74] on input "number" at bounding box center [149, 75] width 116 height 12
click at [198, 99] on div "Select" at bounding box center [147, 98] width 113 height 9
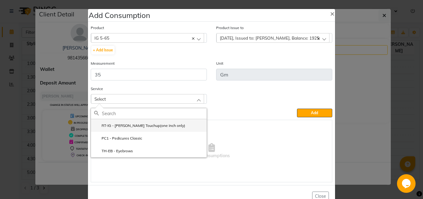
click at [156, 125] on label "RT-IG - [PERSON_NAME] Touchup(one inch only)" at bounding box center [139, 126] width 91 height 6
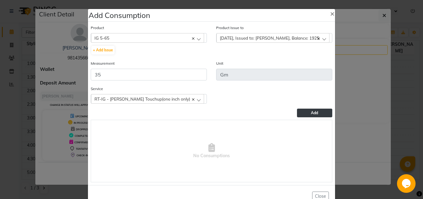
click at [297, 112] on button "Add" at bounding box center [314, 113] width 35 height 9
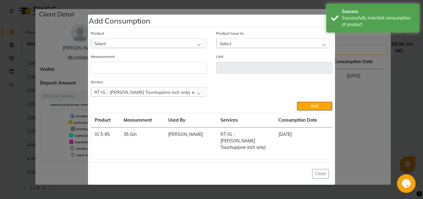
click at [144, 46] on div "Select" at bounding box center [147, 43] width 113 height 9
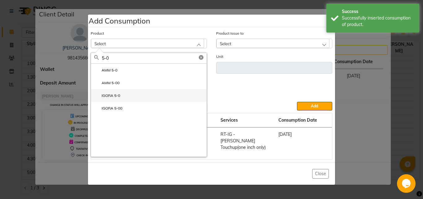
click at [128, 99] on li "IGORA 5-0" at bounding box center [148, 95] width 115 height 13
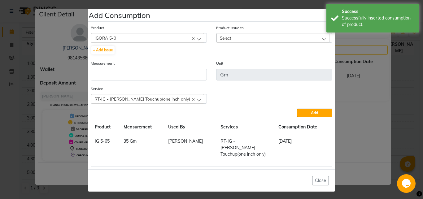
click at [224, 41] on span "Select" at bounding box center [225, 37] width 11 height 5
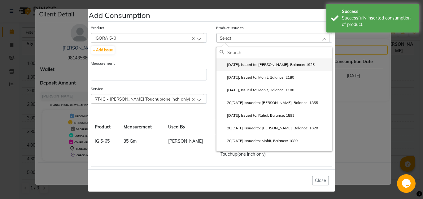
click at [255, 67] on label "[DATE], Issued to: [PERSON_NAME], Balance: 1925" at bounding box center [266, 65] width 95 height 6
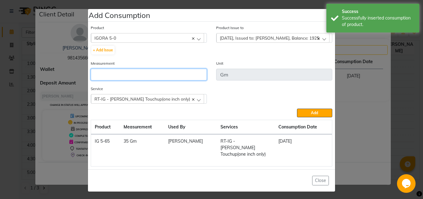
click at [162, 80] on input "number" at bounding box center [149, 75] width 116 height 12
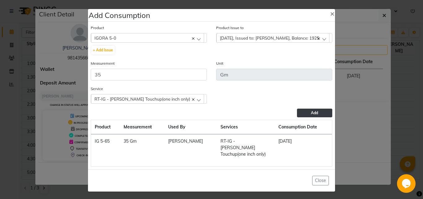
click at [306, 115] on button "Add" at bounding box center [314, 113] width 35 height 9
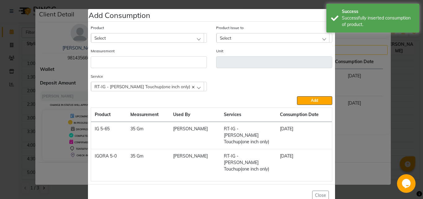
click at [114, 37] on div "Select" at bounding box center [147, 37] width 113 height 9
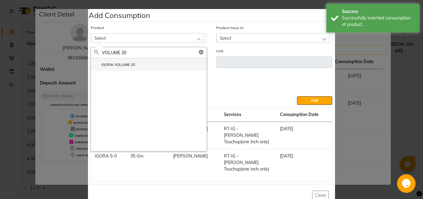
click at [121, 64] on label "IGORA VOLUME 20" at bounding box center [114, 65] width 41 height 6
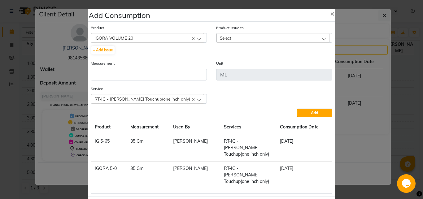
click at [236, 38] on div "Select" at bounding box center [272, 37] width 113 height 9
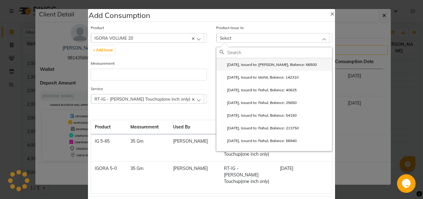
click at [258, 64] on label "[DATE], Issued to: [PERSON_NAME], Balance: 66500" at bounding box center [267, 65] width 97 height 6
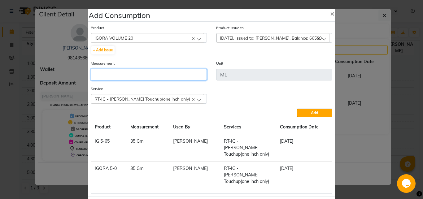
click at [170, 75] on input "number" at bounding box center [149, 75] width 116 height 12
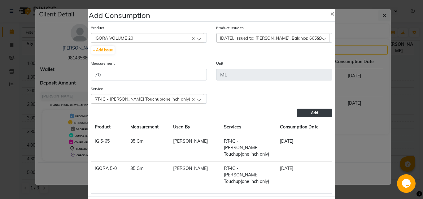
click at [311, 112] on span "Add" at bounding box center [314, 112] width 7 height 5
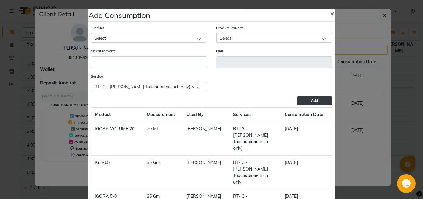
click at [330, 13] on span "×" at bounding box center [332, 13] width 4 height 9
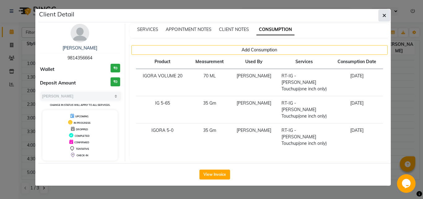
click at [385, 15] on icon "button" at bounding box center [384, 15] width 4 height 5
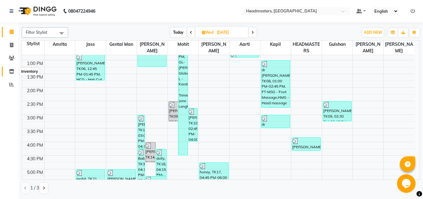
click at [9, 71] on icon at bounding box center [11, 71] width 5 height 5
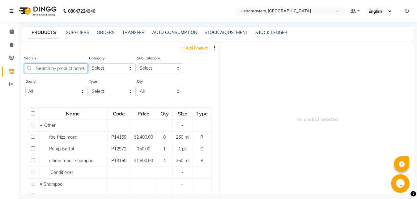
click at [43, 72] on input "text" at bounding box center [56, 68] width 64 height 10
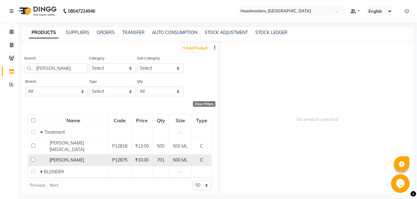
click at [66, 157] on div "[PERSON_NAME]" at bounding box center [73, 160] width 66 height 6
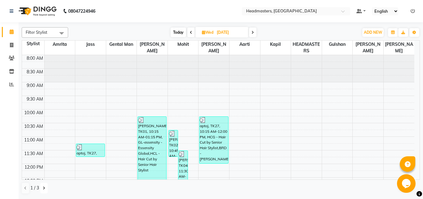
click at [43, 187] on icon at bounding box center [44, 188] width 2 height 4
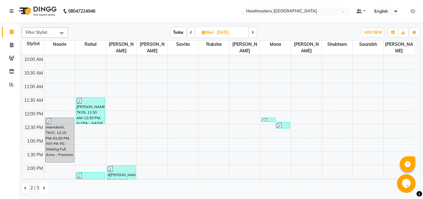
scroll to position [57, 0]
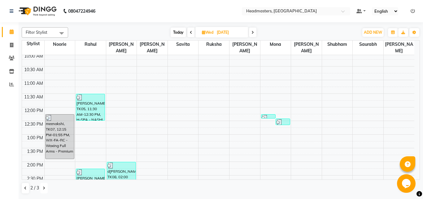
click at [44, 186] on icon at bounding box center [44, 188] width 2 height 4
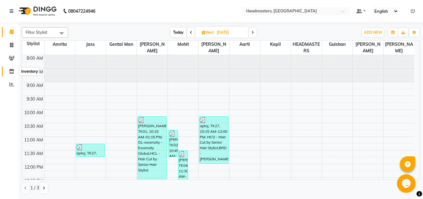
click at [11, 69] on span at bounding box center [11, 71] width 11 height 7
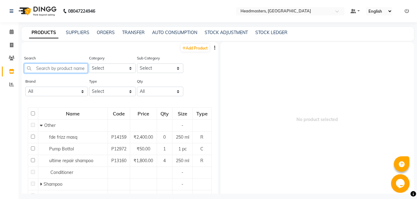
click at [41, 70] on input "text" at bounding box center [56, 68] width 64 height 10
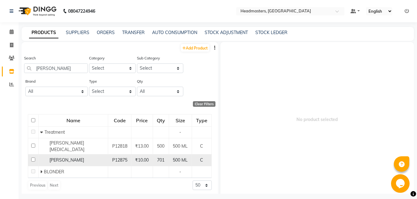
click at [63, 157] on span "[PERSON_NAME]" at bounding box center [66, 160] width 35 height 6
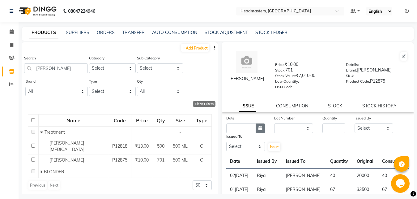
click at [257, 129] on button "button" at bounding box center [260, 128] width 9 height 10
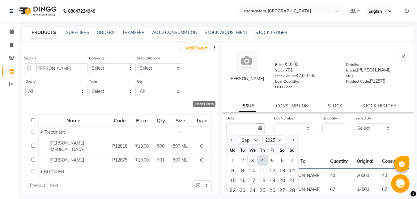
click at [252, 160] on div "3" at bounding box center [253, 160] width 10 height 10
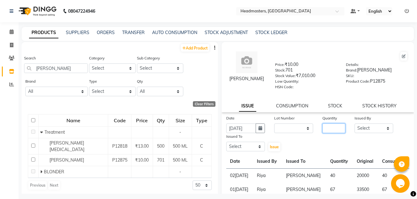
click at [326, 127] on input "number" at bounding box center [334, 128] width 23 height 10
click at [355, 123] on select "Select [PERSON_NAME] Amrita Amrita - Front Desk [PERSON_NAME] Gental Man Gulsha…" at bounding box center [374, 128] width 39 height 10
click option "Riya" at bounding box center [0, 0] width 0 height 0
click at [226, 142] on select "Select [PERSON_NAME] Amrita Amrita - Front Desk [PERSON_NAME] Gental Man Gulsha…" at bounding box center [245, 147] width 39 height 10
click option "[PERSON_NAME][DEMOGRAPHIC_DATA]" at bounding box center [0, 0] width 0 height 0
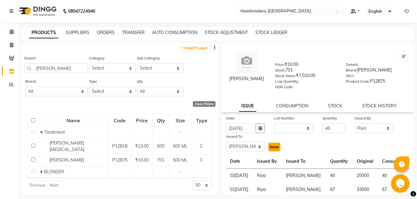
click at [271, 147] on span "Issue" at bounding box center [274, 146] width 9 height 5
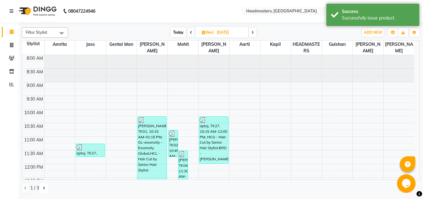
click at [43, 186] on button at bounding box center [43, 188] width 7 height 11
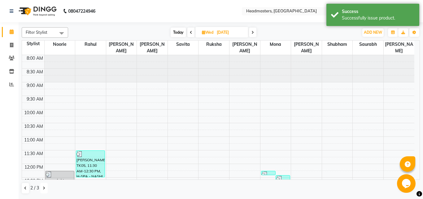
click at [43, 186] on button at bounding box center [43, 188] width 7 height 11
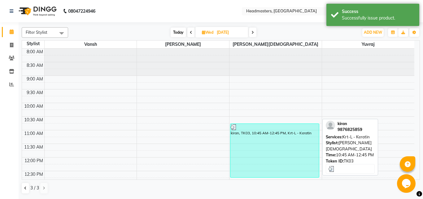
click at [243, 148] on div "kiran, TK03, 10:45 AM-12:45 PM, Krt-L - Keratin" at bounding box center [274, 151] width 88 height 54
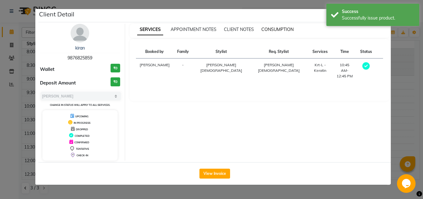
click at [281, 31] on span "CONSUMPTION" at bounding box center [277, 30] width 32 height 6
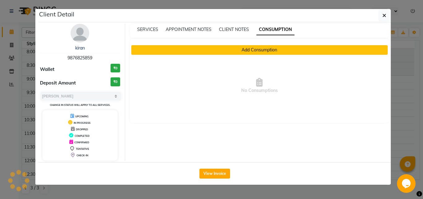
click at [261, 49] on button "Add Consumption" at bounding box center [259, 50] width 256 height 10
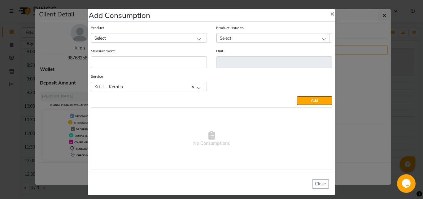
click at [111, 34] on div "Select" at bounding box center [147, 37] width 113 height 9
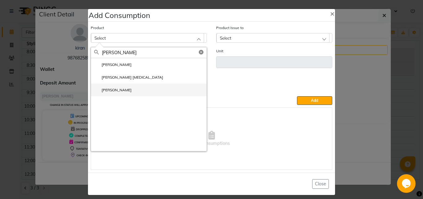
click at [117, 88] on label "[PERSON_NAME]" at bounding box center [112, 90] width 37 height 6
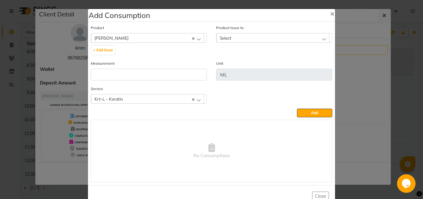
click at [223, 34] on div "Select" at bounding box center [272, 37] width 113 height 9
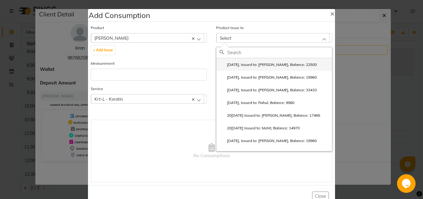
click at [245, 64] on label "[DATE], Issued to: [PERSON_NAME], Balance: 22500" at bounding box center [267, 65] width 97 height 6
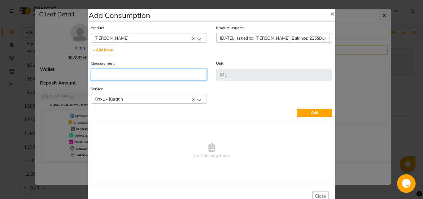
click at [153, 75] on input "number" at bounding box center [149, 75] width 116 height 12
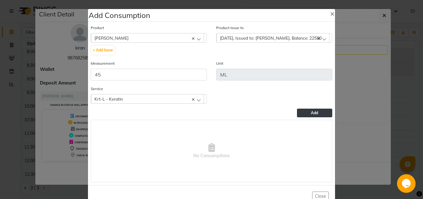
click at [301, 112] on button "Add" at bounding box center [314, 113] width 35 height 9
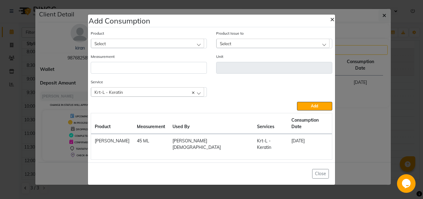
click at [333, 24] on span "×" at bounding box center [332, 18] width 4 height 9
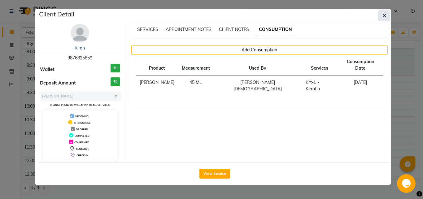
click at [382, 15] on icon "button" at bounding box center [384, 15] width 4 height 5
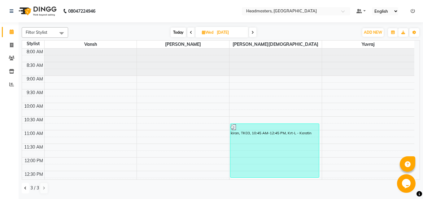
click at [24, 188] on icon at bounding box center [25, 188] width 2 height 4
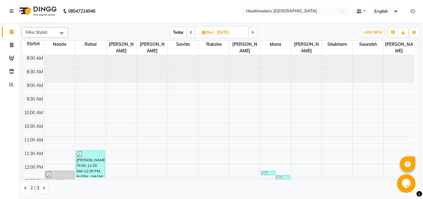
click at [24, 188] on icon at bounding box center [25, 188] width 2 height 4
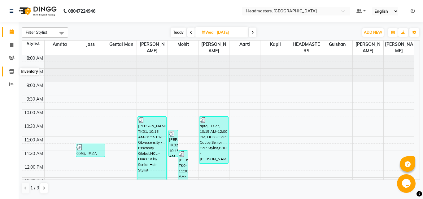
click at [11, 70] on icon at bounding box center [11, 71] width 5 height 5
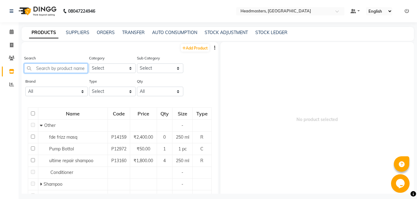
click at [43, 71] on input "text" at bounding box center [56, 68] width 64 height 10
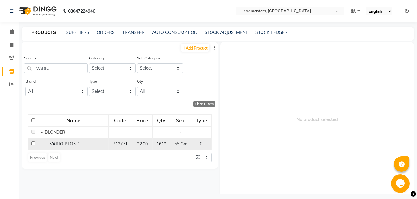
click at [67, 144] on span "VARIO BLOND" at bounding box center [65, 144] width 30 height 6
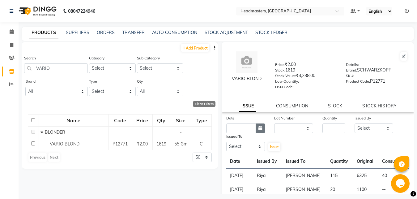
click at [259, 128] on icon "button" at bounding box center [261, 128] width 4 height 4
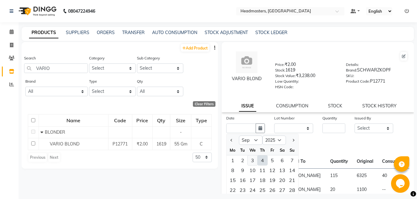
click at [252, 159] on div "3" at bounding box center [253, 160] width 10 height 10
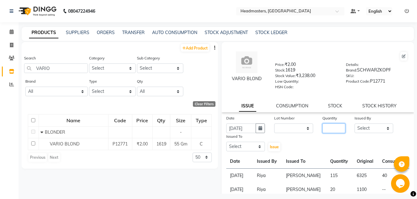
click at [326, 127] on input "number" at bounding box center [334, 128] width 23 height 10
click at [355, 123] on select "Select [PERSON_NAME] Amrita Amrita - Front Desk [PERSON_NAME] Gental Man Gulsha…" at bounding box center [374, 128] width 39 height 10
click option "Amrita" at bounding box center [0, 0] width 0 height 0
click at [226, 142] on select "Select [PERSON_NAME] Amrita Amrita - Front Desk [PERSON_NAME] Gental Man Gulsha…" at bounding box center [245, 147] width 39 height 10
click option "[PERSON_NAME]" at bounding box center [0, 0] width 0 height 0
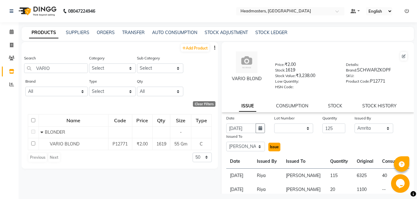
click at [274, 147] on span "Issue" at bounding box center [274, 146] width 9 height 5
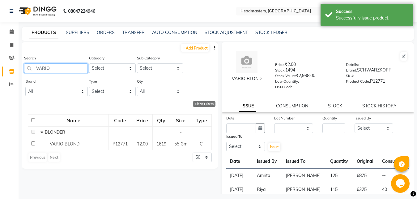
click at [54, 69] on input "VARIO" at bounding box center [56, 68] width 64 height 10
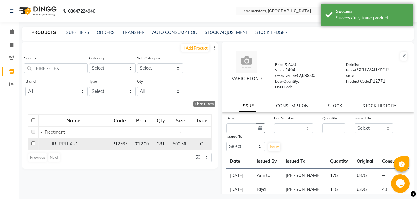
click at [69, 144] on span "FIBERPLEX -1" at bounding box center [63, 144] width 28 height 6
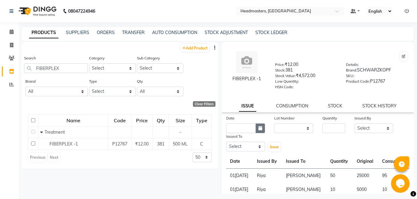
click at [260, 126] on icon "button" at bounding box center [261, 128] width 4 height 4
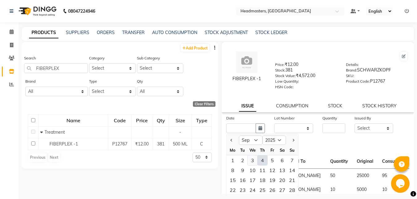
click at [253, 158] on div "3" at bounding box center [253, 160] width 10 height 10
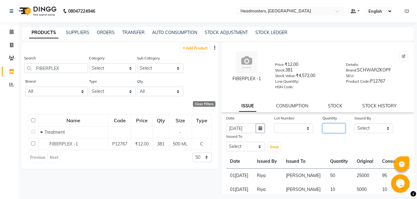
click at [323, 128] on input "number" at bounding box center [334, 128] width 23 height 10
click at [355, 123] on select "Select [PERSON_NAME] Amrita Amrita - Front Desk [PERSON_NAME] Gental Man Gulsha…" at bounding box center [374, 128] width 39 height 10
click option "Amrita - Front Desk" at bounding box center [0, 0] width 0 height 0
click at [226, 142] on select "Select [PERSON_NAME] Amrita Amrita - Front Desk [PERSON_NAME] Gental Man Gulsha…" at bounding box center [245, 147] width 39 height 10
click option "[PERSON_NAME]" at bounding box center [0, 0] width 0 height 0
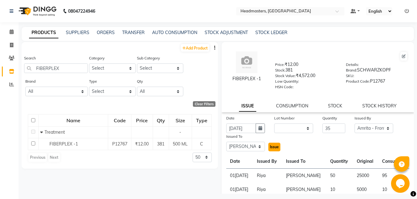
click at [274, 149] on span "Issue" at bounding box center [274, 146] width 9 height 5
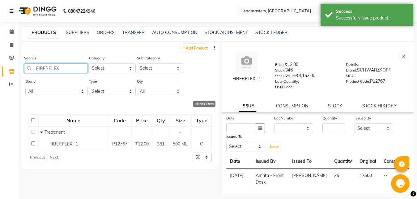
click at [62, 68] on input "FIBERPLEX" at bounding box center [56, 68] width 64 height 10
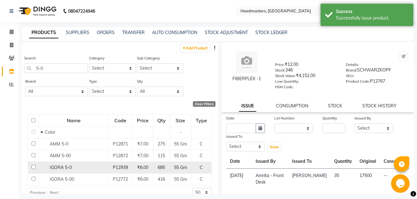
click at [62, 164] on div "IGORA 5-0" at bounding box center [74, 167] width 66 height 6
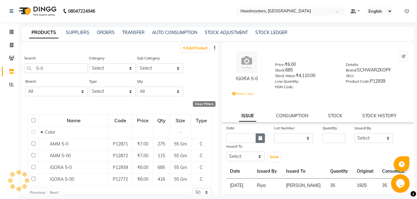
click at [261, 139] on icon "button" at bounding box center [261, 138] width 4 height 4
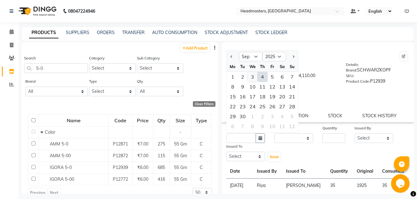
click at [253, 76] on div "3" at bounding box center [253, 77] width 10 height 10
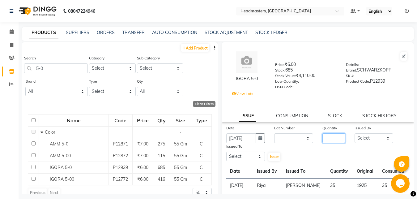
click at [329, 137] on input "number" at bounding box center [334, 138] width 23 height 10
click at [355, 133] on select "Select [PERSON_NAME] Amrita Amrita - Front Desk [PERSON_NAME] Gental Man Gulsha…" at bounding box center [374, 138] width 39 height 10
click option "Amrita" at bounding box center [0, 0] width 0 height 0
click at [226, 152] on select "Select [PERSON_NAME] Amrita Amrita - Front Desk [PERSON_NAME] Gental Man Gulsha…" at bounding box center [245, 157] width 39 height 10
click option "[PERSON_NAME]" at bounding box center [0, 0] width 0 height 0
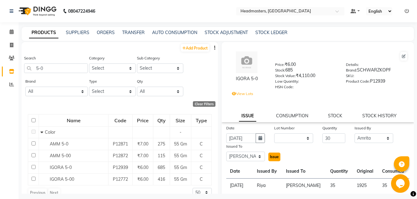
click at [271, 156] on span "Issue" at bounding box center [274, 156] width 9 height 5
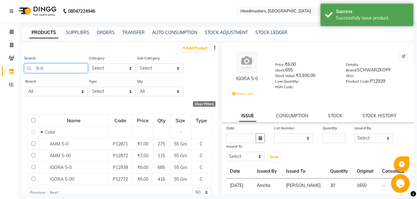
click at [54, 67] on input "5-0" at bounding box center [56, 68] width 64 height 10
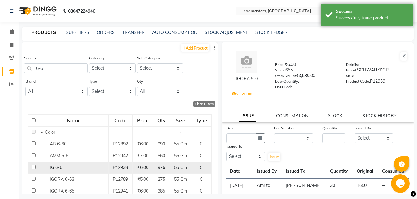
click at [70, 168] on div "IG 6-6" at bounding box center [74, 167] width 66 height 6
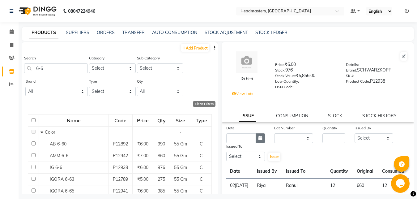
click at [259, 137] on icon "button" at bounding box center [261, 138] width 4 height 4
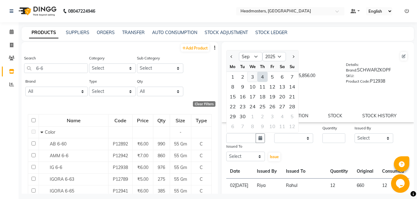
click at [253, 78] on div "3" at bounding box center [253, 77] width 10 height 10
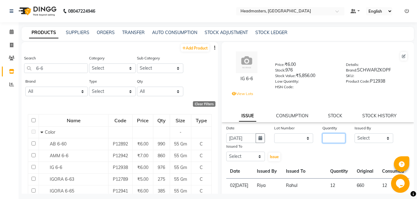
click at [323, 137] on input "number" at bounding box center [334, 138] width 23 height 10
click at [355, 133] on select "Select [PERSON_NAME] Amrita Amrita - Front Desk [PERSON_NAME] Gental Man Gulsha…" at bounding box center [374, 138] width 39 height 10
click option "Amrita" at bounding box center [0, 0] width 0 height 0
click at [226, 152] on select "Select [PERSON_NAME] Amrita Amrita - Front Desk [PERSON_NAME] Gental Man Gulsha…" at bounding box center [245, 157] width 39 height 10
click option "[PERSON_NAME]" at bounding box center [0, 0] width 0 height 0
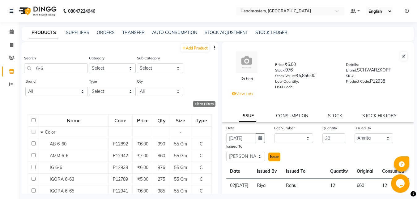
click at [272, 157] on span "Issue" at bounding box center [274, 156] width 9 height 5
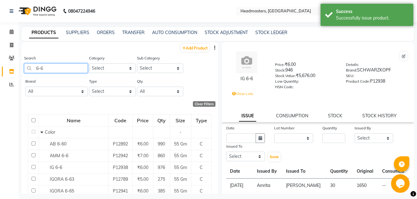
click at [56, 67] on input "6-6" at bounding box center [56, 68] width 64 height 10
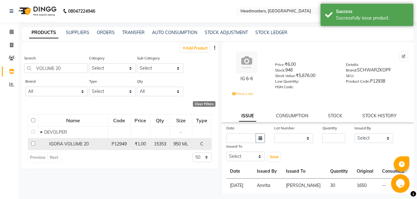
click at [63, 140] on td "IGORA VOLUME 20" at bounding box center [73, 144] width 70 height 12
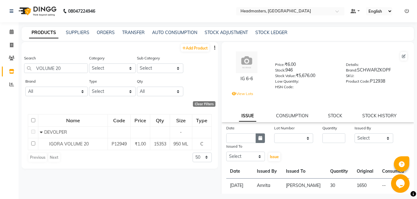
click at [259, 137] on icon "button" at bounding box center [261, 138] width 4 height 4
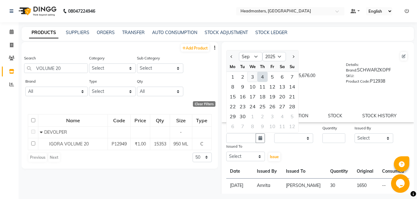
click at [256, 74] on div "3" at bounding box center [253, 77] width 10 height 10
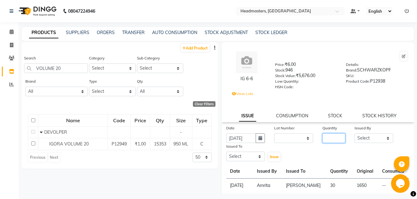
click at [323, 137] on input "number" at bounding box center [334, 138] width 23 height 10
click at [355, 133] on select "Select [PERSON_NAME] Amrita Amrita - Front Desk [PERSON_NAME] Gental Man Gulsha…" at bounding box center [374, 138] width 39 height 10
click option "Amrita" at bounding box center [0, 0] width 0 height 0
click option "[PERSON_NAME]" at bounding box center [0, 0] width 0 height 0
click at [271, 160] on button "Issue" at bounding box center [275, 157] width 12 height 9
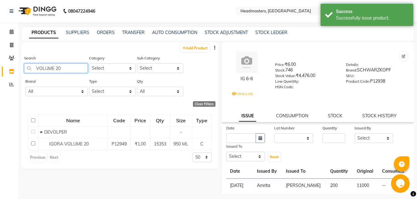
click at [63, 69] on input "VOLUME 20" at bounding box center [56, 68] width 64 height 10
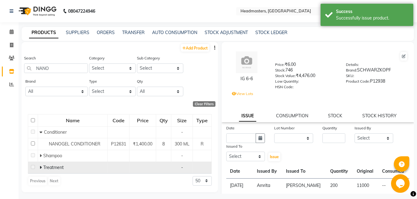
click at [58, 166] on span "Treatment" at bounding box center [53, 168] width 20 height 6
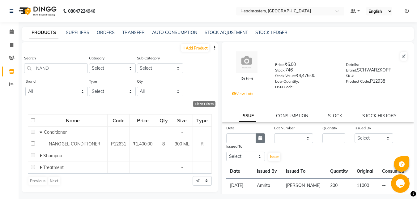
click at [259, 137] on icon "button" at bounding box center [261, 138] width 4 height 4
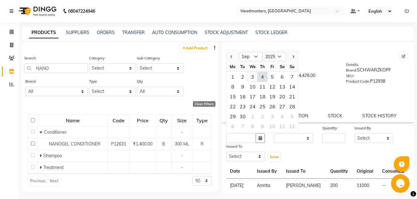
click at [253, 75] on div "3" at bounding box center [253, 77] width 10 height 10
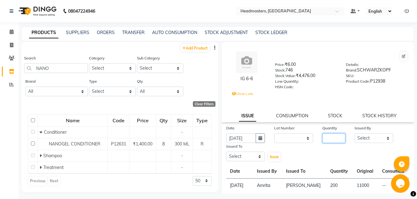
click at [324, 136] on input "number" at bounding box center [334, 138] width 23 height 10
click at [355, 133] on select "Select [PERSON_NAME] Amrita Amrita - Front Desk [PERSON_NAME] Gental Man Gulsha…" at bounding box center [374, 138] width 39 height 10
click option "Amrita" at bounding box center [0, 0] width 0 height 0
click at [226, 152] on select "Select [PERSON_NAME] Amrita Amrita - Front Desk [PERSON_NAME] Gental Man Gulsha…" at bounding box center [245, 157] width 39 height 10
click option "[PERSON_NAME]" at bounding box center [0, 0] width 0 height 0
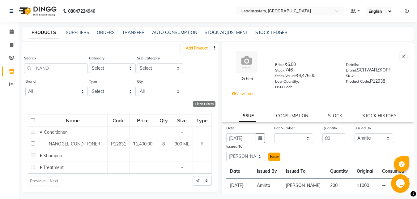
click at [275, 154] on button "Issue" at bounding box center [275, 157] width 12 height 9
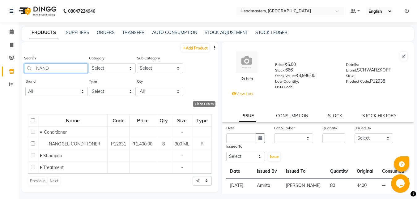
click at [64, 66] on input "NANO" at bounding box center [56, 68] width 64 height 10
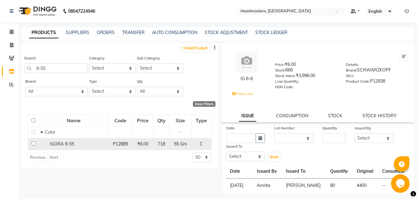
click at [72, 144] on span "IGORA 9-55" at bounding box center [62, 144] width 24 height 6
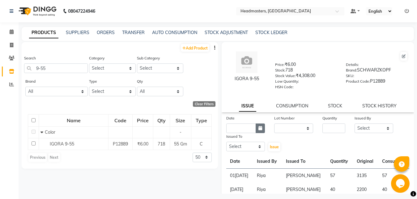
click at [259, 128] on icon "button" at bounding box center [261, 128] width 4 height 4
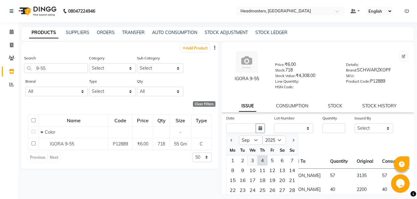
click at [254, 161] on div "3" at bounding box center [253, 160] width 10 height 10
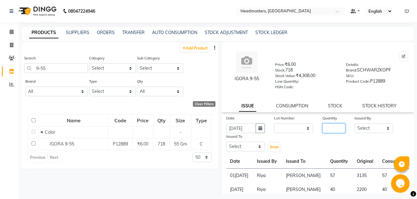
click at [324, 128] on input "number" at bounding box center [334, 128] width 23 height 10
click at [355, 123] on select "Select [PERSON_NAME] Amrita Amrita - Front Desk [PERSON_NAME] Gental Man Gulsha…" at bounding box center [374, 128] width 39 height 10
click option "Amrita" at bounding box center [0, 0] width 0 height 0
click at [226, 142] on select "Select [PERSON_NAME] Amrita Amrita - Front Desk [PERSON_NAME] Gental Man Gulsha…" at bounding box center [245, 147] width 39 height 10
click option "[PERSON_NAME]" at bounding box center [0, 0] width 0 height 0
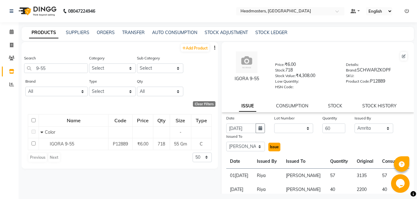
click at [271, 146] on span "Issue" at bounding box center [274, 146] width 9 height 5
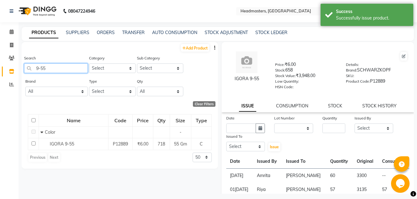
click at [54, 68] on input "9-55" at bounding box center [56, 68] width 64 height 10
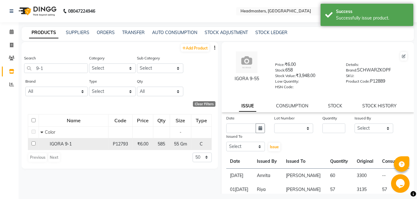
click at [66, 143] on span "IGORA 9-1" at bounding box center [61, 144] width 22 height 6
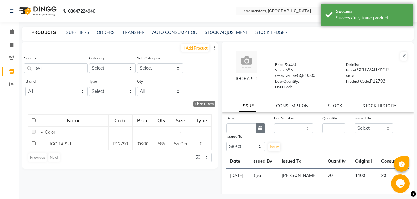
click at [259, 129] on icon "button" at bounding box center [261, 128] width 4 height 4
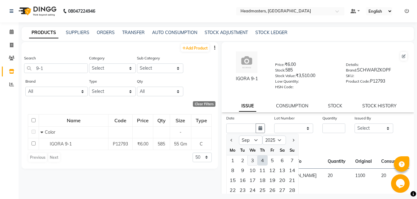
click at [254, 158] on div "3" at bounding box center [253, 160] width 10 height 10
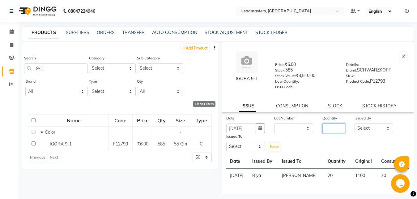
click at [326, 127] on input "number" at bounding box center [334, 128] width 23 height 10
click at [355, 123] on select "Select [PERSON_NAME] Amrita Amrita - Front Desk [PERSON_NAME] Gental Man Gulsha…" at bounding box center [374, 128] width 39 height 10
click option "Amrita" at bounding box center [0, 0] width 0 height 0
click at [226, 142] on select "Select [PERSON_NAME] Amrita Amrita - Front Desk [PERSON_NAME] Gental Man Gulsha…" at bounding box center [245, 147] width 39 height 10
click option "[PERSON_NAME]" at bounding box center [0, 0] width 0 height 0
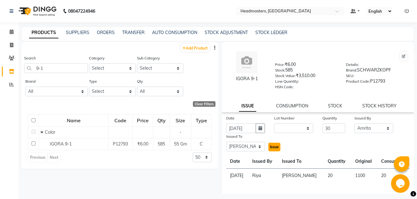
click at [274, 145] on span "Issue" at bounding box center [274, 146] width 9 height 5
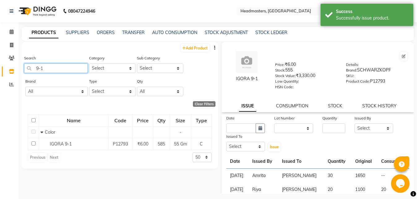
click at [54, 70] on input "9-1" at bounding box center [56, 68] width 64 height 10
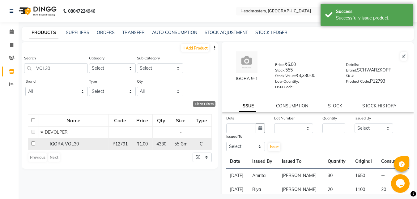
click at [72, 144] on span "IGORA VOL30" at bounding box center [64, 144] width 29 height 6
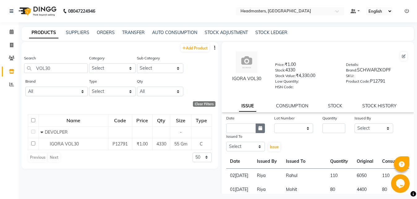
click at [259, 129] on icon "button" at bounding box center [261, 128] width 4 height 4
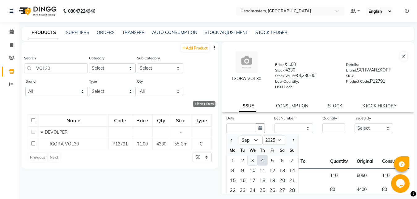
click at [252, 161] on div "3" at bounding box center [253, 160] width 10 height 10
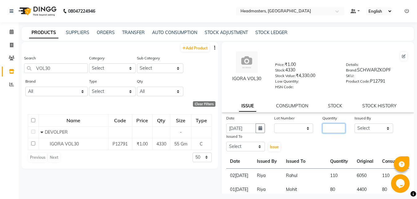
click at [328, 130] on input "number" at bounding box center [334, 128] width 23 height 10
click at [355, 123] on select "Select [PERSON_NAME] Amrita Amrita - Front Desk [PERSON_NAME] Gental Man Gulsha…" at bounding box center [374, 128] width 39 height 10
click option "Amrita" at bounding box center [0, 0] width 0 height 0
click at [226, 142] on select "Select [PERSON_NAME] Amrita Amrita - Front Desk [PERSON_NAME] Gental Man Gulsha…" at bounding box center [245, 147] width 39 height 10
click option "[PERSON_NAME]" at bounding box center [0, 0] width 0 height 0
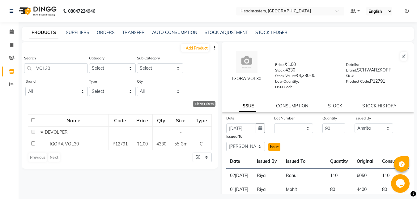
click at [271, 147] on span "Issue" at bounding box center [274, 146] width 9 height 5
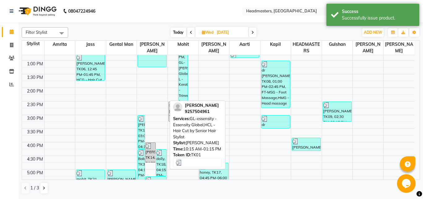
scroll to position [132, 0]
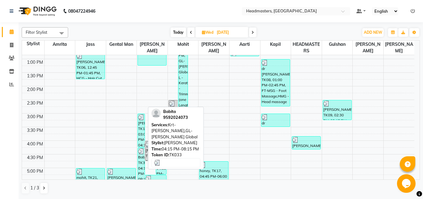
click at [140, 167] on div "Babita, TK33, 04:15 PM-08:15 PM, Krt-[PERSON_NAME],GL-igora - Igora Global" at bounding box center [141, 202] width 7 height 108
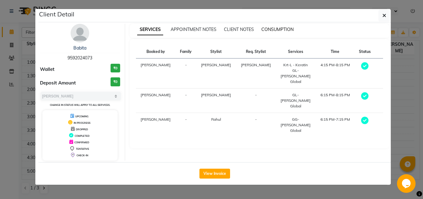
click at [278, 27] on span "CONSUMPTION" at bounding box center [277, 30] width 32 height 6
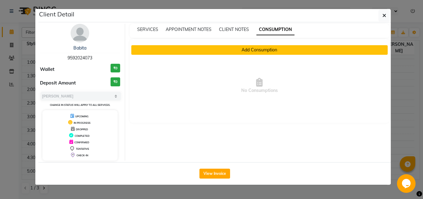
click at [261, 52] on button "Add Consumption" at bounding box center [259, 50] width 256 height 10
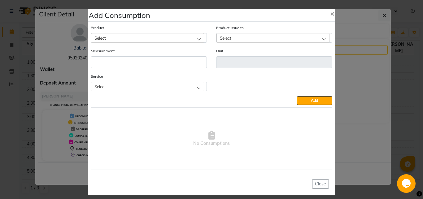
click at [126, 36] on div "Select" at bounding box center [147, 37] width 113 height 9
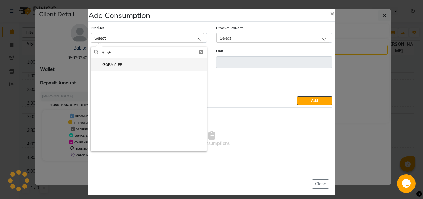
click at [115, 67] on label "IGORA 9-55" at bounding box center [108, 65] width 28 height 6
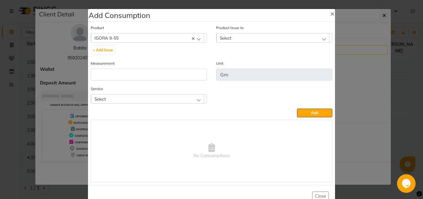
click at [225, 36] on span "Select" at bounding box center [225, 37] width 11 height 5
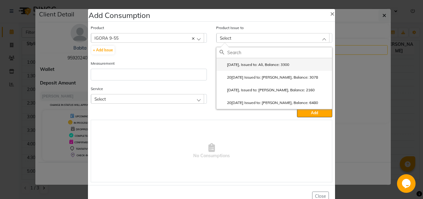
click at [239, 66] on label "[DATE], Issued to: Ali, Balance: 3300" at bounding box center [254, 65] width 70 height 6
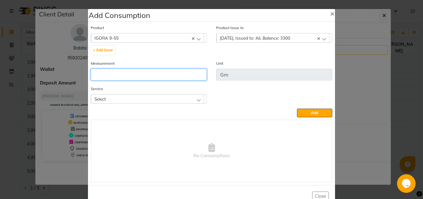
click at [167, 74] on input "number" at bounding box center [149, 75] width 116 height 12
click at [197, 101] on div "Select" at bounding box center [147, 98] width 113 height 9
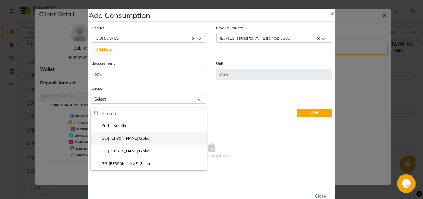
click at [159, 136] on li "GL-[PERSON_NAME] Global" at bounding box center [148, 138] width 115 height 13
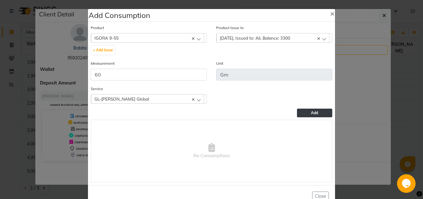
click at [299, 112] on button "Add" at bounding box center [314, 113] width 35 height 9
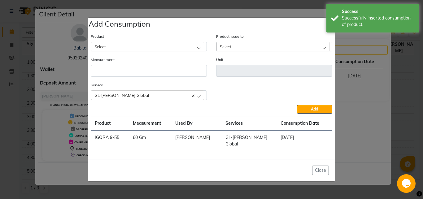
click at [132, 47] on div "Select" at bounding box center [147, 46] width 113 height 9
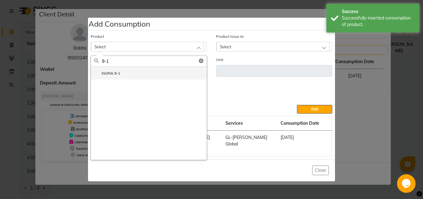
click at [126, 76] on li "IGORA 9-1" at bounding box center [148, 73] width 115 height 13
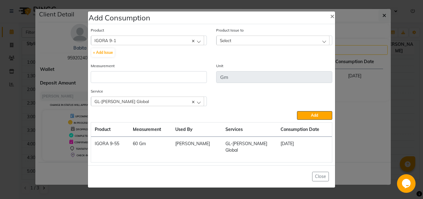
click at [223, 43] on span "Select" at bounding box center [225, 40] width 11 height 5
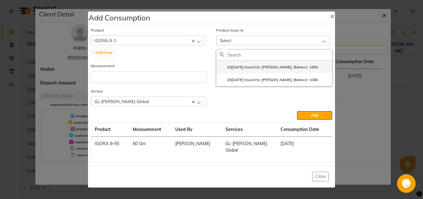
click at [240, 70] on label "20[DATE] Issued to: [PERSON_NAME], Balance: 1650" at bounding box center [268, 67] width 98 height 6
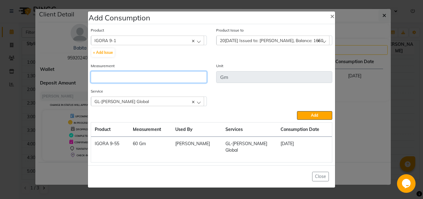
click at [178, 81] on input "number" at bounding box center [149, 77] width 116 height 12
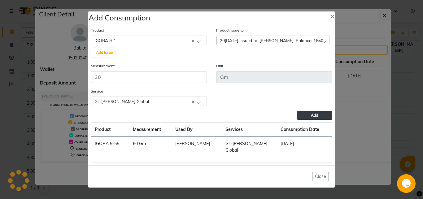
click at [305, 118] on button "Add" at bounding box center [314, 115] width 35 height 9
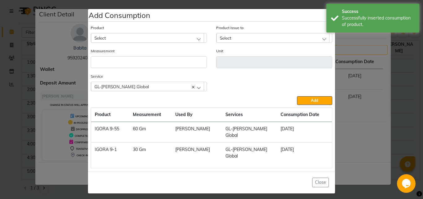
click at [136, 42] on div "Select" at bounding box center [147, 37] width 113 height 9
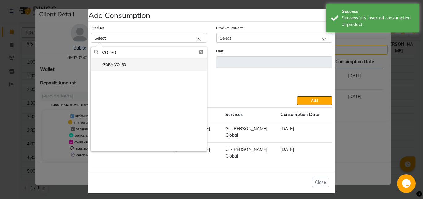
click at [130, 68] on li "IGORA VOL30" at bounding box center [148, 64] width 115 height 13
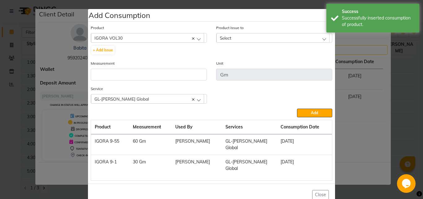
click at [225, 39] on span "Select" at bounding box center [225, 37] width 11 height 5
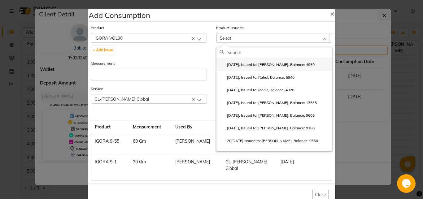
click at [242, 64] on label "[DATE], Issued to: [PERSON_NAME], Balance: 4950" at bounding box center [266, 65] width 95 height 6
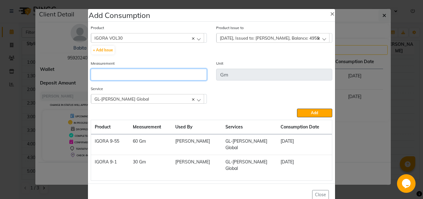
click at [167, 71] on input "number" at bounding box center [149, 75] width 116 height 12
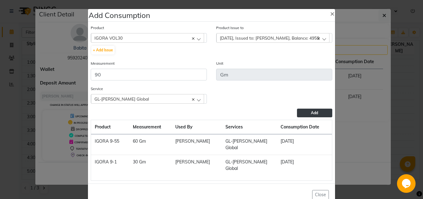
click at [303, 114] on button "Add" at bounding box center [314, 113] width 35 height 9
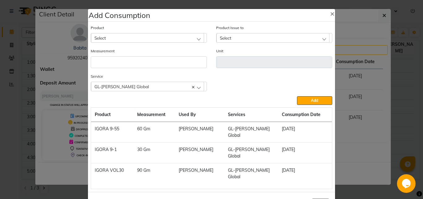
click at [118, 41] on div "Select" at bounding box center [147, 37] width 113 height 9
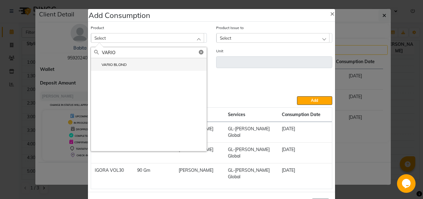
click at [122, 63] on label "VARIO BLOND" at bounding box center [110, 65] width 32 height 6
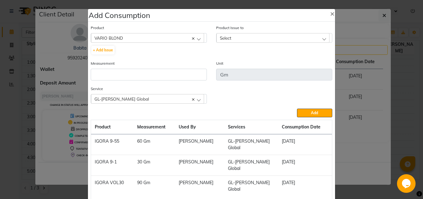
click at [229, 39] on div "Select" at bounding box center [272, 37] width 113 height 9
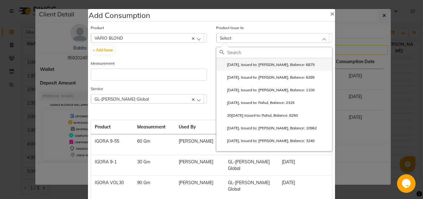
click at [243, 65] on label "[DATE], Issued to: [PERSON_NAME], Balance: 6875" at bounding box center [266, 65] width 95 height 6
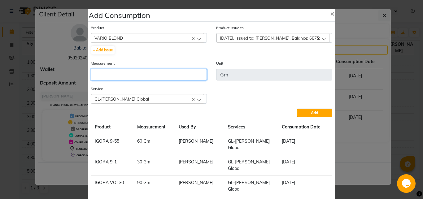
click at [119, 71] on input "number" at bounding box center [149, 75] width 116 height 12
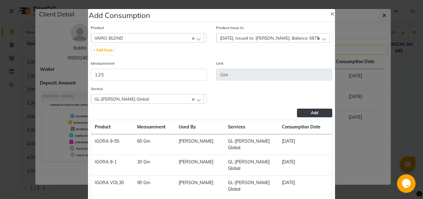
click at [306, 111] on button "Add" at bounding box center [314, 113] width 35 height 9
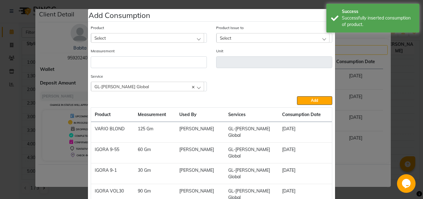
click at [124, 35] on div "Select" at bounding box center [147, 37] width 113 height 9
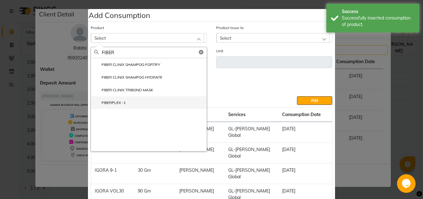
click at [120, 103] on label "FIBERPLEX -1" at bounding box center [110, 103] width 32 height 6
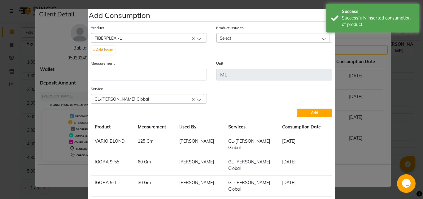
click at [222, 39] on span "Select" at bounding box center [225, 37] width 11 height 5
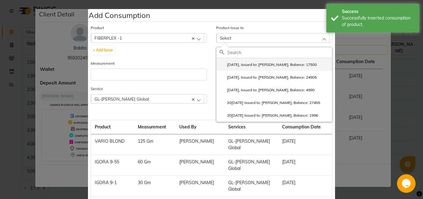
click at [249, 68] on li "[DATE], Issued to: [PERSON_NAME], Balance: 17500" at bounding box center [273, 64] width 115 height 13
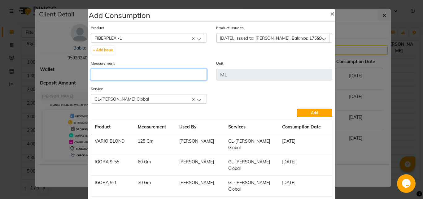
click at [143, 74] on input "number" at bounding box center [149, 75] width 116 height 12
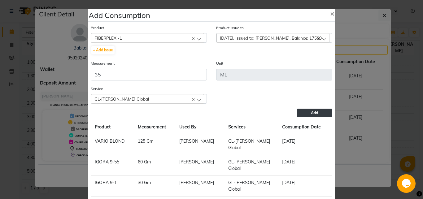
click at [298, 113] on button "Add" at bounding box center [314, 113] width 35 height 9
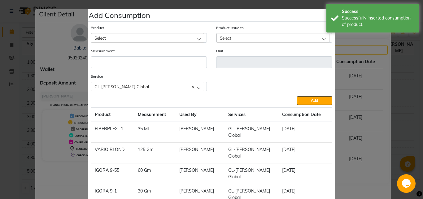
click at [119, 35] on div "Select" at bounding box center [147, 37] width 113 height 9
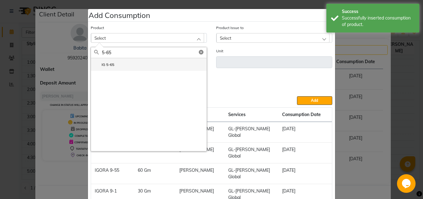
click at [124, 61] on li "IG 5-65" at bounding box center [148, 64] width 115 height 13
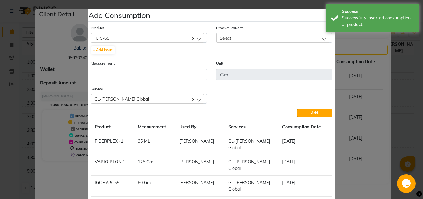
click at [112, 37] on div "IG 5-65" at bounding box center [147, 37] width 113 height 9
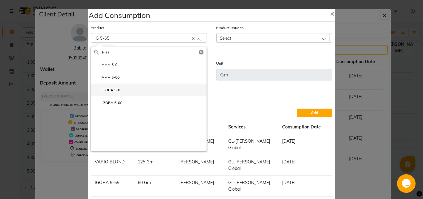
click at [115, 89] on label "IGORA 5-0" at bounding box center [107, 90] width 26 height 6
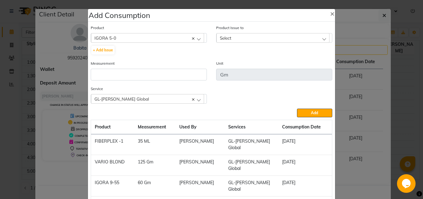
click at [221, 39] on span "Select" at bounding box center [225, 37] width 11 height 5
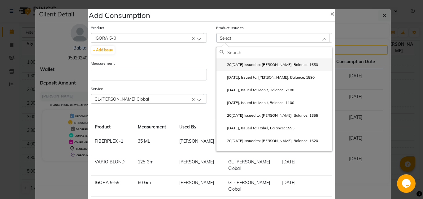
click at [245, 65] on label "20[DATE] Issued to: [PERSON_NAME], Balance: 1650" at bounding box center [268, 65] width 98 height 6
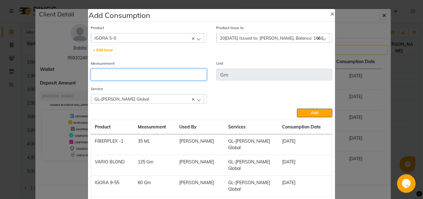
click at [151, 76] on input "number" at bounding box center [149, 75] width 116 height 12
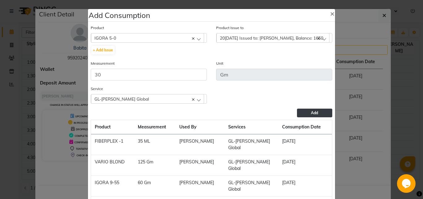
click at [306, 111] on button "Add" at bounding box center [314, 113] width 35 height 9
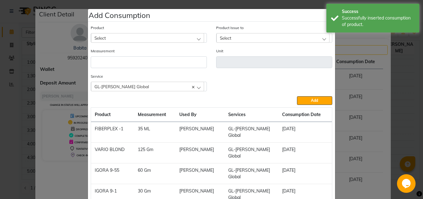
click at [116, 36] on div "Select" at bounding box center [147, 37] width 113 height 9
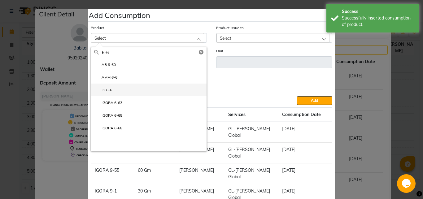
click at [112, 91] on li "IG 6-6" at bounding box center [148, 90] width 115 height 13
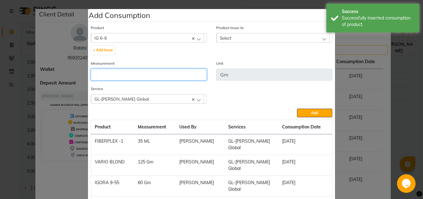
click at [138, 74] on input "number" at bounding box center [149, 75] width 116 height 12
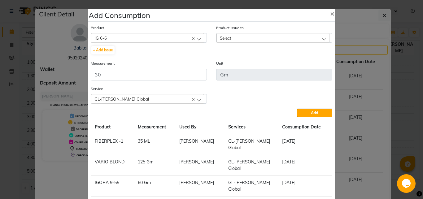
click at [247, 34] on div "Select" at bounding box center [272, 37] width 113 height 9
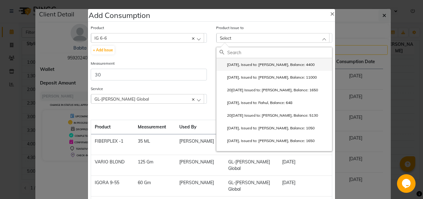
click at [252, 63] on label "[DATE], Issued to: [PERSON_NAME], Balance: 4400" at bounding box center [266, 65] width 95 height 6
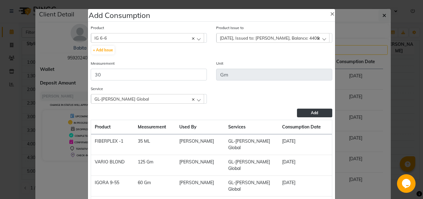
click at [304, 115] on button "Add" at bounding box center [314, 113] width 35 height 9
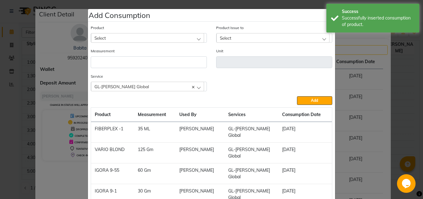
click at [117, 38] on div "Select" at bounding box center [147, 37] width 113 height 9
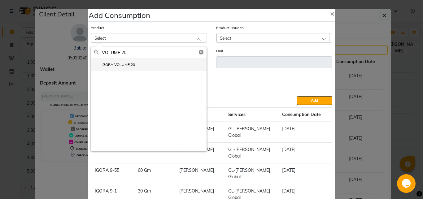
click at [133, 64] on li "IGORA VOLUME 20" at bounding box center [148, 64] width 115 height 13
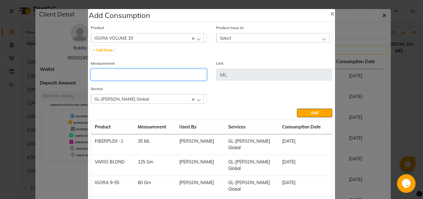
click at [178, 78] on input "number" at bounding box center [149, 75] width 116 height 12
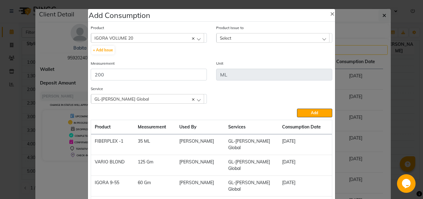
click at [260, 37] on div "Select" at bounding box center [272, 37] width 113 height 9
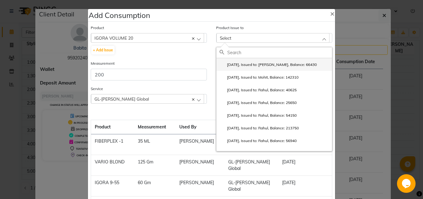
click at [260, 66] on label "[DATE], Issued to: [PERSON_NAME], Balance: 66430" at bounding box center [267, 65] width 97 height 6
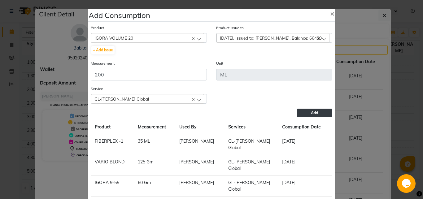
click at [302, 113] on button "Add" at bounding box center [314, 113] width 35 height 9
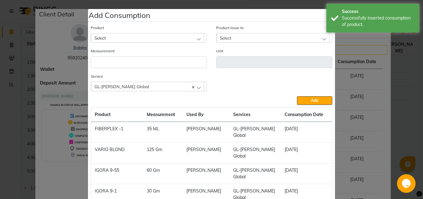
click at [136, 37] on div "Select" at bounding box center [147, 37] width 113 height 9
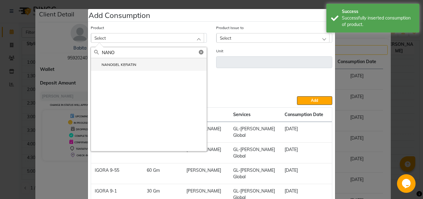
click at [136, 63] on li "NANOGEL KERATIN" at bounding box center [148, 64] width 115 height 13
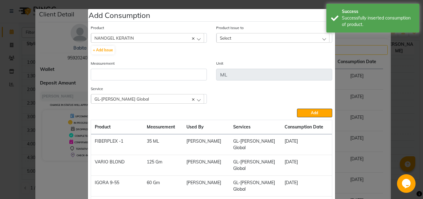
click at [226, 34] on div "Select" at bounding box center [272, 37] width 113 height 9
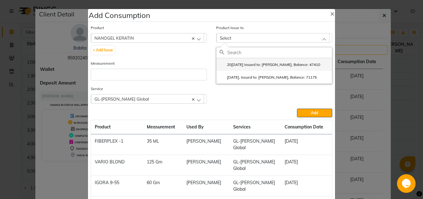
click at [242, 64] on label "20[DATE] Issued to: [PERSON_NAME], Balance: 47410" at bounding box center [269, 65] width 101 height 6
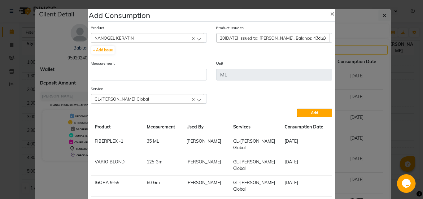
click at [239, 37] on span "20[DATE] Issued to: [PERSON_NAME], Balance: 47410" at bounding box center [273, 37] width 106 height 5
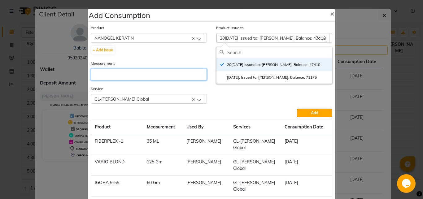
click at [154, 75] on input "number" at bounding box center [149, 75] width 116 height 12
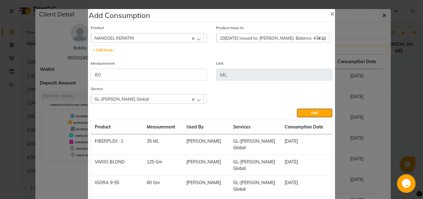
click at [233, 36] on span "20[DATE] Issued to: [PERSON_NAME], Balance: 47410" at bounding box center [273, 37] width 106 height 5
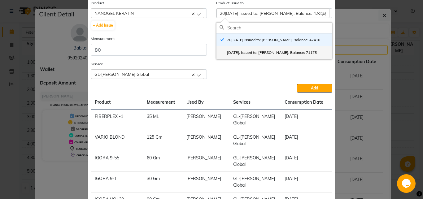
scroll to position [0, 0]
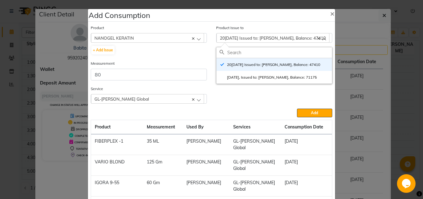
click at [317, 37] on c-icon at bounding box center [318, 37] width 2 height 5
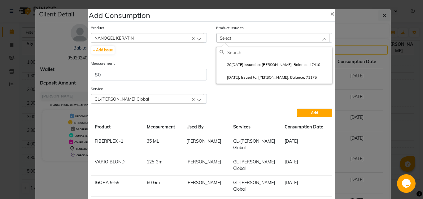
click at [219, 51] on icon at bounding box center [221, 52] width 5 height 5
click at [228, 37] on span "Select" at bounding box center [225, 37] width 11 height 5
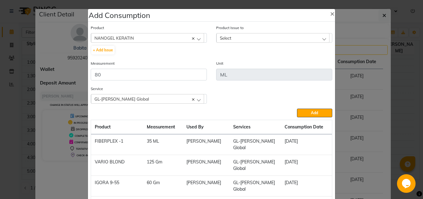
click at [228, 37] on span "Select" at bounding box center [225, 37] width 11 height 5
click at [324, 54] on icon at bounding box center [326, 52] width 5 height 5
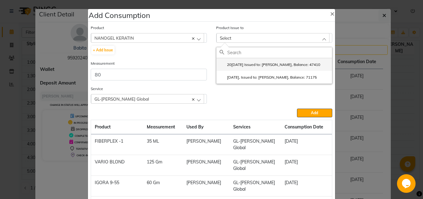
click at [276, 64] on label "20[DATE] Issued to: [PERSON_NAME], Balance: 47410" at bounding box center [269, 65] width 101 height 6
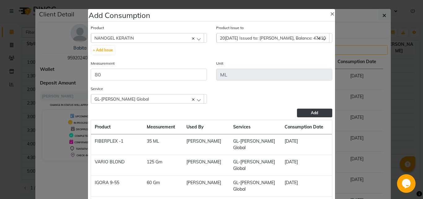
click at [303, 114] on button "Add" at bounding box center [314, 113] width 35 height 9
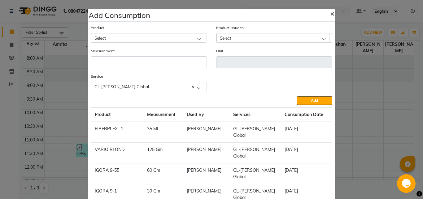
click at [330, 14] on span "×" at bounding box center [332, 13] width 4 height 9
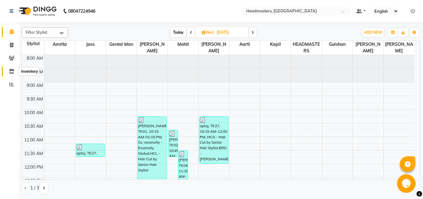
click at [13, 72] on icon at bounding box center [11, 71] width 5 height 5
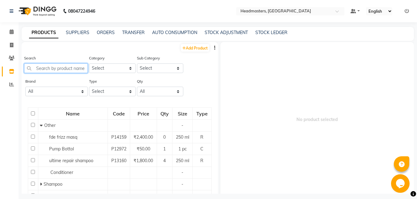
click at [33, 71] on input "text" at bounding box center [56, 68] width 64 height 10
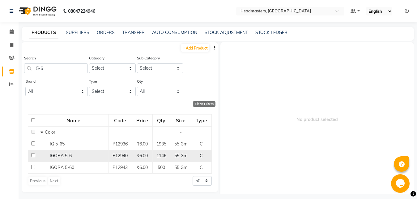
click at [64, 153] on div "IGORA 5-6" at bounding box center [74, 156] width 66 height 6
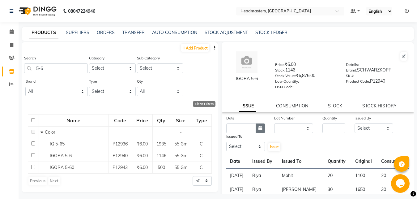
click at [259, 127] on icon "button" at bounding box center [261, 128] width 4 height 4
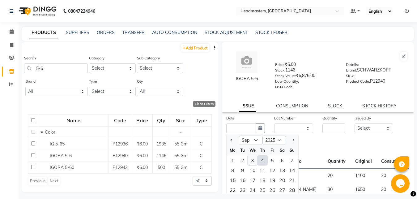
click at [252, 160] on div "3" at bounding box center [253, 160] width 10 height 10
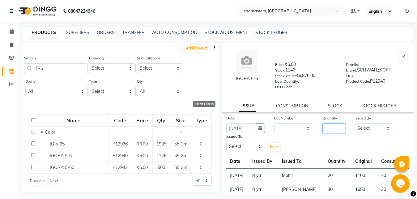
click at [326, 127] on input "number" at bounding box center [334, 128] width 23 height 10
click at [355, 123] on select "Select [PERSON_NAME] Amrita Amrita - Front Desk [PERSON_NAME] Gental Man Gulsha…" at bounding box center [374, 128] width 39 height 10
click option "Amrita" at bounding box center [0, 0] width 0 height 0
click at [226, 142] on select "Select [PERSON_NAME] Amrita Amrita - Front Desk [PERSON_NAME] Gental Man Gulsha…" at bounding box center [245, 147] width 39 height 10
click option "Rahul" at bounding box center [0, 0] width 0 height 0
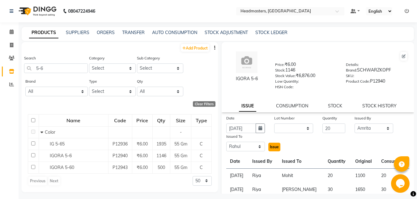
click at [273, 148] on span "Issue" at bounding box center [274, 146] width 9 height 5
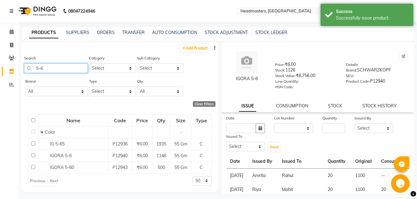
click at [62, 68] on input "5-6" at bounding box center [56, 68] width 64 height 10
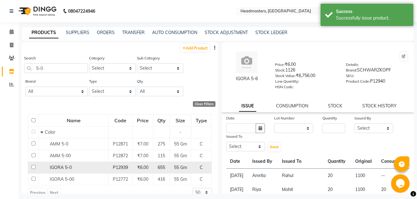
click at [92, 166] on div "IGORA 5-0" at bounding box center [74, 167] width 66 height 6
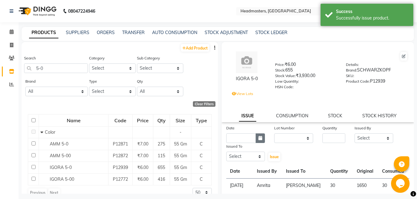
click at [259, 137] on icon "button" at bounding box center [261, 138] width 4 height 4
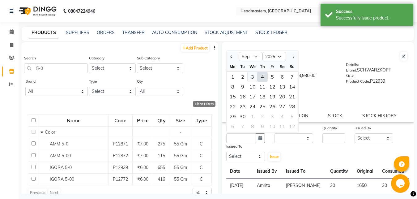
click at [251, 78] on div "3" at bounding box center [253, 77] width 10 height 10
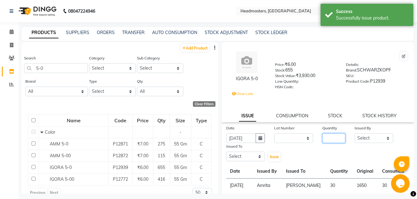
click at [325, 136] on input "number" at bounding box center [334, 138] width 23 height 10
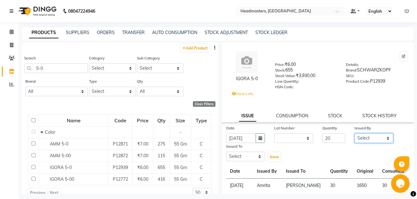
click at [355, 133] on select "Select [PERSON_NAME] Amrita Amrita - Front Desk [PERSON_NAME] Gental Man Gulsha…" at bounding box center [374, 138] width 39 height 10
click option "Amrita" at bounding box center [0, 0] width 0 height 0
click at [226, 152] on select "Select [PERSON_NAME] Amrita Amrita - Front Desk [PERSON_NAME] Gental Man Gulsha…" at bounding box center [245, 157] width 39 height 10
click option "Rahul" at bounding box center [0, 0] width 0 height 0
click at [273, 158] on span "Issue" at bounding box center [274, 156] width 9 height 5
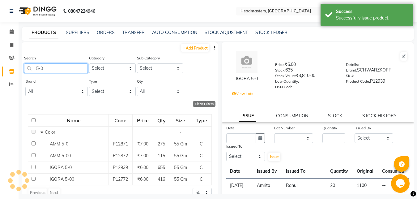
click at [48, 69] on input "5-0" at bounding box center [56, 68] width 64 height 10
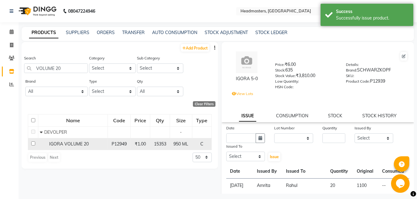
click at [67, 140] on td "IGORA VOLUME 20" at bounding box center [73, 144] width 70 height 12
click at [88, 146] on span "IGORA VOLUME 20" at bounding box center [69, 144] width 40 height 6
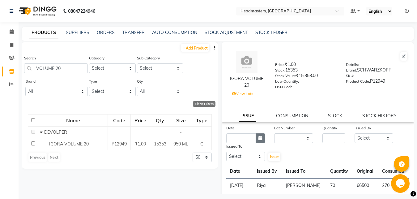
click at [259, 136] on icon "button" at bounding box center [261, 138] width 4 height 4
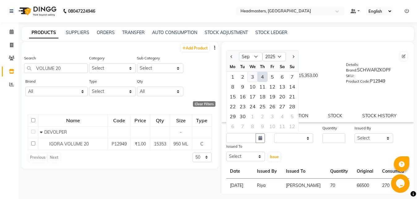
click at [254, 73] on div "3" at bounding box center [253, 77] width 10 height 10
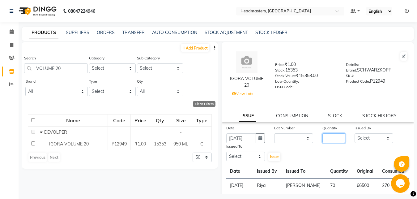
click at [324, 138] on input "number" at bounding box center [334, 138] width 23 height 10
click at [355, 133] on select "Select [PERSON_NAME] Amrita Amrita - Front Desk [PERSON_NAME] Gental Man Gulsha…" at bounding box center [374, 138] width 39 height 10
click option "Amrita" at bounding box center [0, 0] width 0 height 0
click at [226, 152] on select "Select [PERSON_NAME] Amrita Amrita - Front Desk [PERSON_NAME] Gental Man Gulsha…" at bounding box center [245, 157] width 39 height 10
click option "Rahul" at bounding box center [0, 0] width 0 height 0
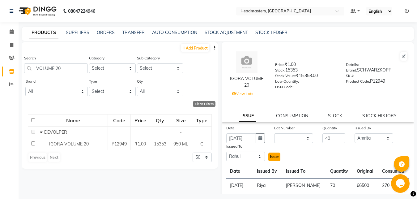
click at [271, 157] on span "Issue" at bounding box center [274, 156] width 9 height 5
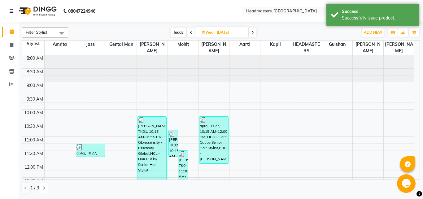
click at [43, 187] on icon at bounding box center [44, 188] width 2 height 4
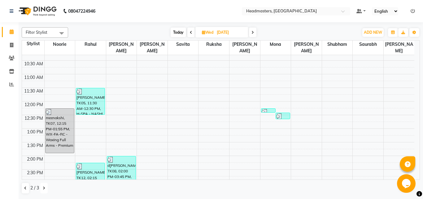
scroll to position [63, 0]
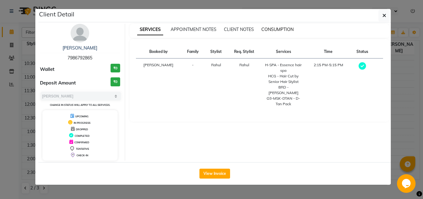
click at [280, 29] on span "CONSUMPTION" at bounding box center [277, 30] width 32 height 6
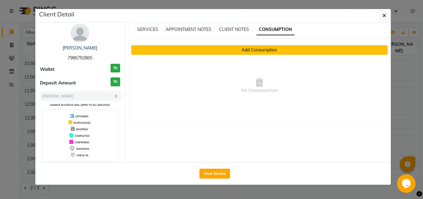
click at [241, 50] on button "Add Consumption" at bounding box center [259, 50] width 256 height 10
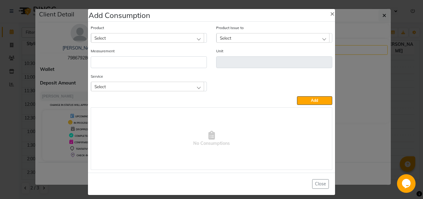
click at [127, 37] on div "Select" at bounding box center [147, 37] width 113 height 9
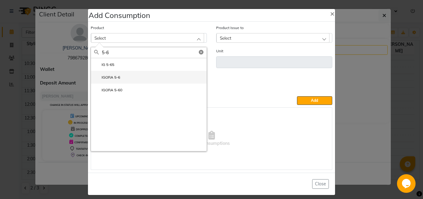
click at [120, 75] on li "IGORA 5-6" at bounding box center [148, 77] width 115 height 13
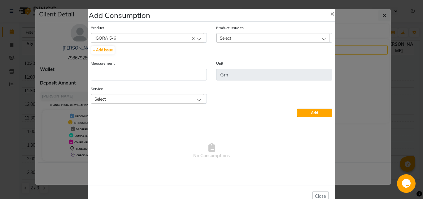
click at [232, 35] on div "Select" at bounding box center [272, 37] width 113 height 9
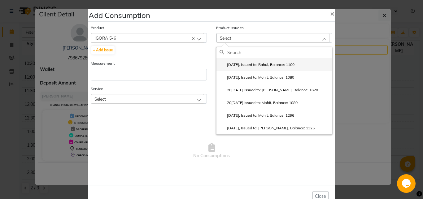
click at [247, 66] on label "[DATE], Issued to: Rahul, Balance: 1100" at bounding box center [256, 65] width 75 height 6
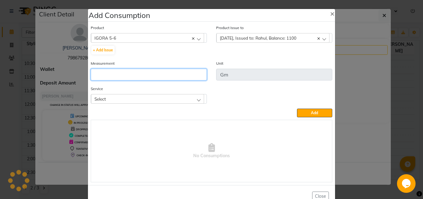
click at [166, 75] on input "number" at bounding box center [149, 75] width 116 height 12
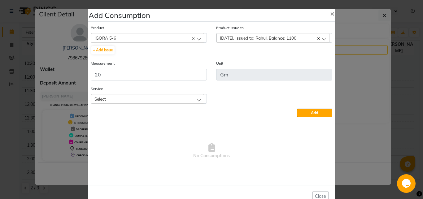
click at [199, 98] on div "Select" at bounding box center [147, 98] width 113 height 9
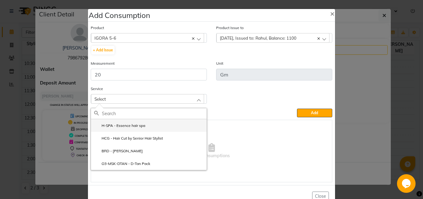
click at [155, 125] on li "H-SPA - Essence hair spa" at bounding box center [148, 125] width 115 height 13
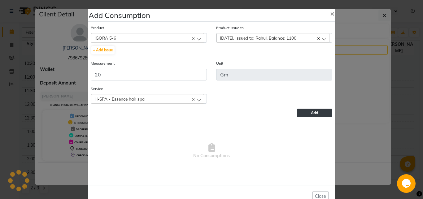
click at [305, 111] on button "Add" at bounding box center [314, 113] width 35 height 9
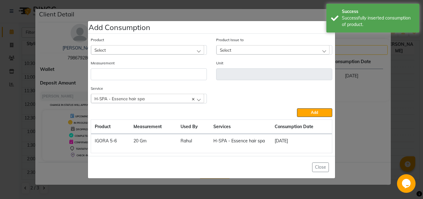
click at [127, 47] on div "Select" at bounding box center [147, 49] width 113 height 9
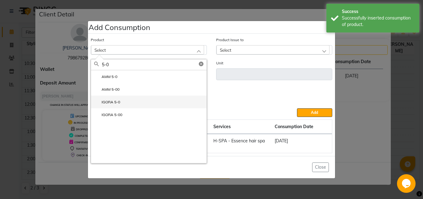
click at [118, 103] on label "IGORA 5-0" at bounding box center [107, 102] width 26 height 6
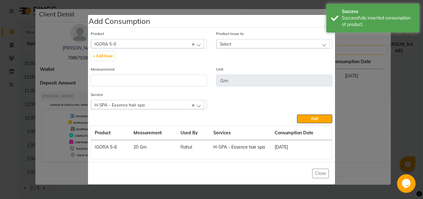
click at [225, 42] on span "Select" at bounding box center [225, 43] width 11 height 5
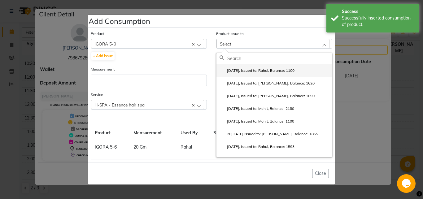
click at [241, 73] on label "[DATE], Issued to: Rahul, Balance: 1100" at bounding box center [256, 71] width 75 height 6
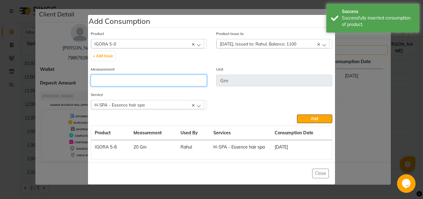
click at [160, 84] on input "number" at bounding box center [149, 81] width 116 height 12
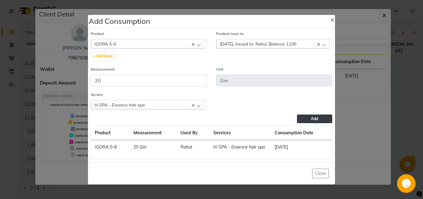
click at [299, 118] on button "Add" at bounding box center [314, 118] width 35 height 9
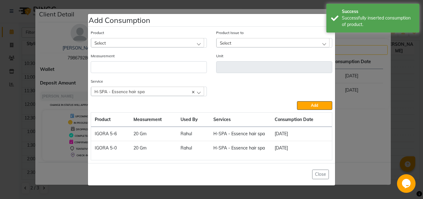
click at [137, 42] on div "Select" at bounding box center [147, 42] width 113 height 9
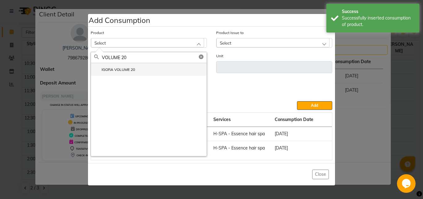
click at [126, 71] on label "IGORA VOLUME 20" at bounding box center [114, 70] width 41 height 6
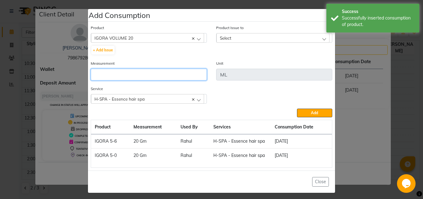
drag, startPoint x: 126, startPoint y: 71, endPoint x: 145, endPoint y: 73, distance: 19.3
click at [145, 73] on input "number" at bounding box center [149, 75] width 116 height 12
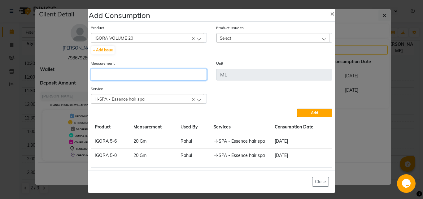
click at [145, 73] on input "number" at bounding box center [149, 75] width 116 height 12
click at [229, 37] on div "Select" at bounding box center [272, 37] width 113 height 9
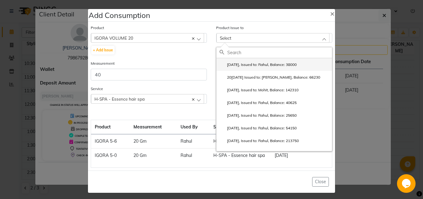
click at [241, 66] on label "[DATE], Issued to: Rahul, Balance: 38000" at bounding box center [257, 65] width 77 height 6
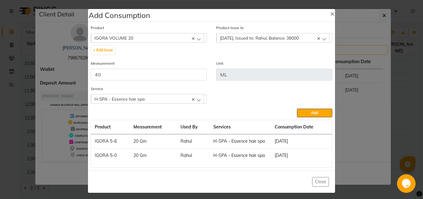
click at [234, 38] on span "[DATE], Issued to: Rahul, Balance: 38000" at bounding box center [259, 37] width 79 height 5
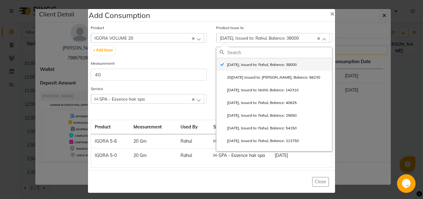
click at [242, 66] on label "[DATE], Issued to: Rahul, Balance: 38000" at bounding box center [257, 65] width 77 height 6
click at [256, 64] on label "[DATE], Issued to: Rahul, Balance: 38000" at bounding box center [257, 65] width 77 height 6
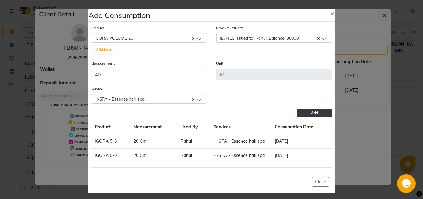
click at [311, 112] on span "Add" at bounding box center [314, 112] width 7 height 5
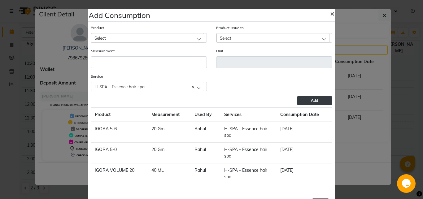
click at [330, 11] on span "×" at bounding box center [332, 13] width 4 height 9
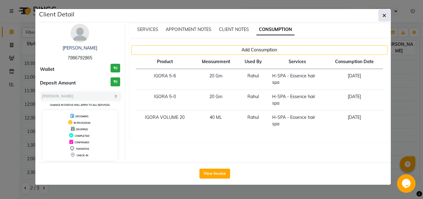
click at [387, 16] on button "button" at bounding box center [384, 16] width 12 height 12
